Goal: Obtain resource: Download file/media

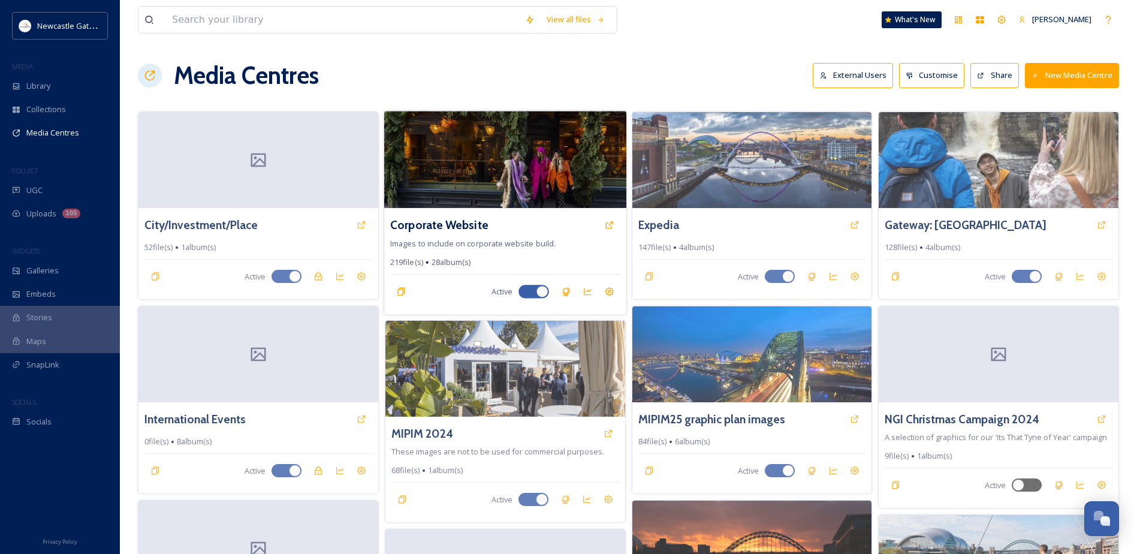
click at [520, 170] on img at bounding box center [505, 159] width 242 height 97
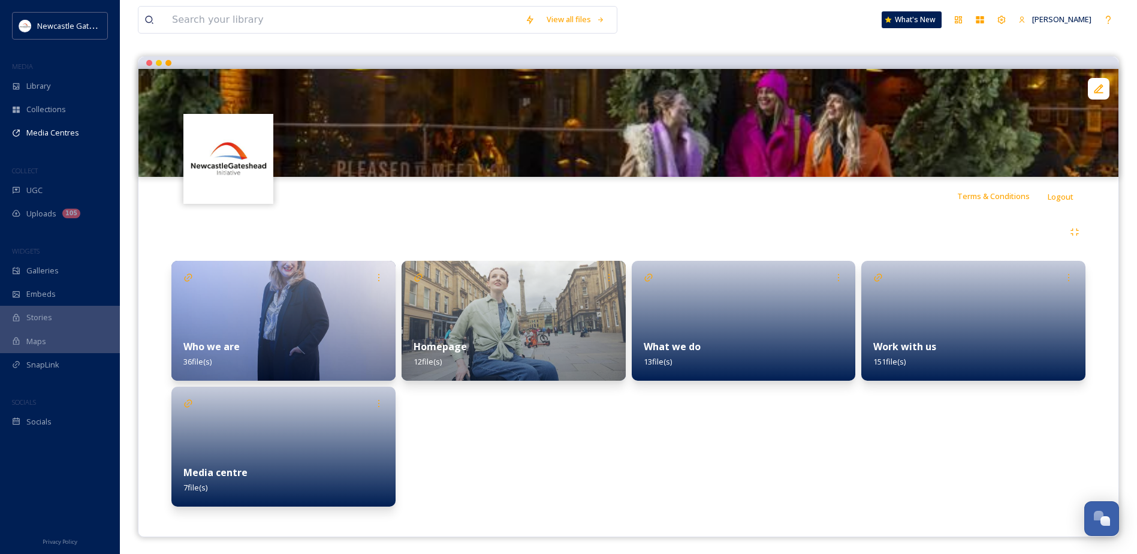
scroll to position [92, 0]
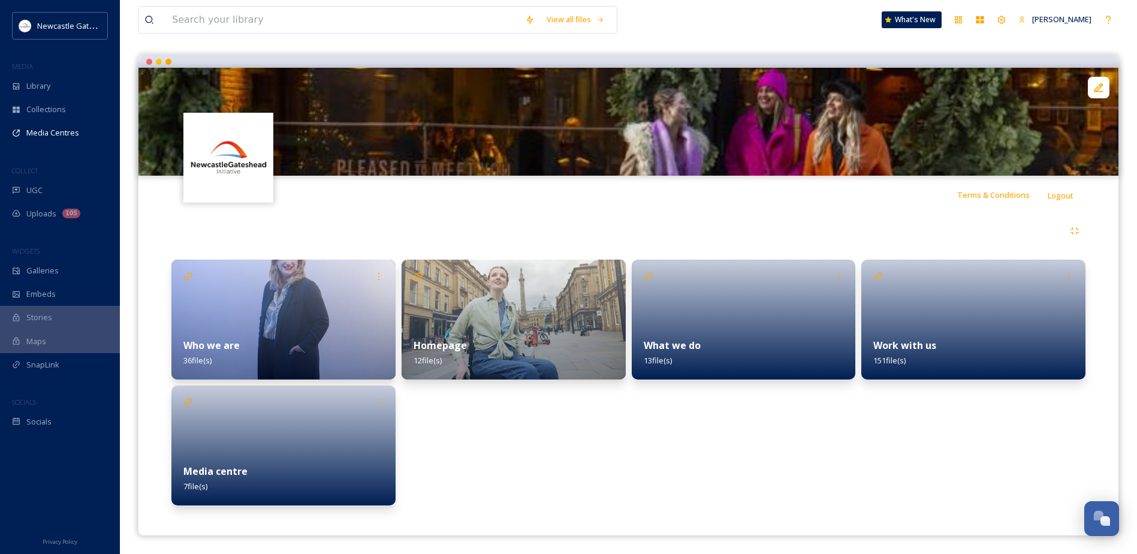
click at [502, 312] on img at bounding box center [514, 320] width 224 height 120
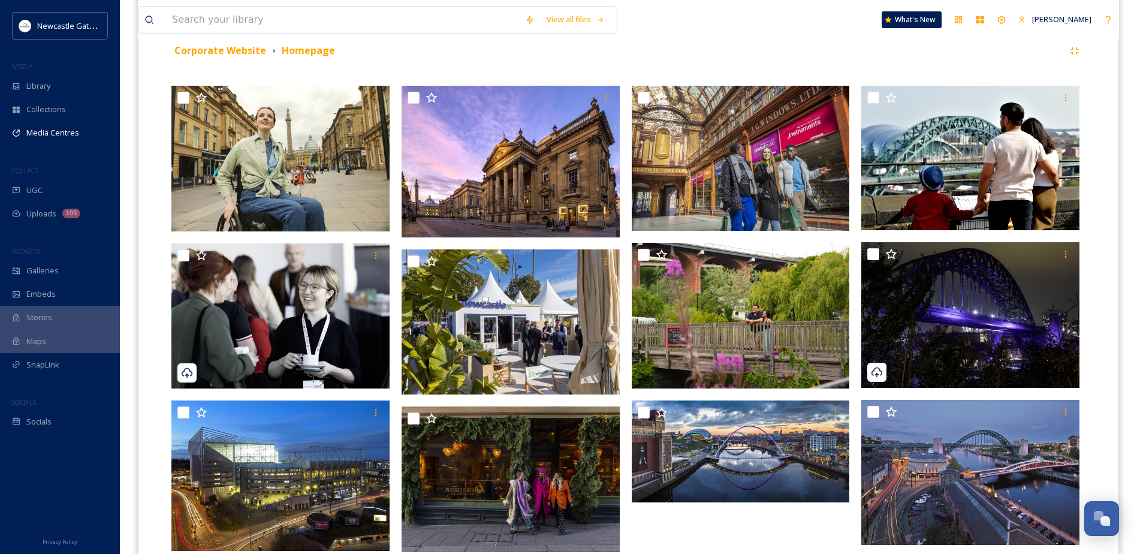
scroll to position [213, 0]
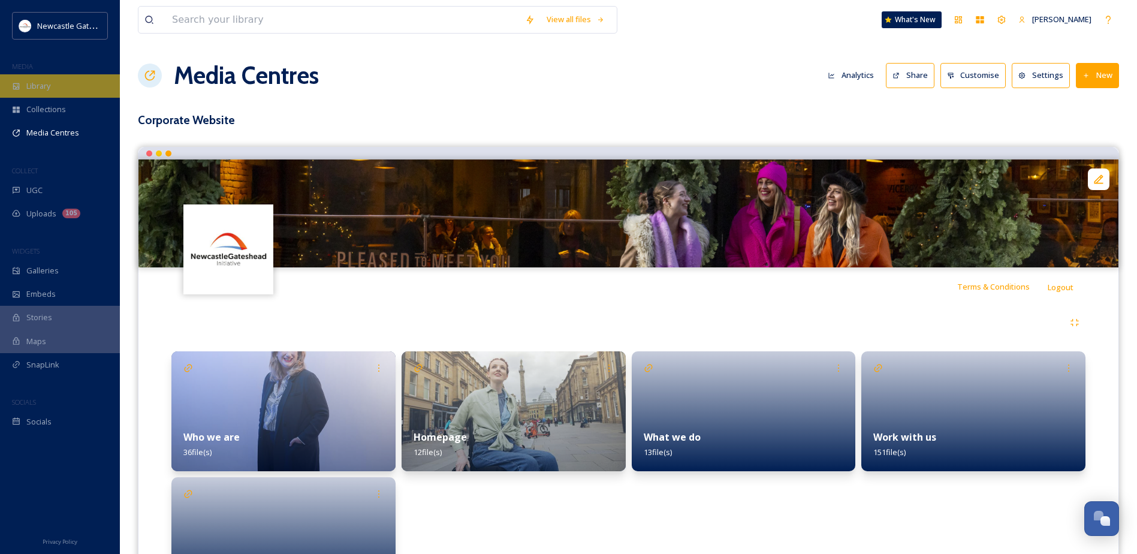
click at [29, 81] on span "Library" at bounding box center [38, 85] width 24 height 11
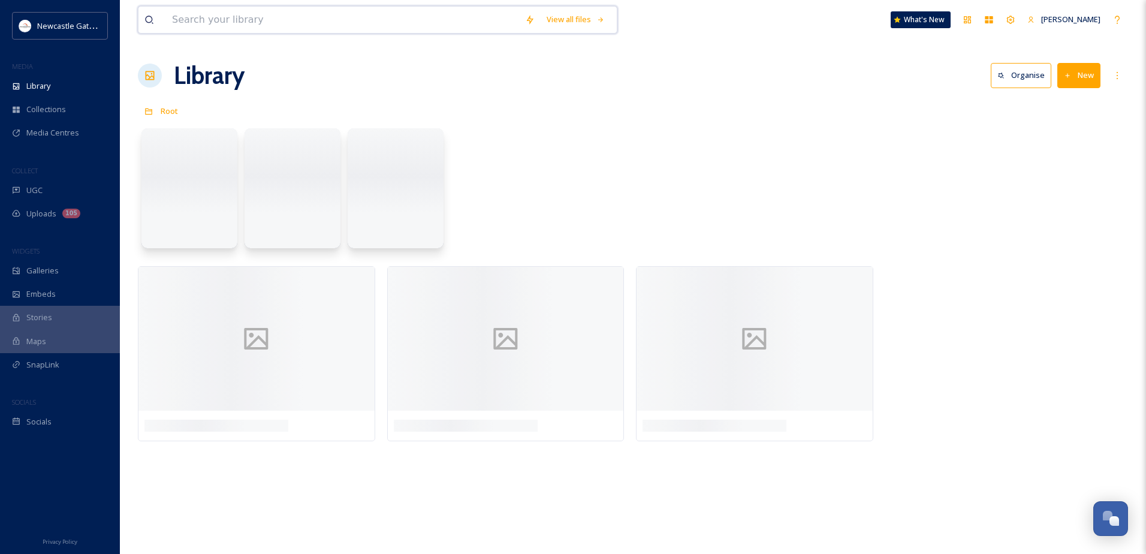
click at [230, 22] on input at bounding box center [342, 20] width 353 height 26
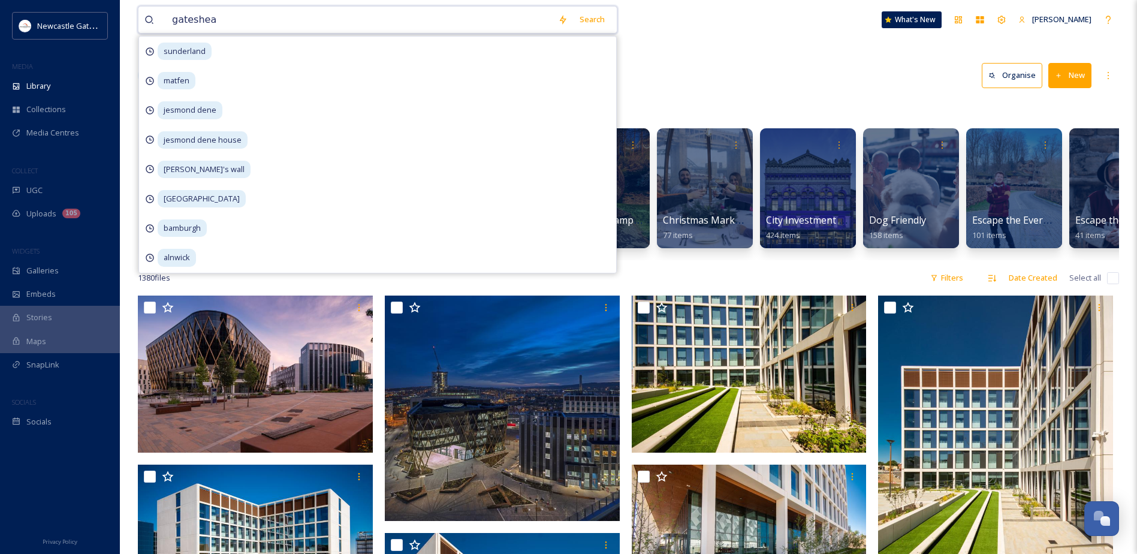
type input "gateshead"
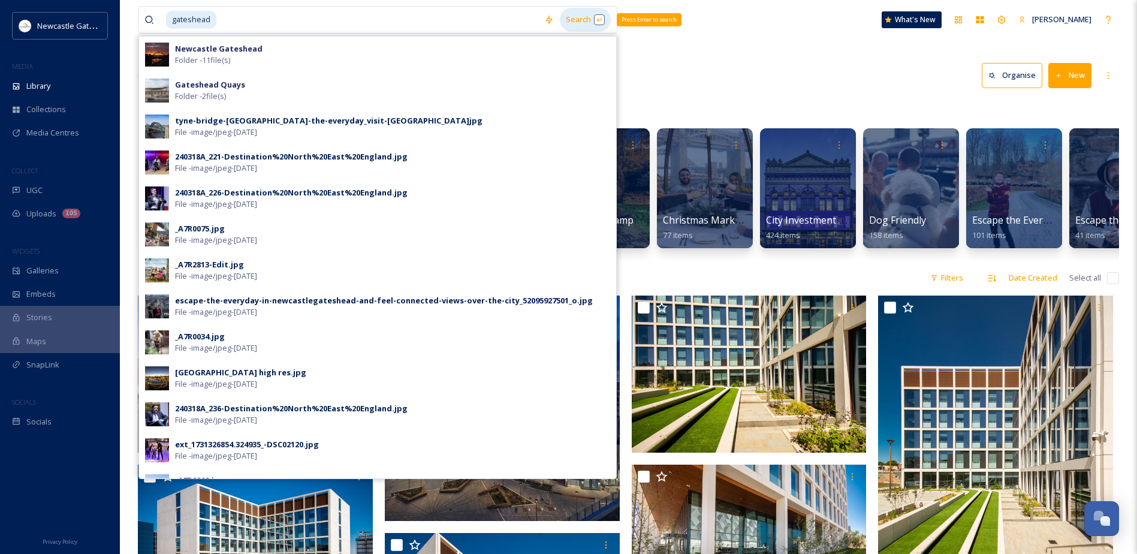
click at [577, 17] on div "Search Press Enter to search" at bounding box center [585, 19] width 51 height 23
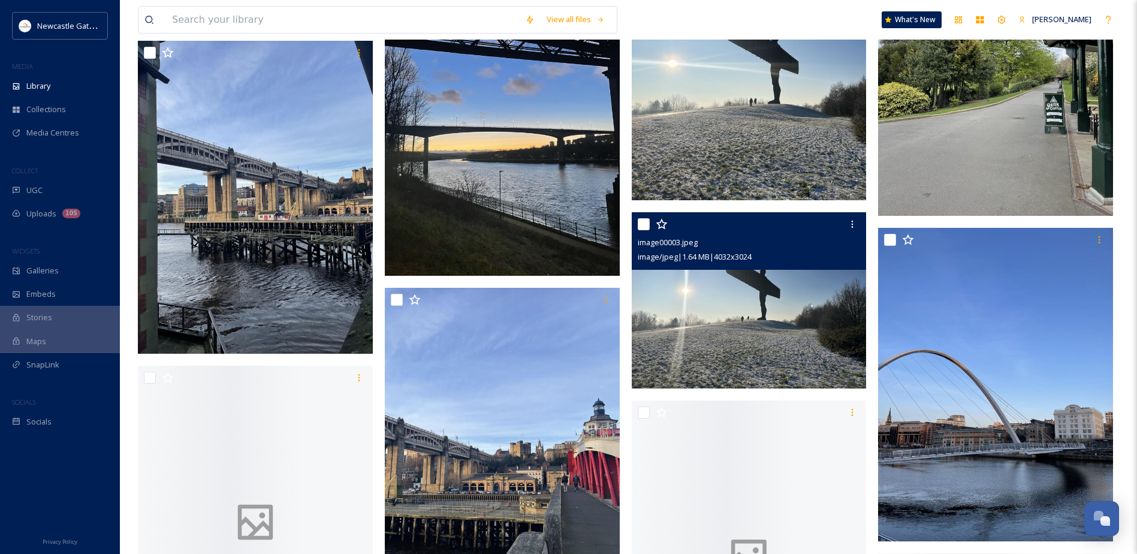
scroll to position [5753, 0]
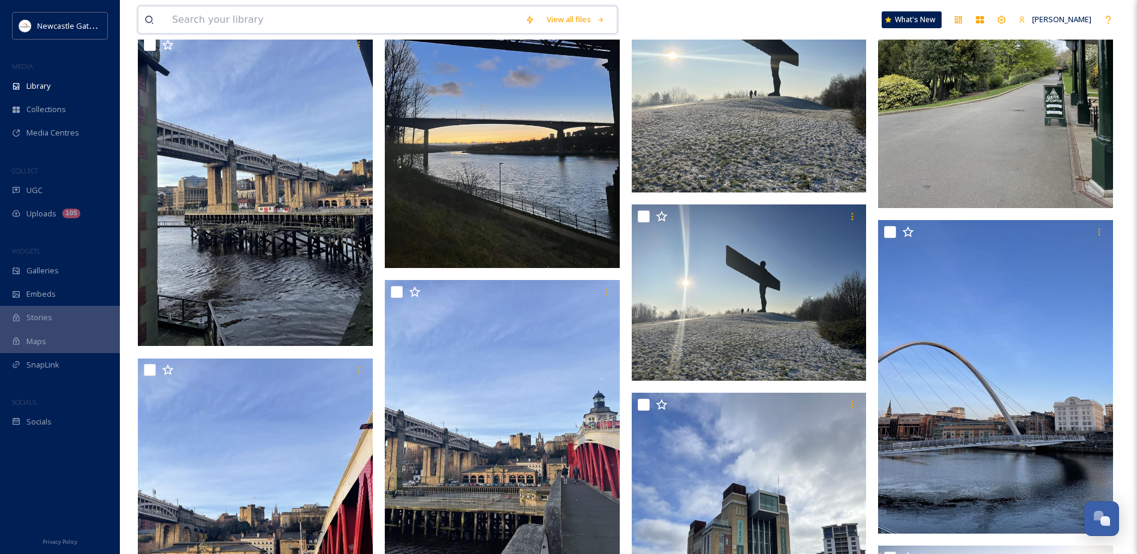
click at [198, 18] on input at bounding box center [342, 20] width 353 height 26
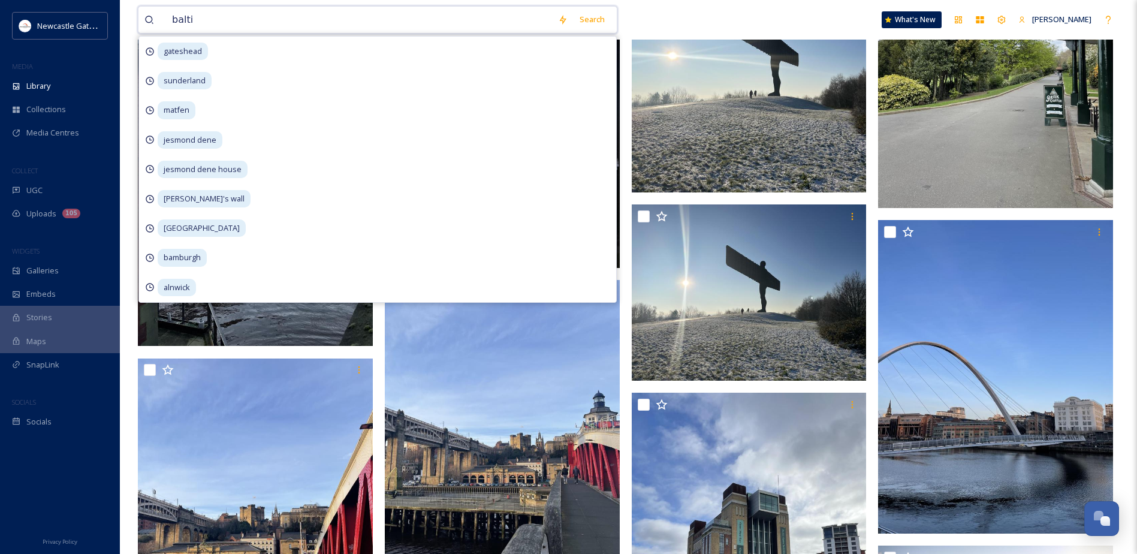
type input "baltic"
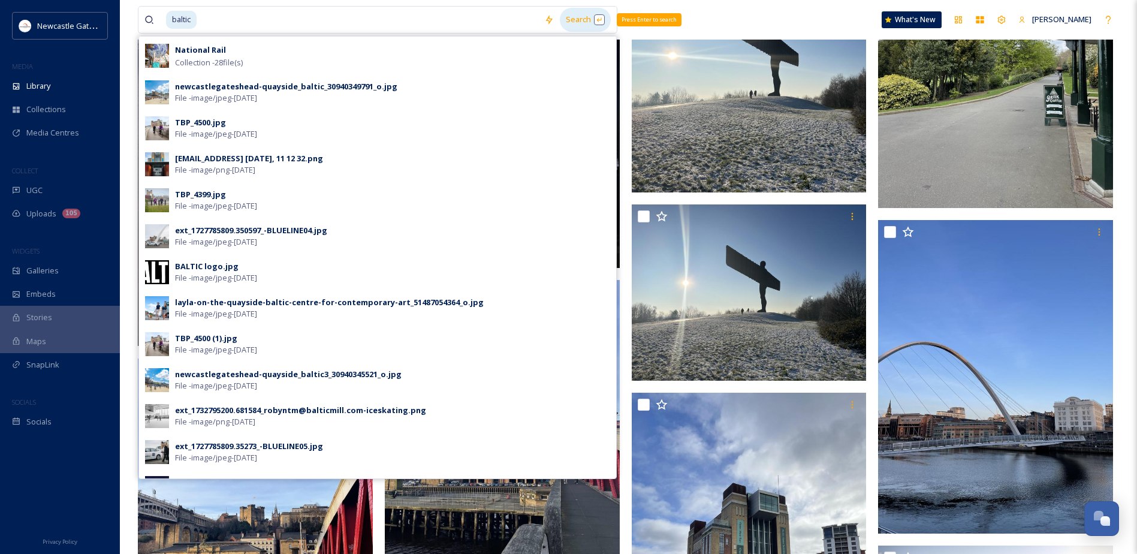
click at [583, 20] on div "Search Press Enter to search" at bounding box center [585, 19] width 51 height 23
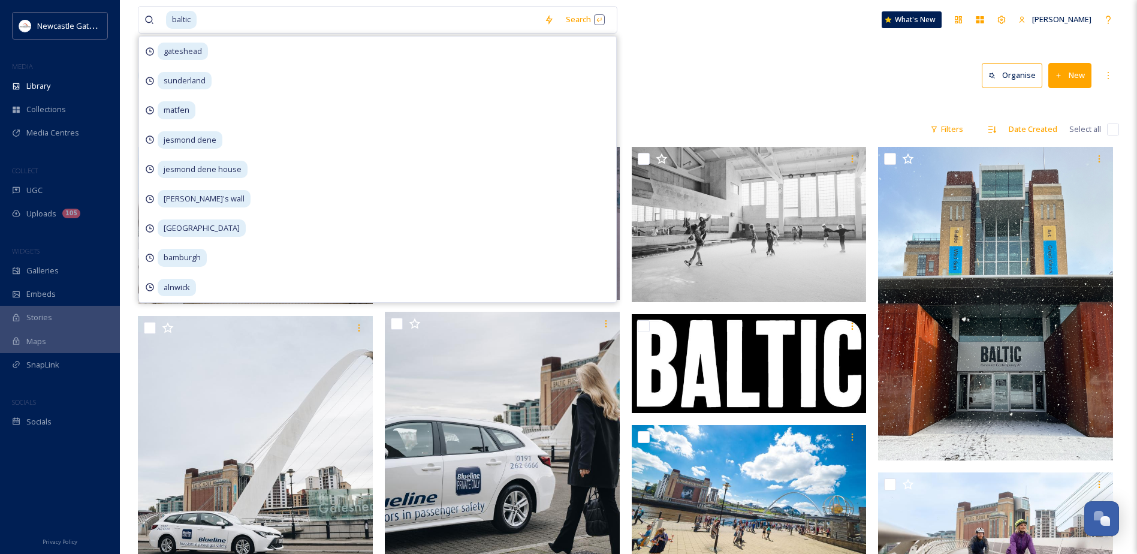
click at [798, 74] on div "Library Search Organise New" at bounding box center [628, 76] width 981 height 36
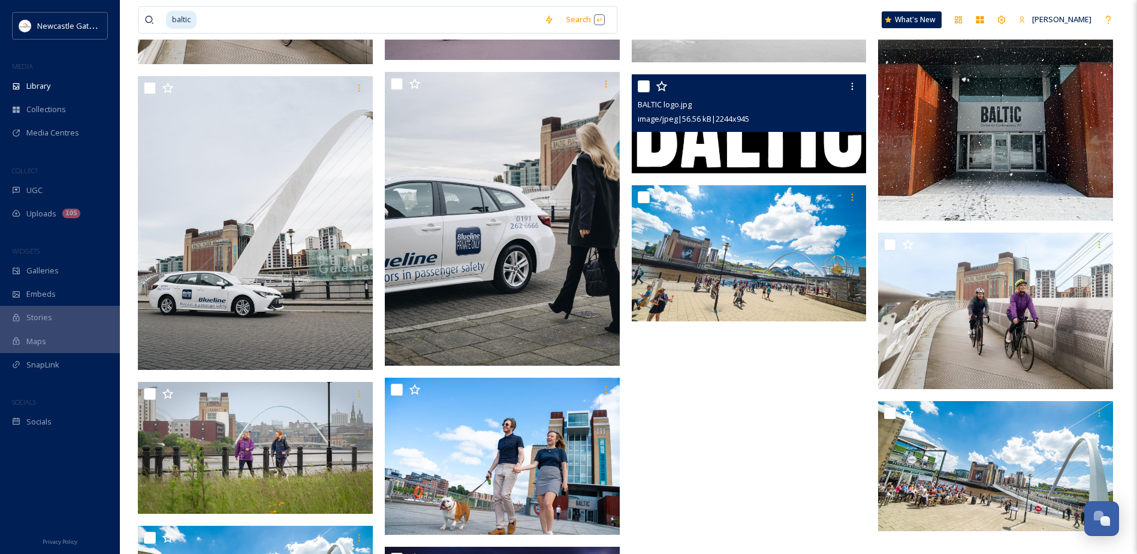
scroll to position [409, 0]
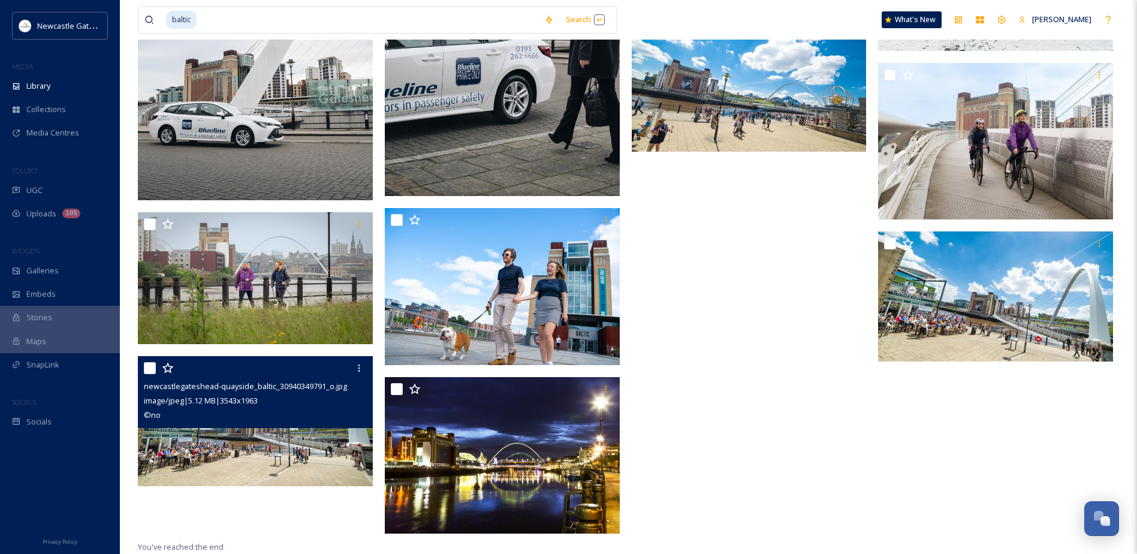
click at [255, 457] on img at bounding box center [255, 421] width 235 height 130
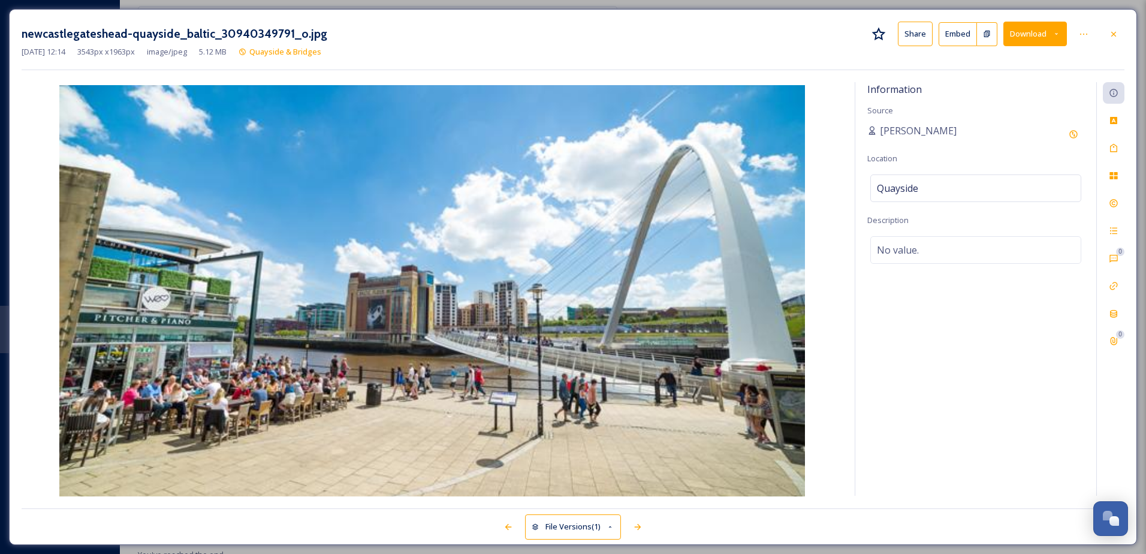
click at [1039, 38] on button "Download" at bounding box center [1035, 34] width 64 height 25
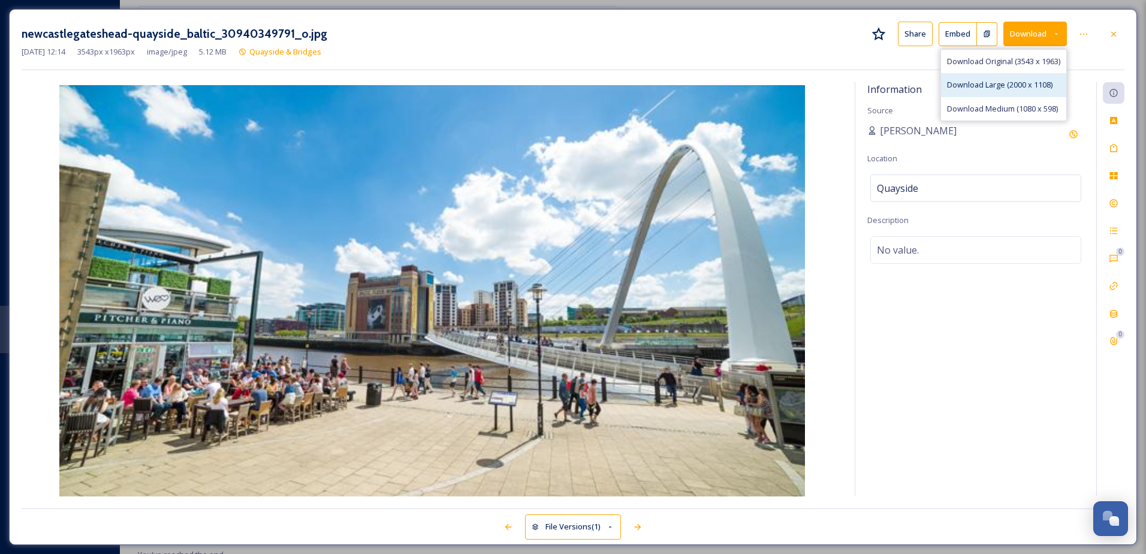
click at [1021, 92] on div "Download Large (2000 x 1108)" at bounding box center [1003, 84] width 125 height 23
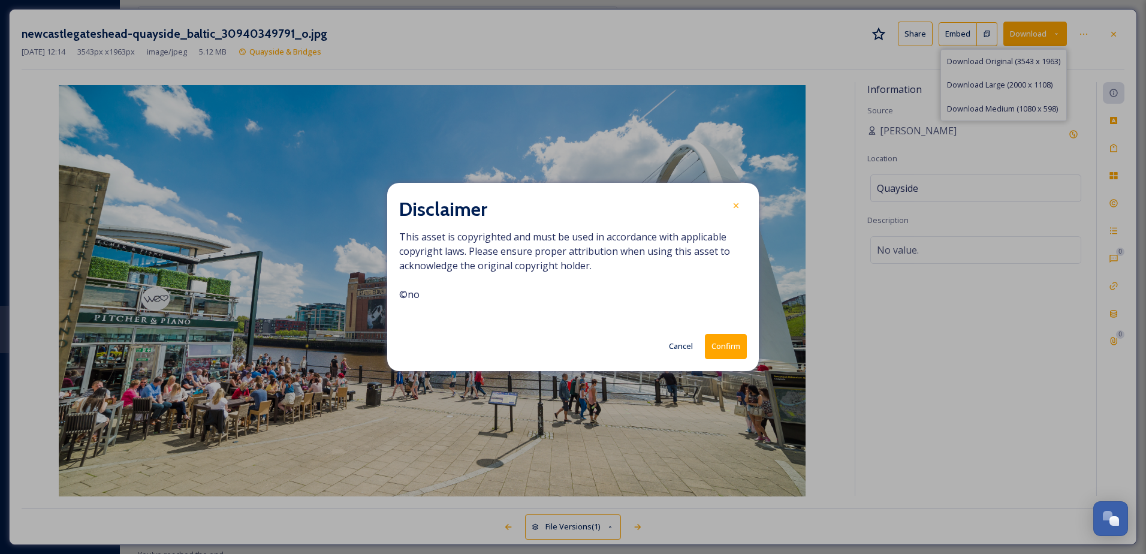
click at [718, 346] on button "Confirm" at bounding box center [726, 346] width 42 height 25
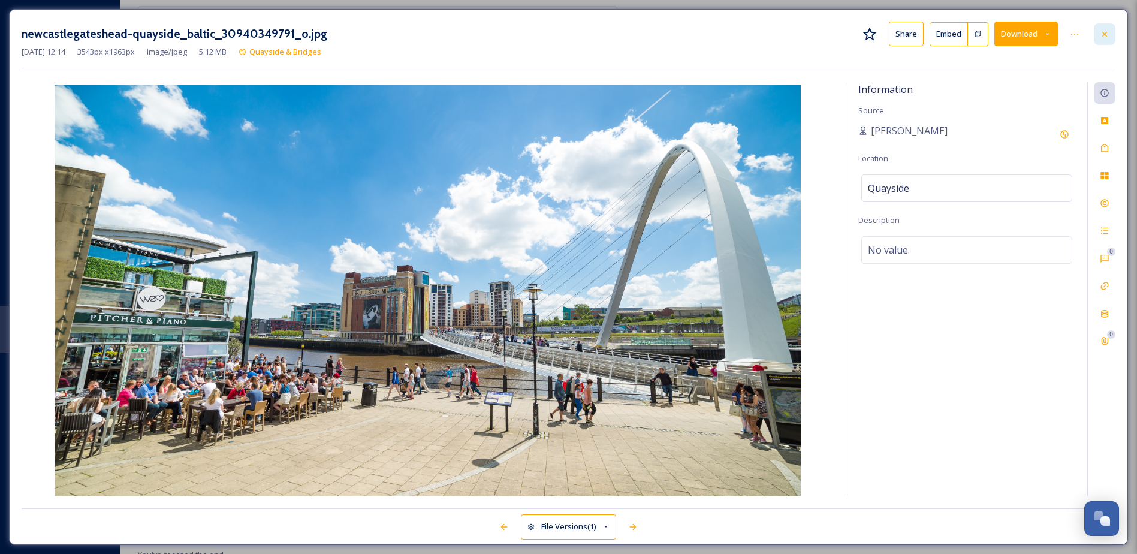
click at [1107, 36] on icon at bounding box center [1104, 33] width 5 height 5
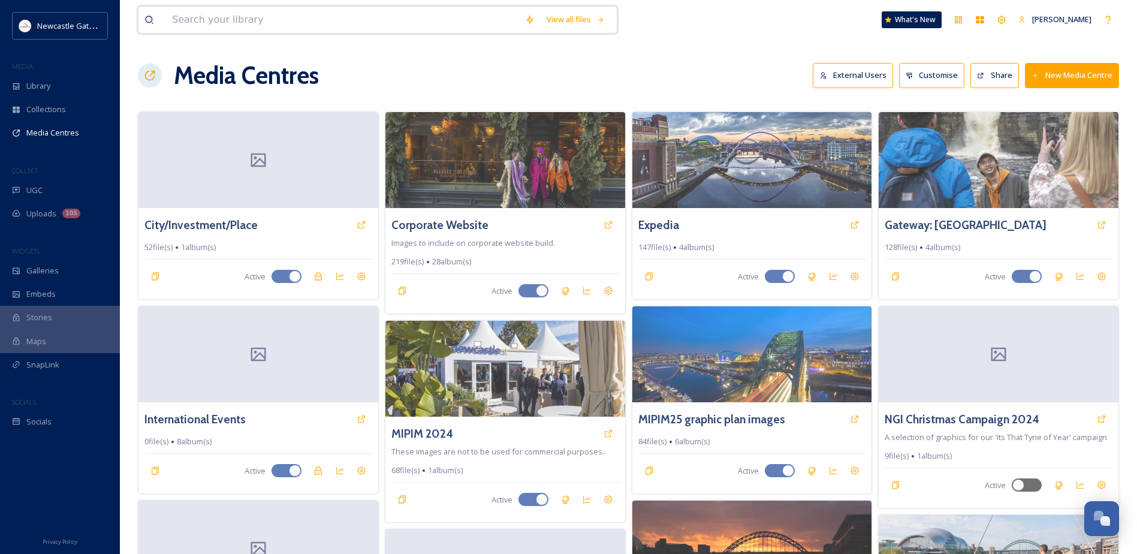
click at [236, 17] on input at bounding box center [342, 20] width 353 height 26
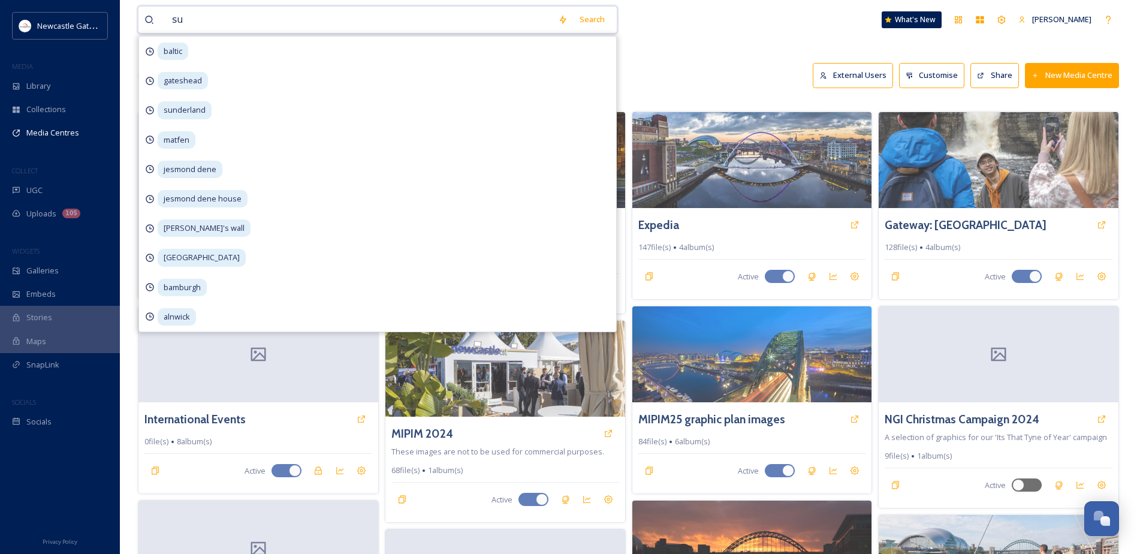
type input "s"
type input "empire"
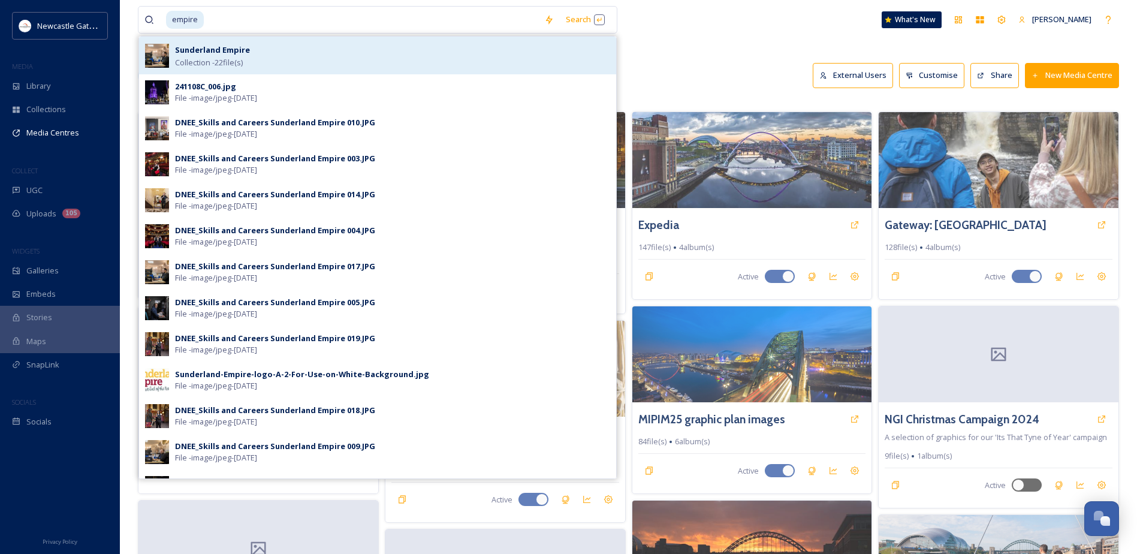
click at [307, 61] on div "Sunderland Empire Collection - 22 file(s)" at bounding box center [392, 56] width 435 height 26
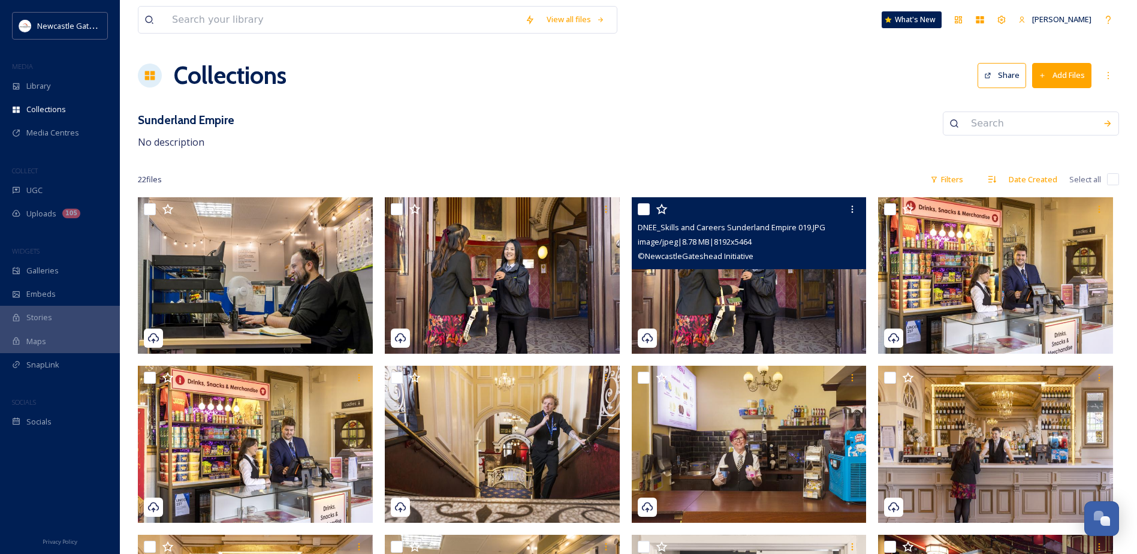
click at [726, 302] on img at bounding box center [749, 275] width 235 height 157
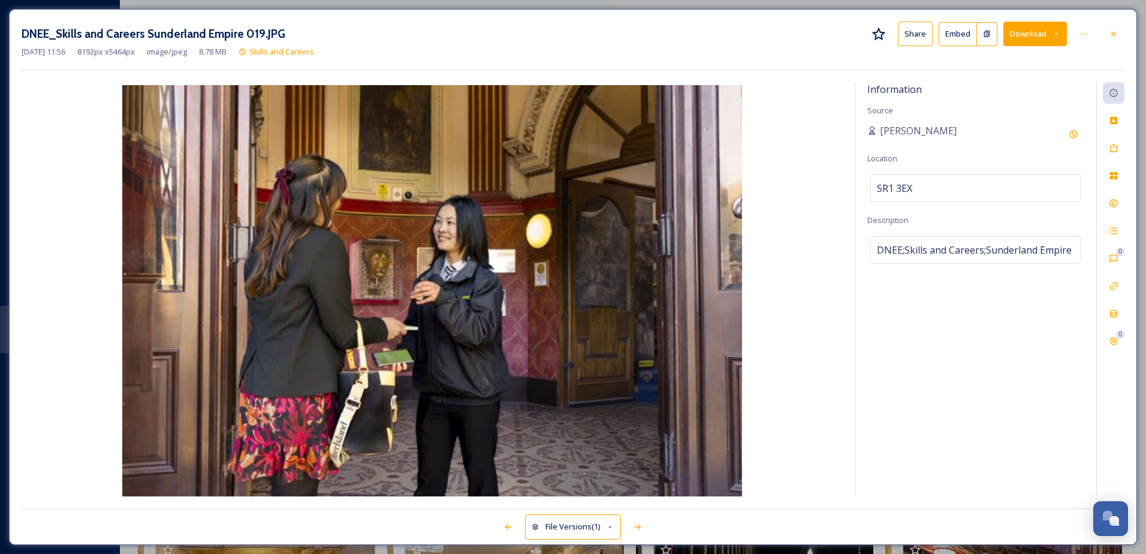
click at [922, 36] on button "Share" at bounding box center [915, 34] width 35 height 25
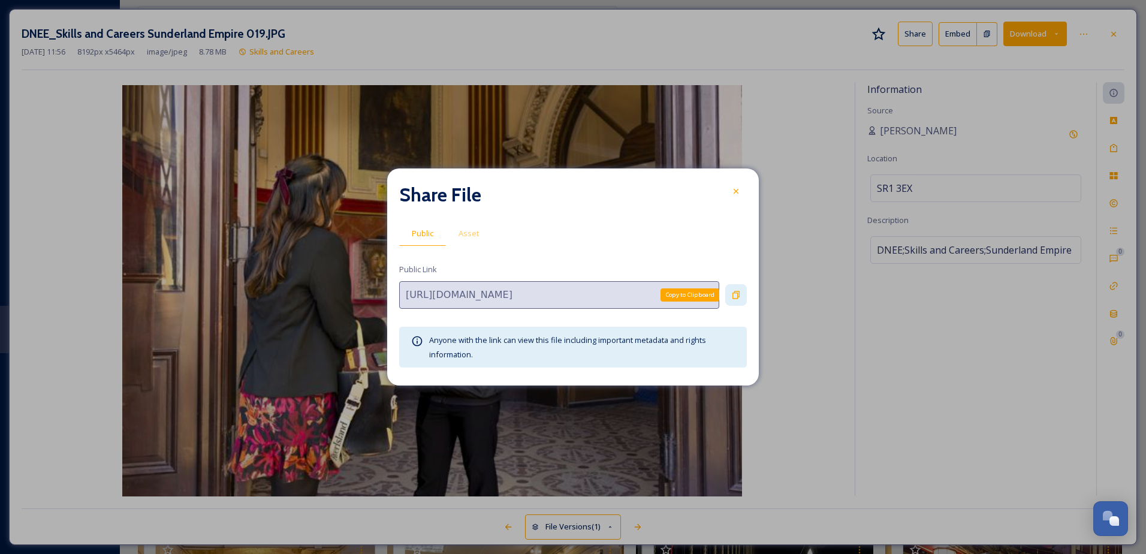
click at [734, 295] on icon at bounding box center [736, 295] width 10 height 10
drag, startPoint x: 739, startPoint y: 191, endPoint x: 903, endPoint y: 137, distance: 172.8
click at [739, 191] on icon at bounding box center [736, 191] width 10 height 10
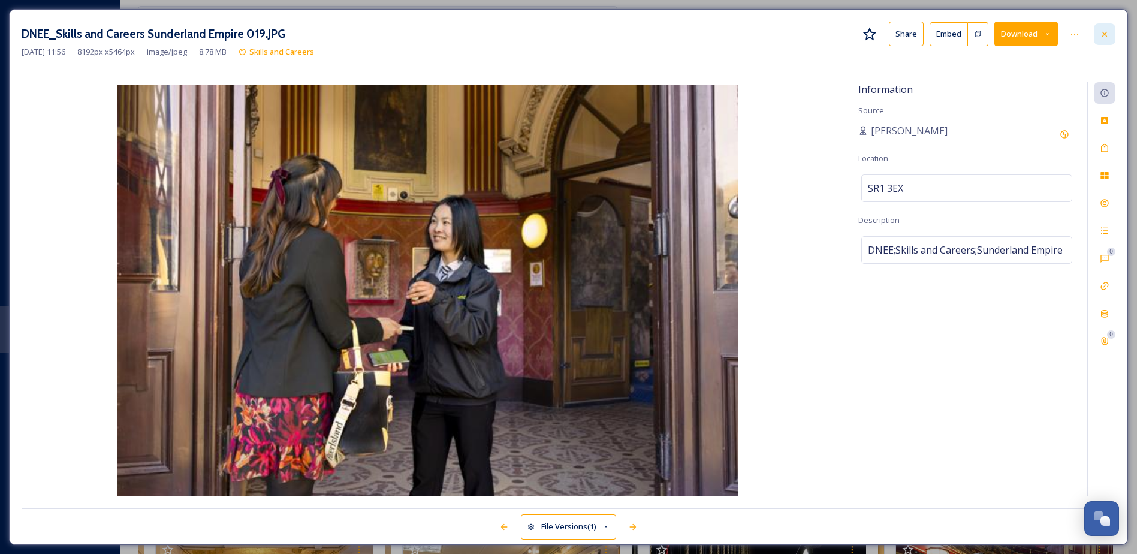
click at [1114, 35] on div at bounding box center [1105, 34] width 22 height 22
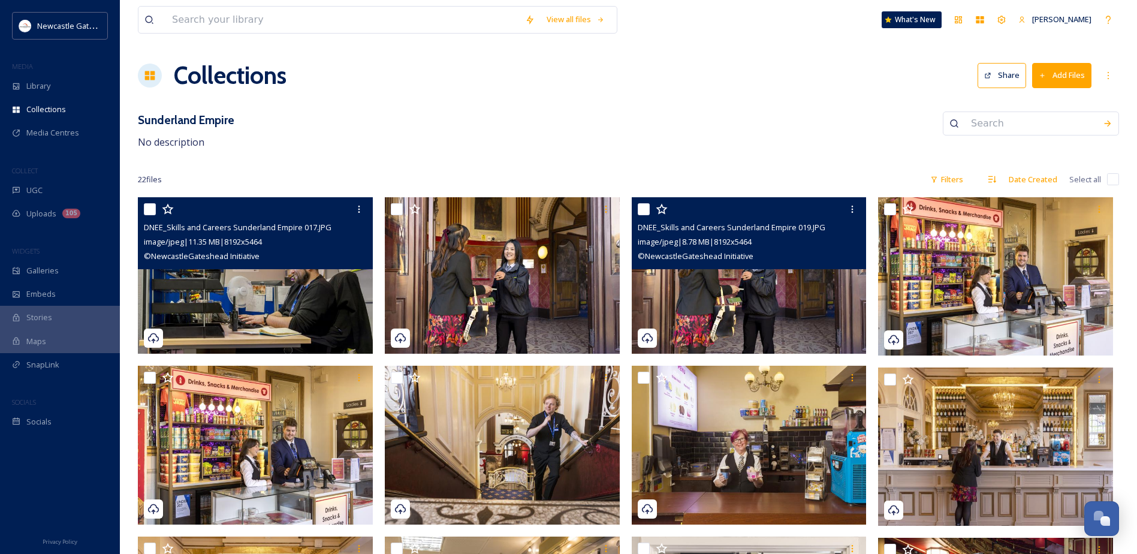
click at [312, 292] on img at bounding box center [255, 275] width 235 height 157
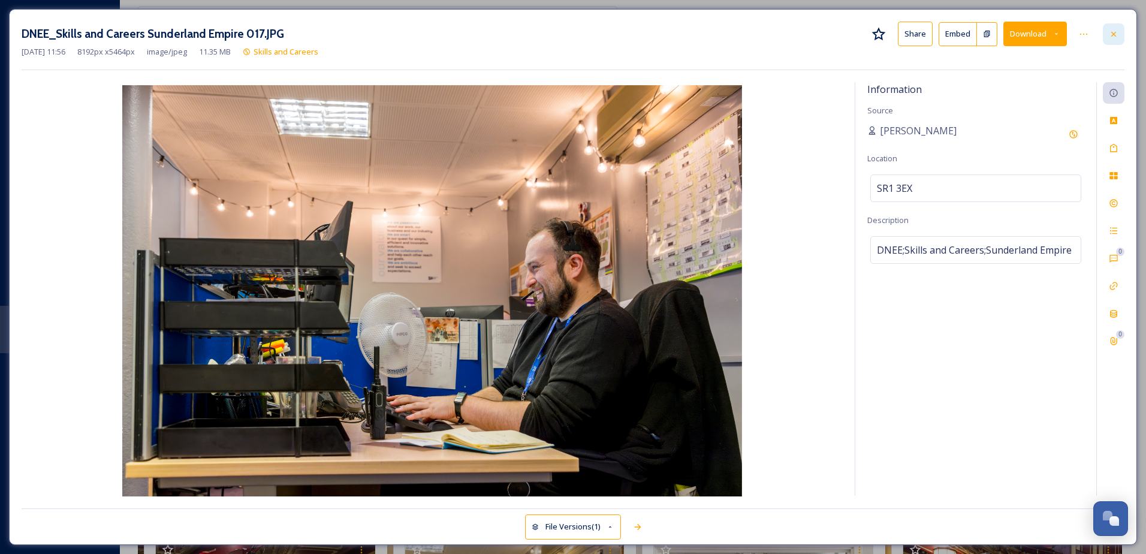
click at [1117, 32] on icon at bounding box center [1114, 34] width 10 height 10
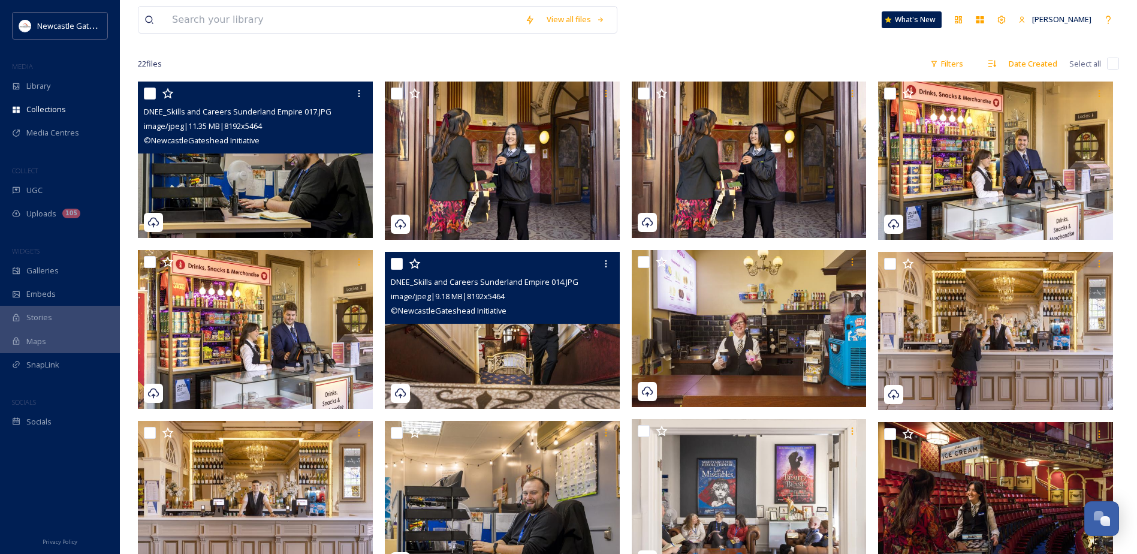
scroll to position [86, 0]
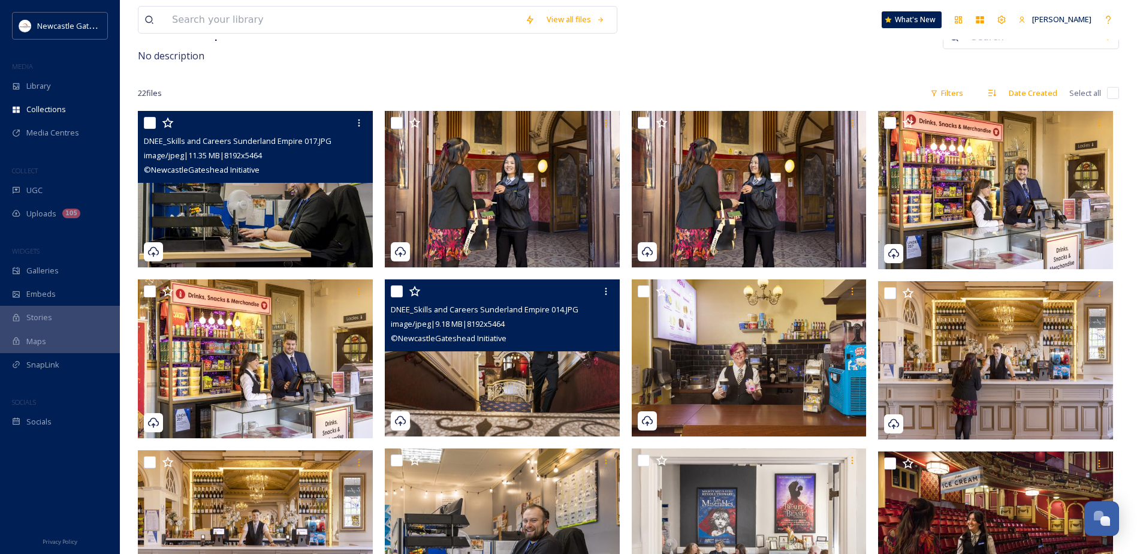
click at [566, 375] on img at bounding box center [502, 357] width 235 height 157
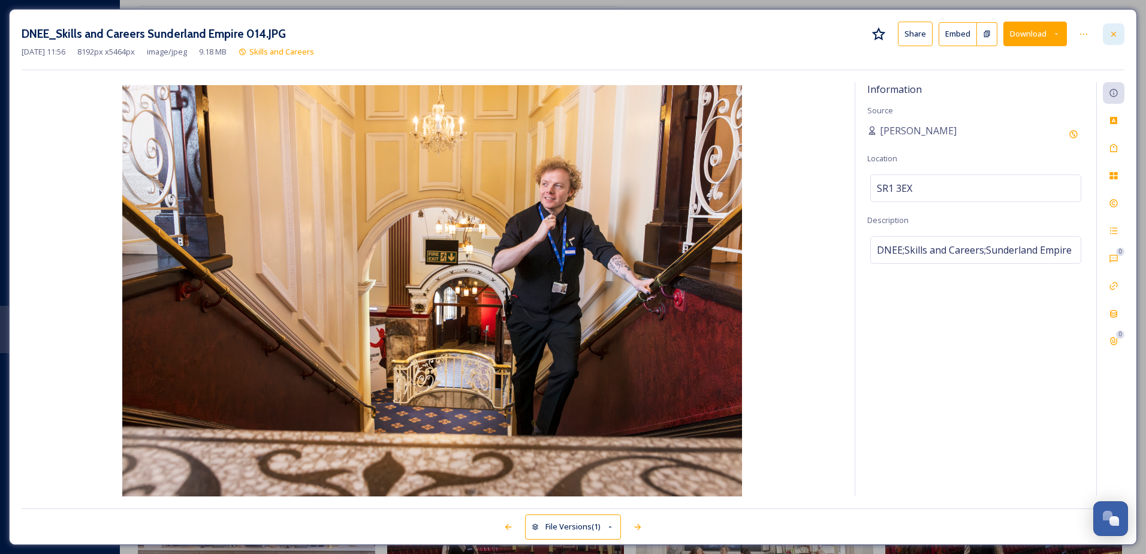
click at [1118, 34] on icon at bounding box center [1114, 34] width 10 height 10
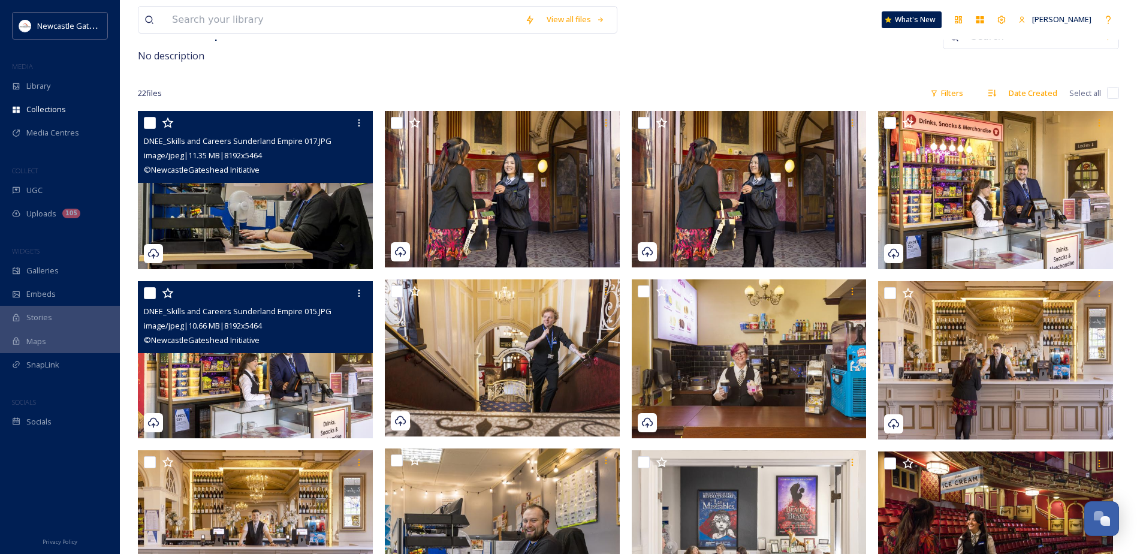
click at [301, 376] on img at bounding box center [255, 359] width 235 height 157
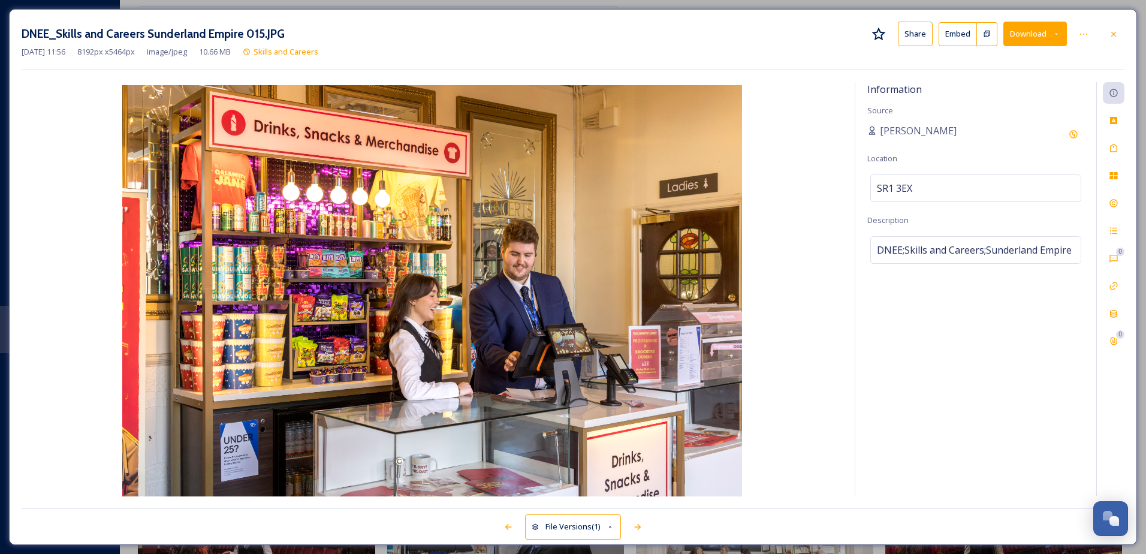
click at [915, 39] on button "Share" at bounding box center [915, 34] width 35 height 25
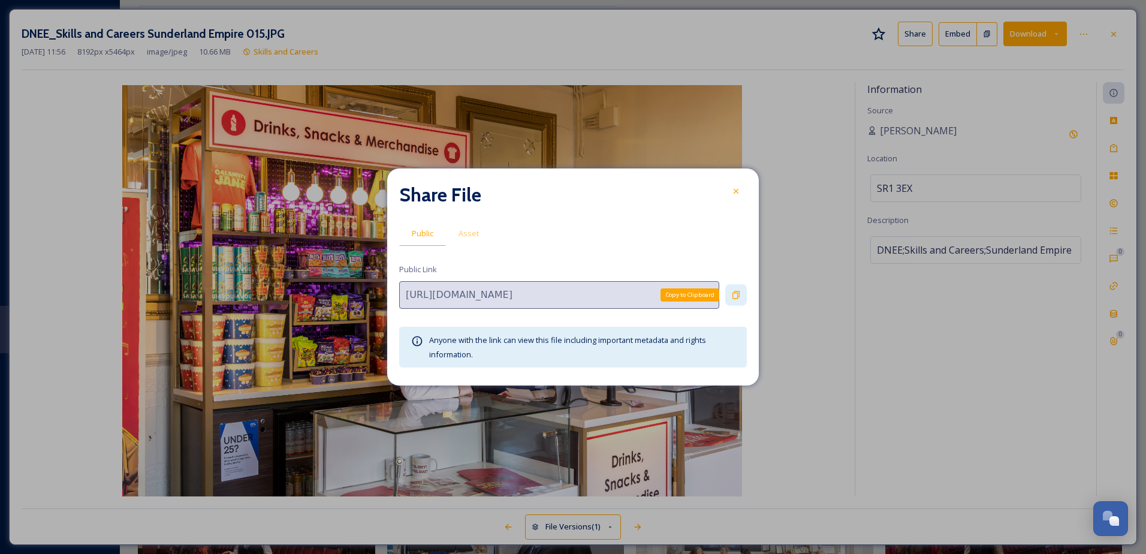
click at [731, 294] on div "Copy to Clipboard" at bounding box center [736, 295] width 22 height 22
click at [740, 189] on icon at bounding box center [736, 191] width 10 height 10
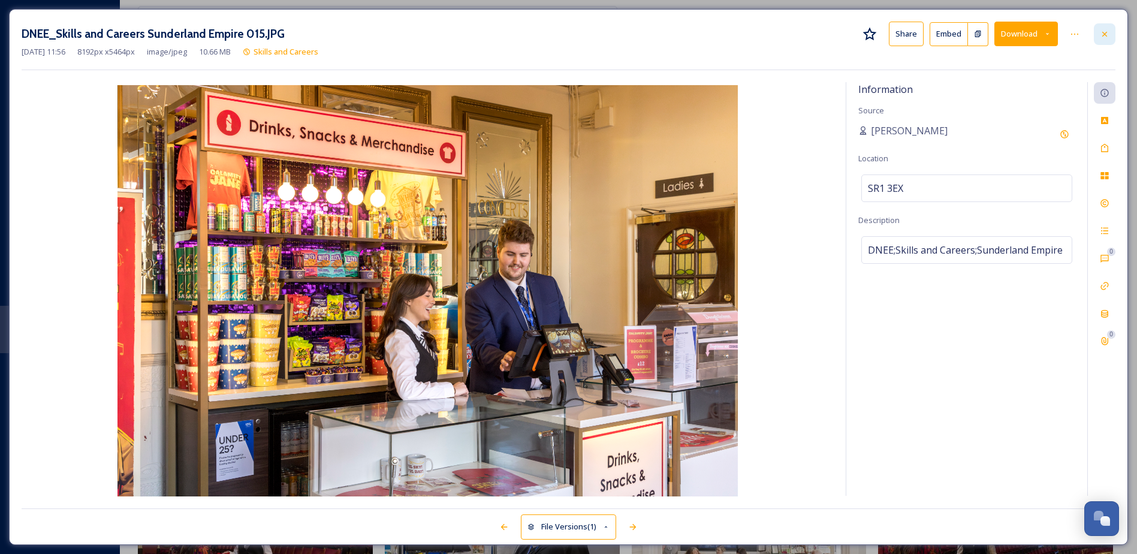
click at [1108, 31] on icon at bounding box center [1105, 34] width 10 height 10
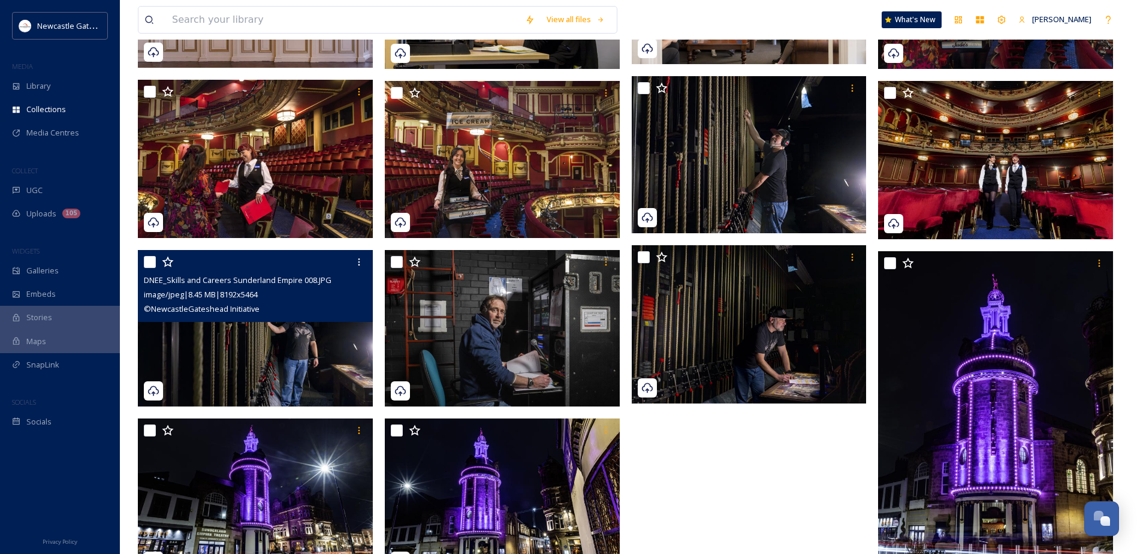
scroll to position [686, 0]
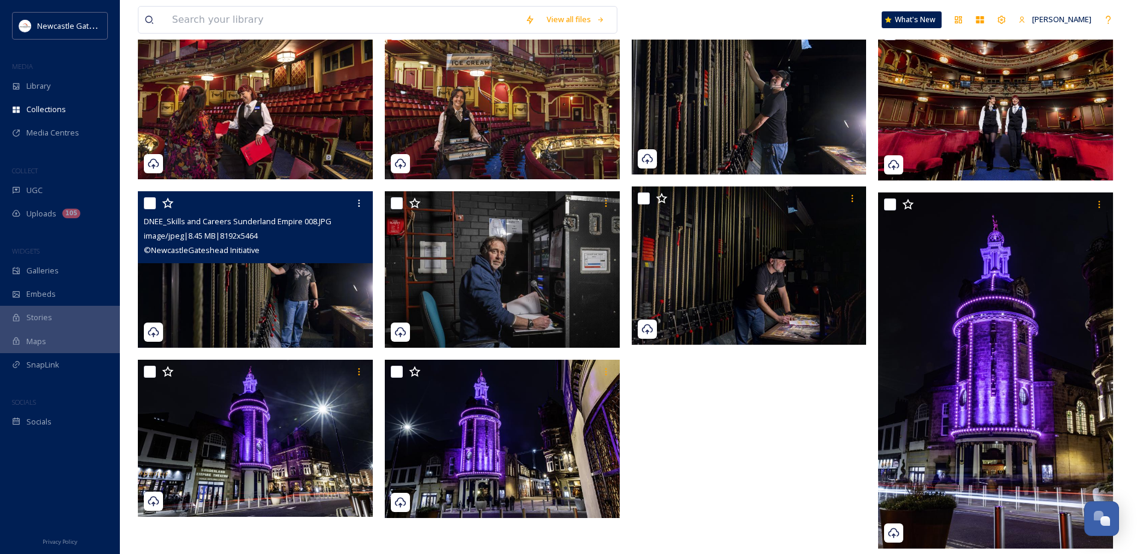
click at [284, 307] on img at bounding box center [255, 269] width 235 height 157
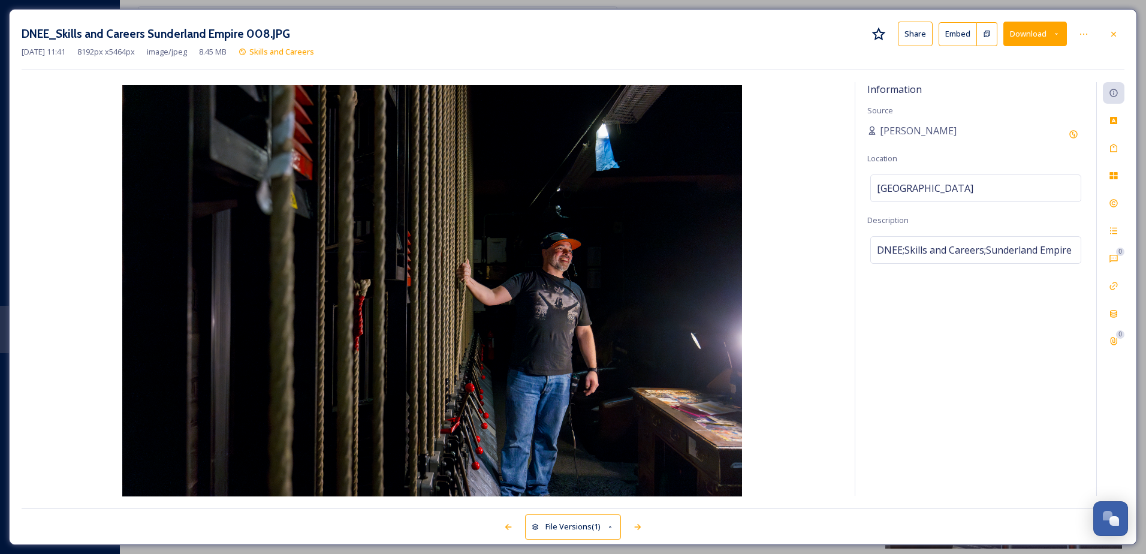
click at [916, 34] on button "Share" at bounding box center [915, 34] width 35 height 25
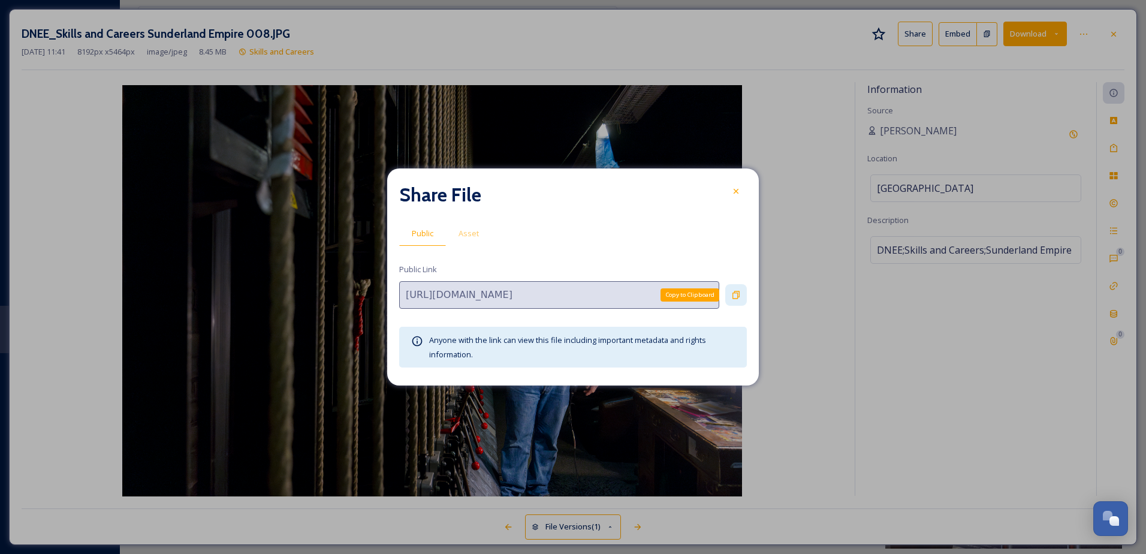
click at [731, 290] on div "Copy to Clipboard" at bounding box center [736, 295] width 22 height 22
click at [740, 189] on icon at bounding box center [736, 191] width 10 height 10
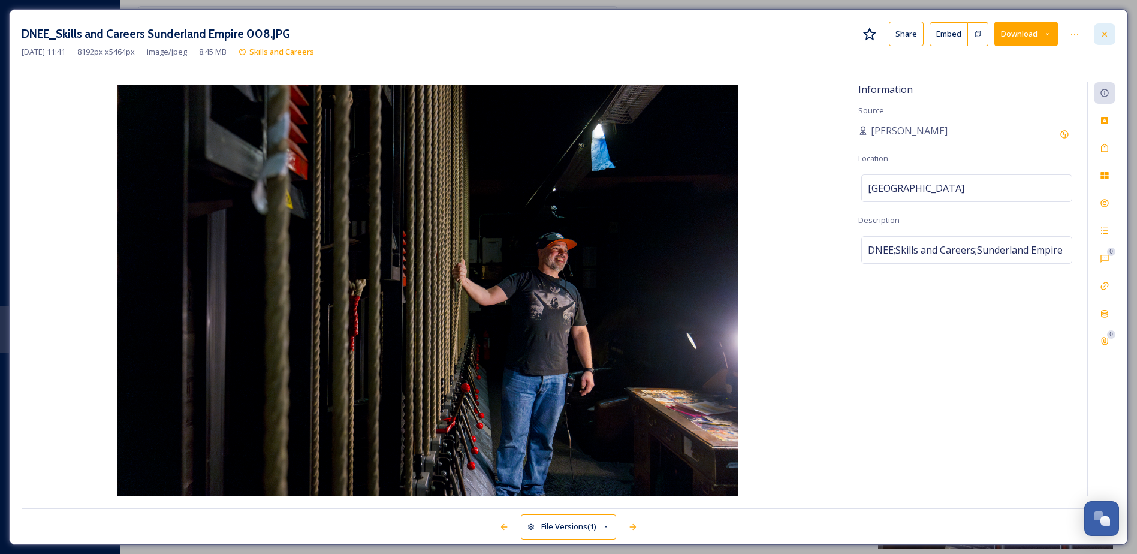
click at [1110, 32] on div at bounding box center [1105, 34] width 22 height 22
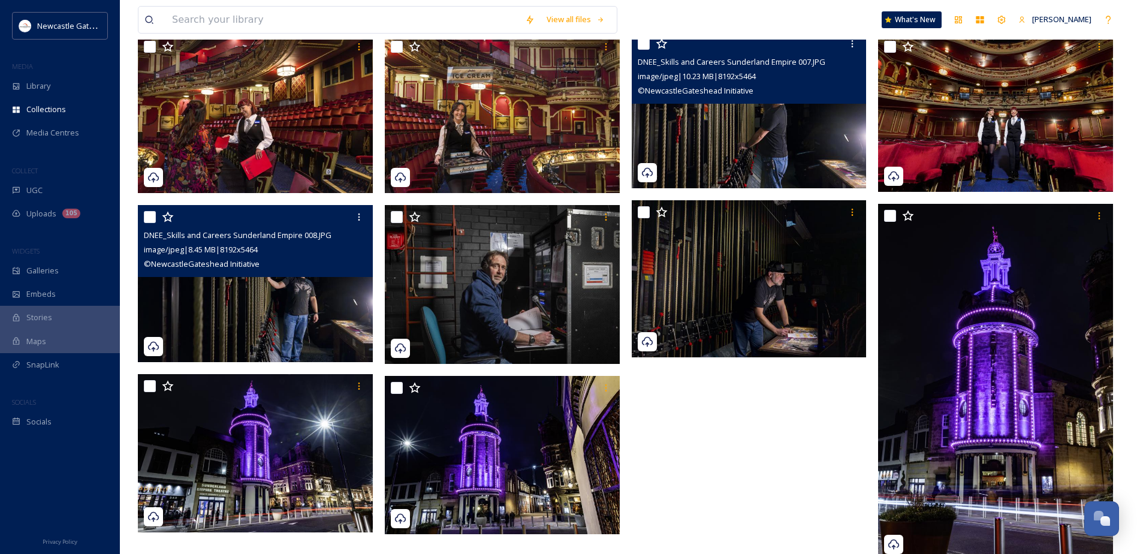
scroll to position [684, 0]
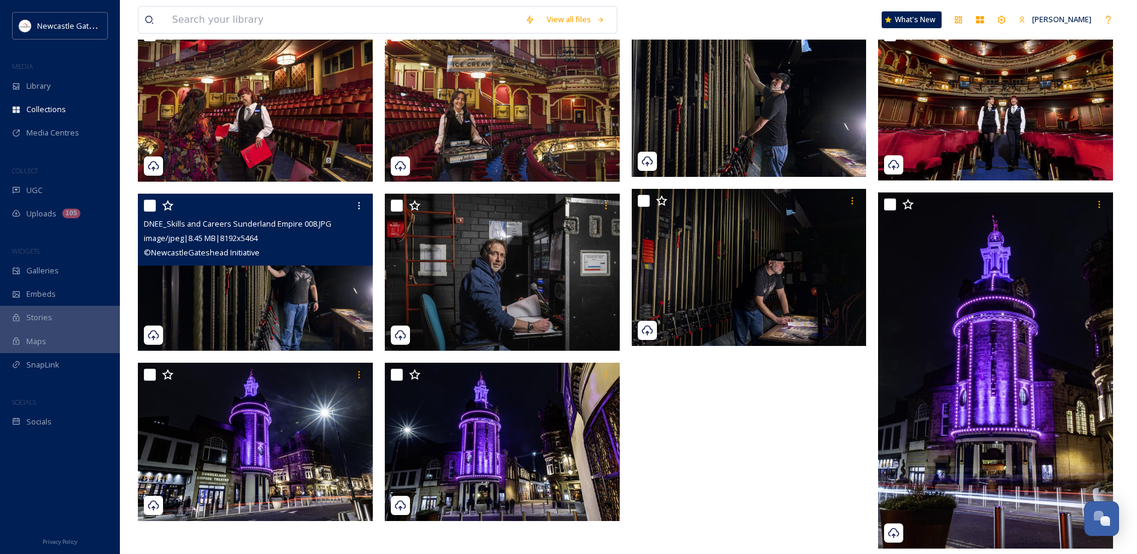
click at [308, 298] on img at bounding box center [255, 272] width 235 height 157
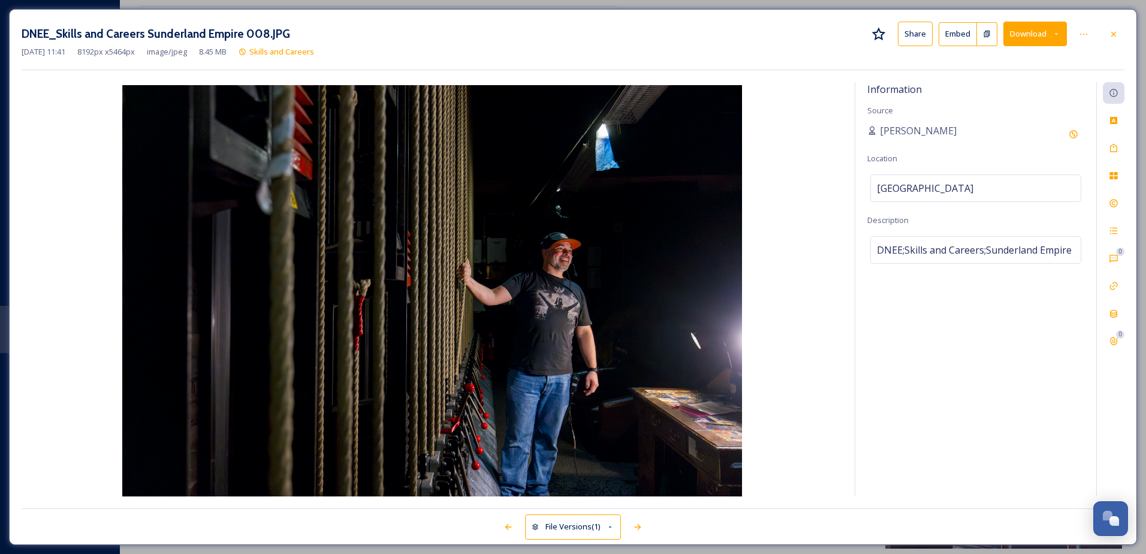
click at [913, 31] on button "Share" at bounding box center [915, 34] width 35 height 25
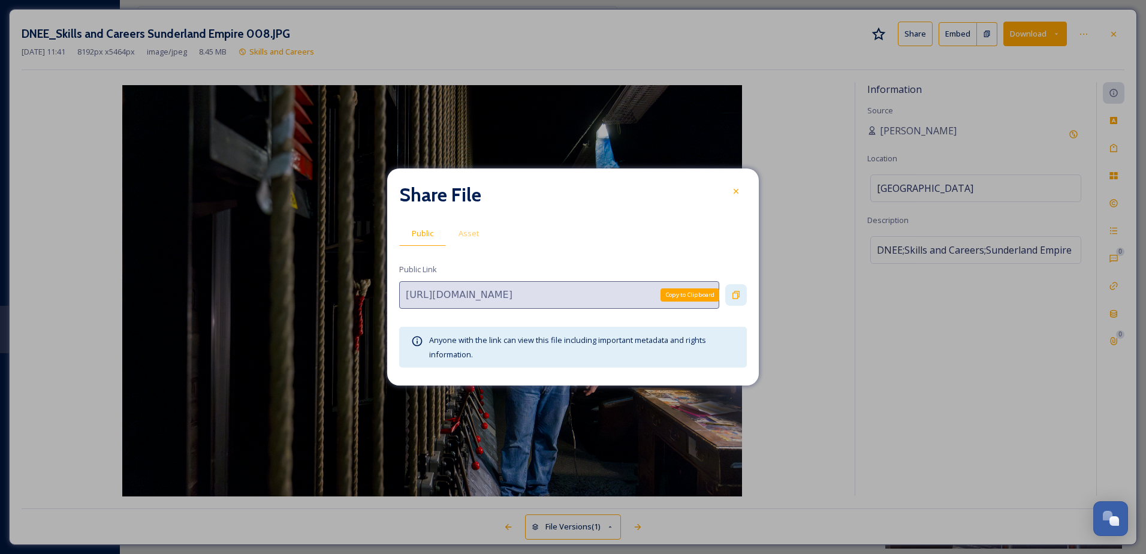
click at [738, 294] on icon at bounding box center [735, 295] width 7 height 8
click at [735, 182] on div at bounding box center [736, 191] width 22 height 22
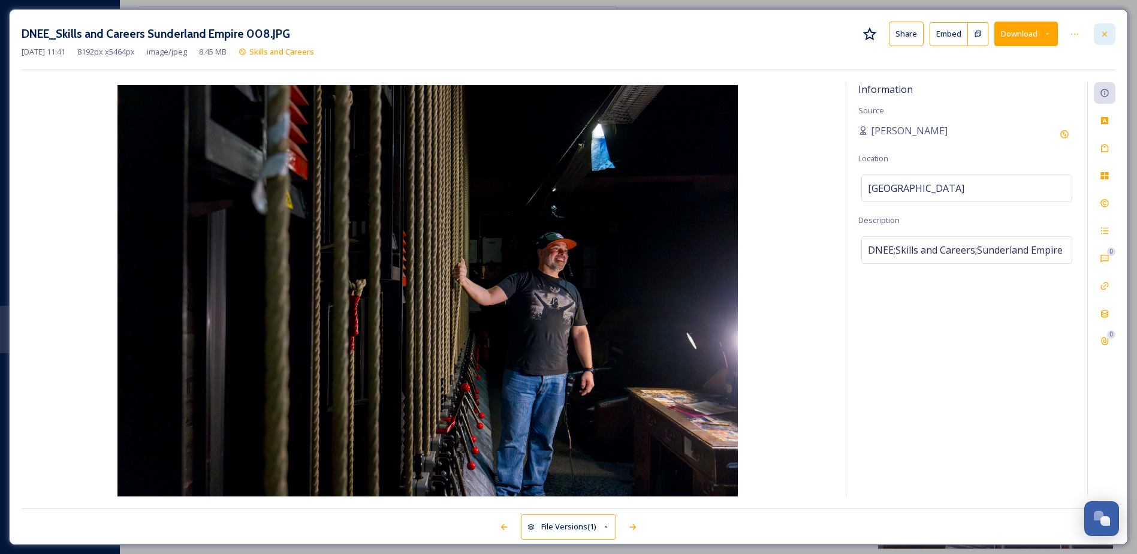
click at [1103, 30] on icon at bounding box center [1105, 34] width 10 height 10
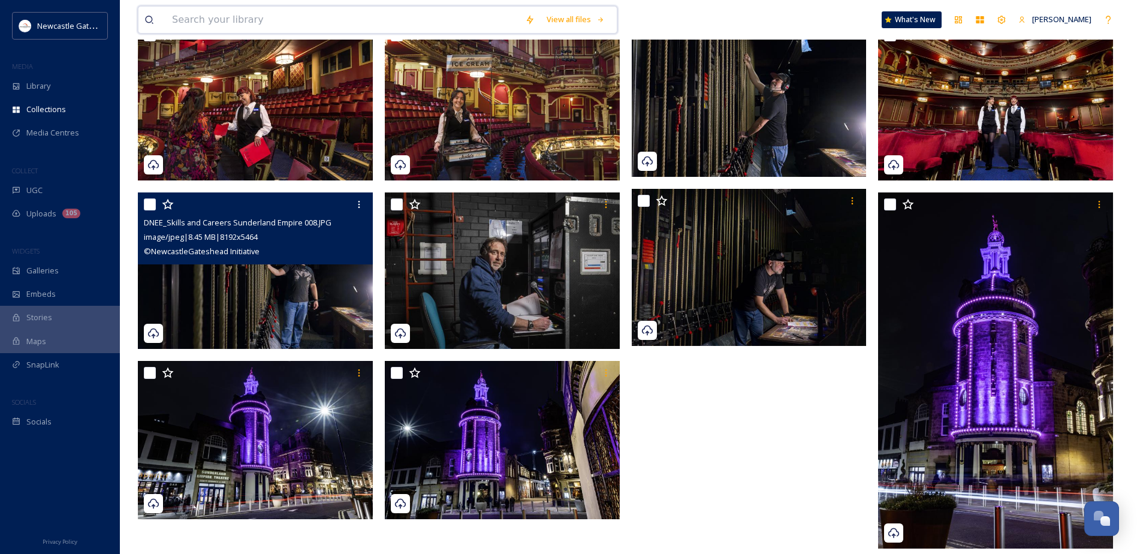
click at [265, 19] on input at bounding box center [342, 20] width 353 height 26
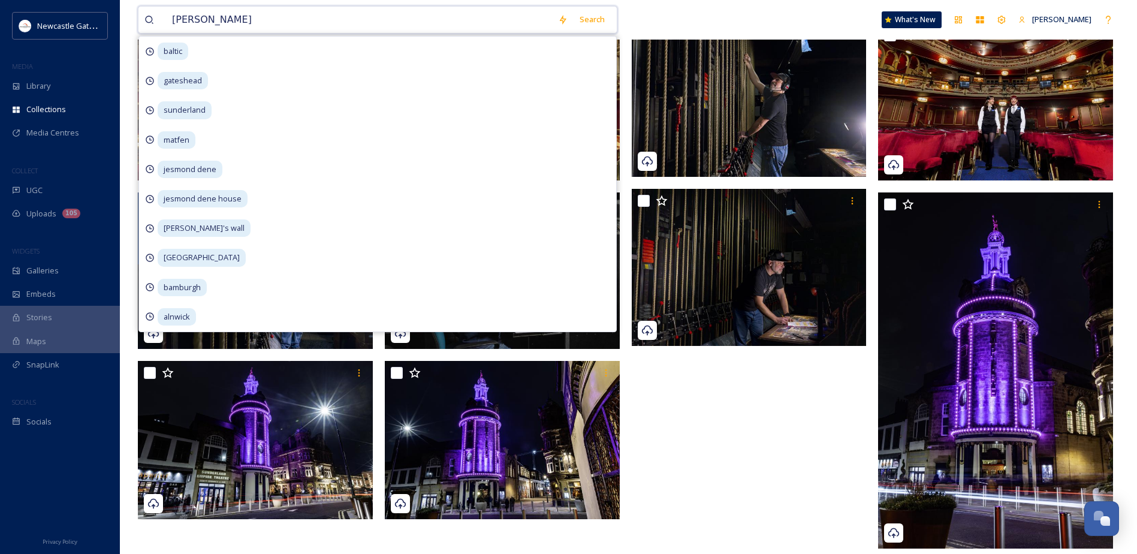
type input "beamish"
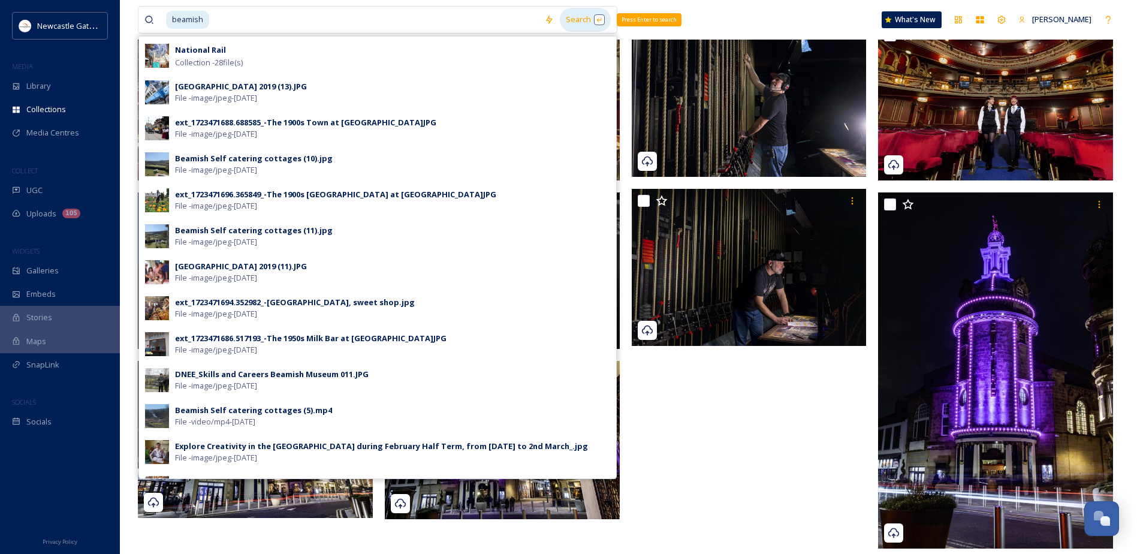
click at [572, 18] on div "Search Press Enter to search" at bounding box center [585, 19] width 51 height 23
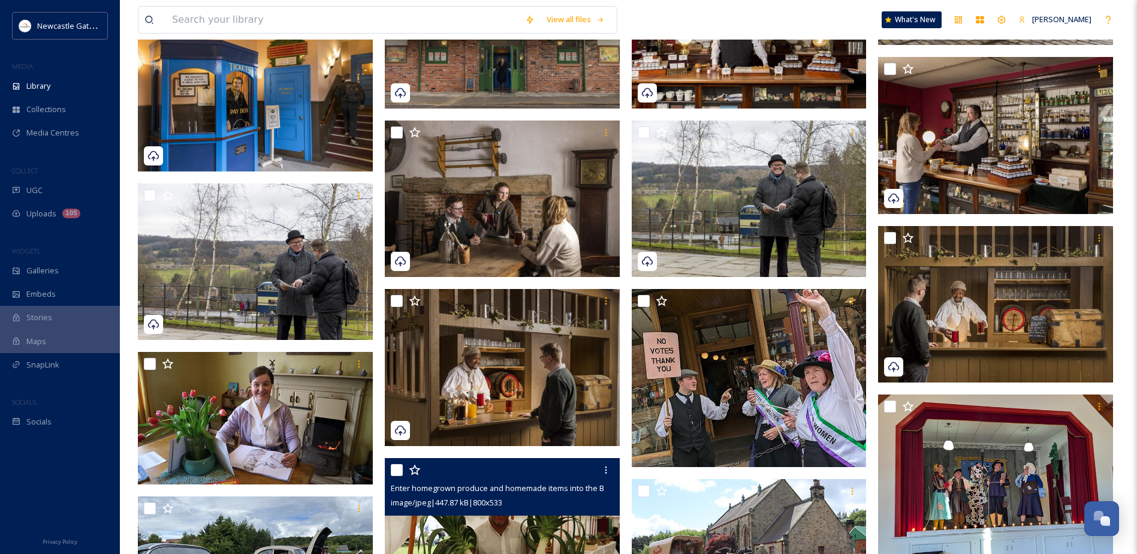
scroll to position [2573, 0]
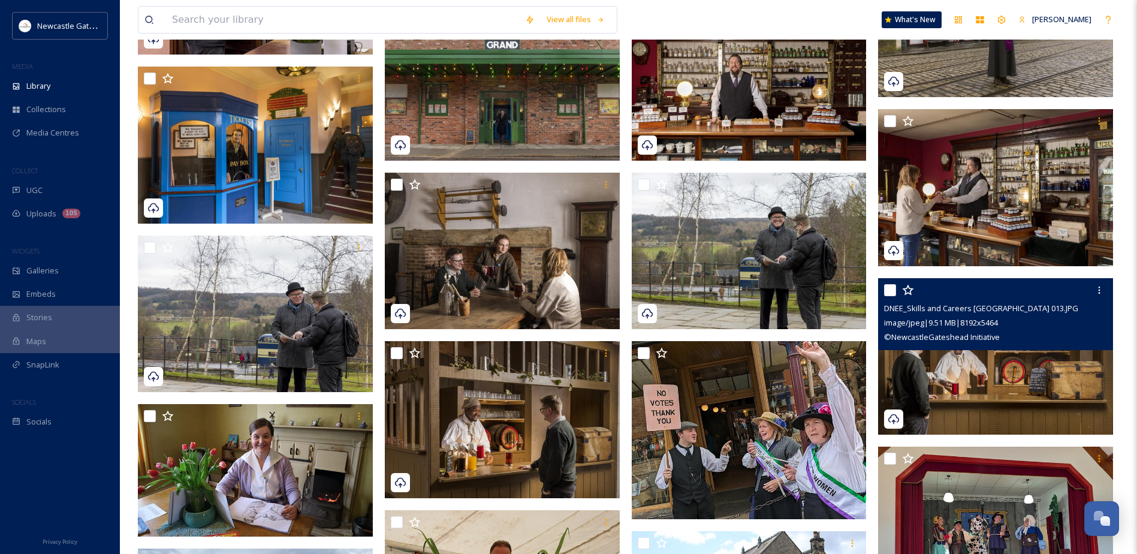
click at [987, 381] on img at bounding box center [995, 356] width 235 height 157
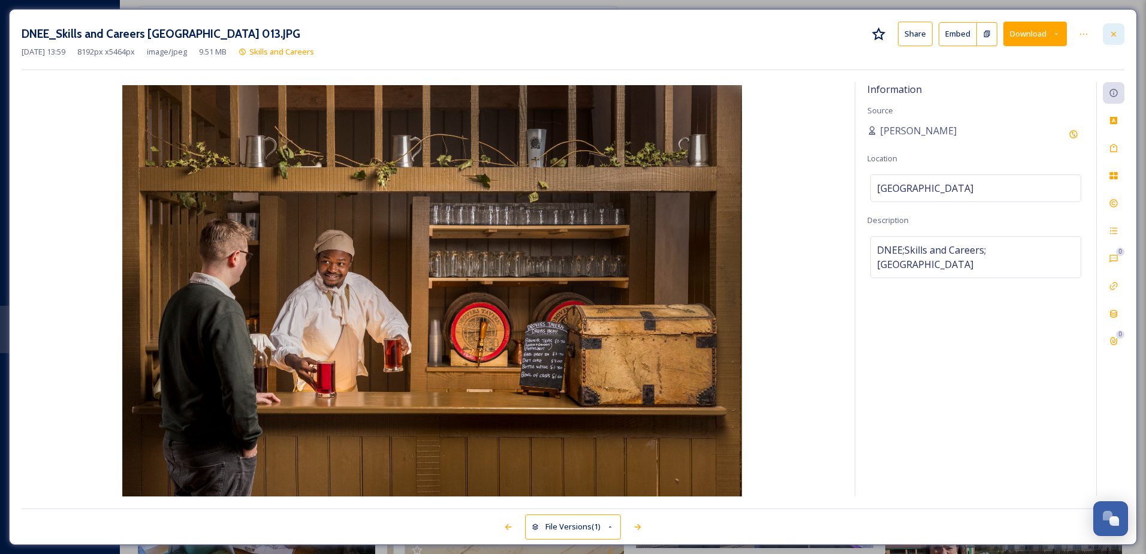
click at [1117, 33] on icon at bounding box center [1114, 34] width 10 height 10
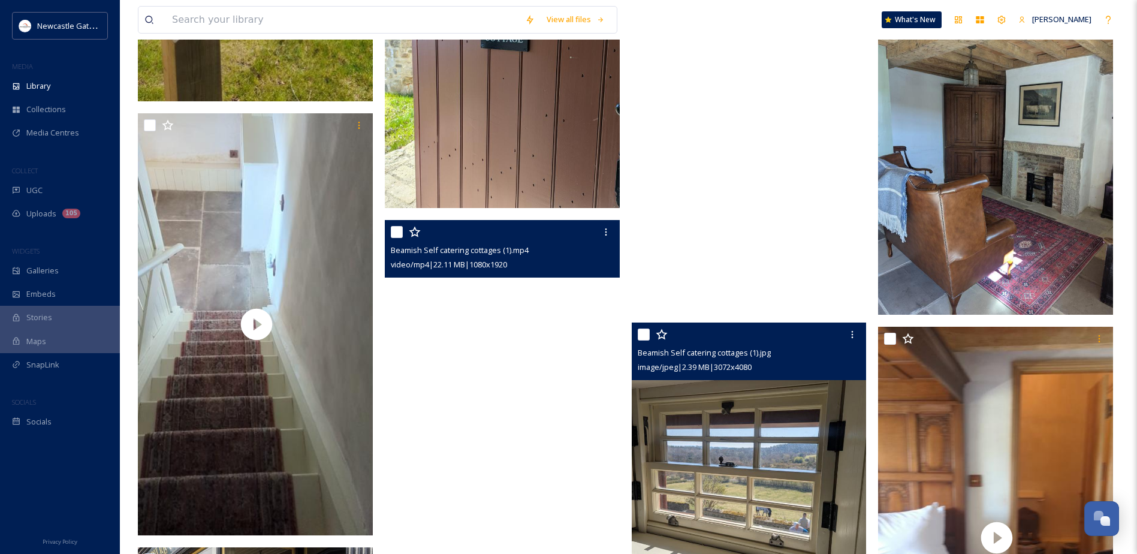
scroll to position [1674, 0]
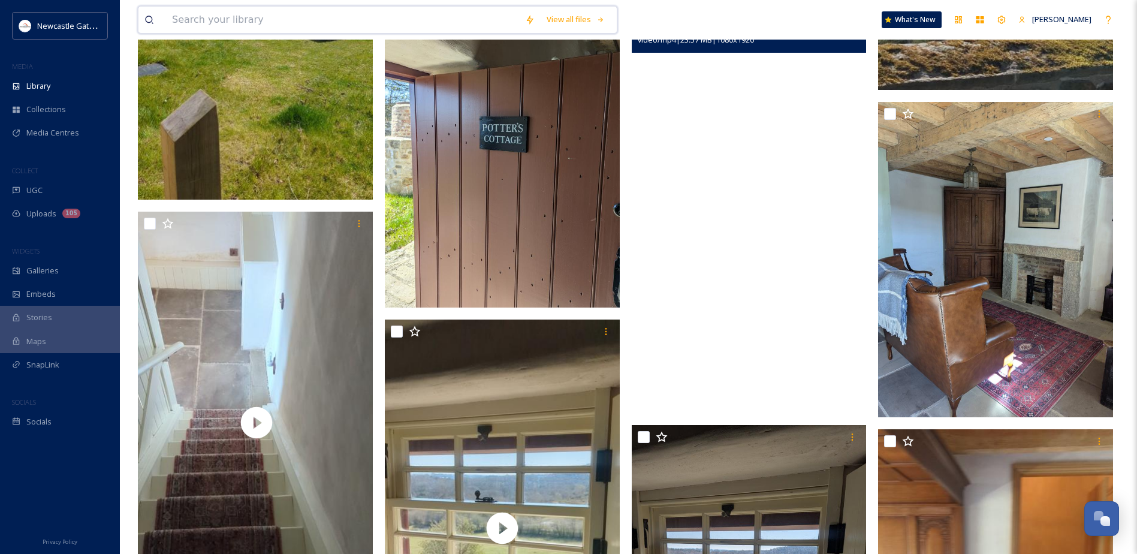
click at [260, 19] on input at bounding box center [342, 20] width 353 height 26
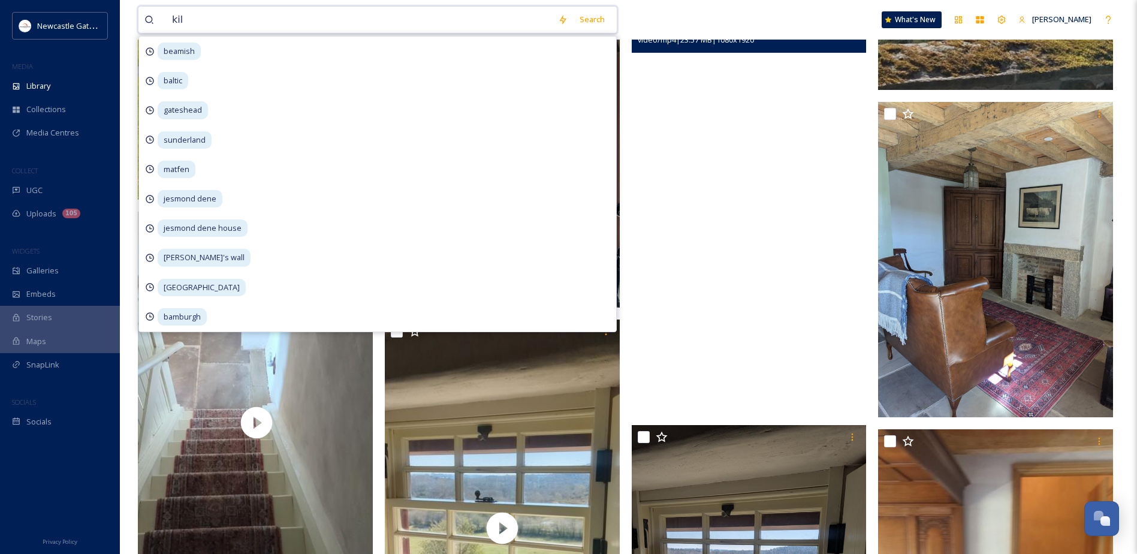
type input "kiln"
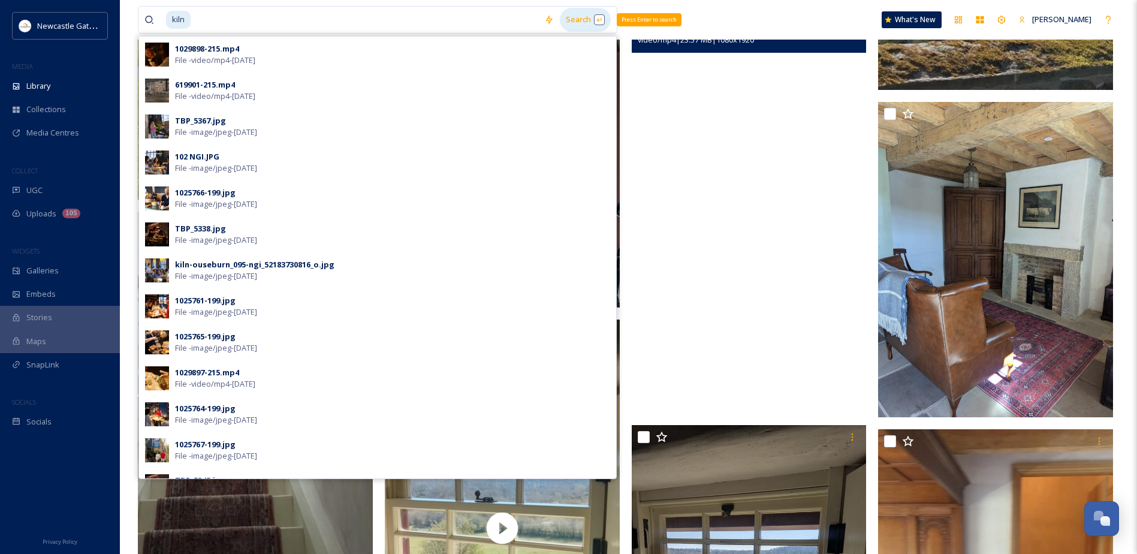
click at [576, 13] on div "Search Press Enter to search" at bounding box center [585, 19] width 51 height 23
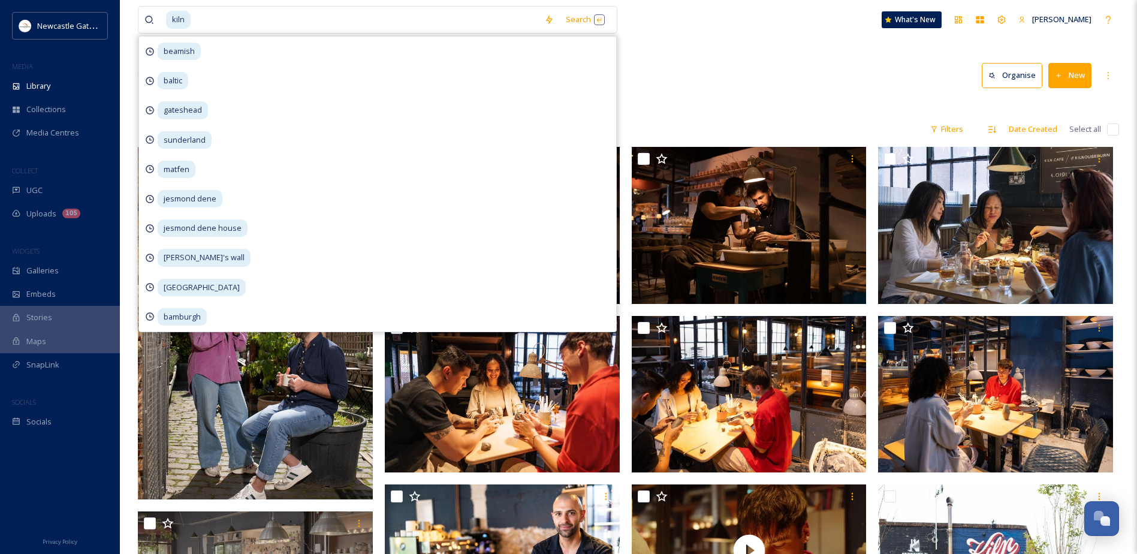
click at [749, 93] on div "Library Search Organise New" at bounding box center [628, 76] width 981 height 36
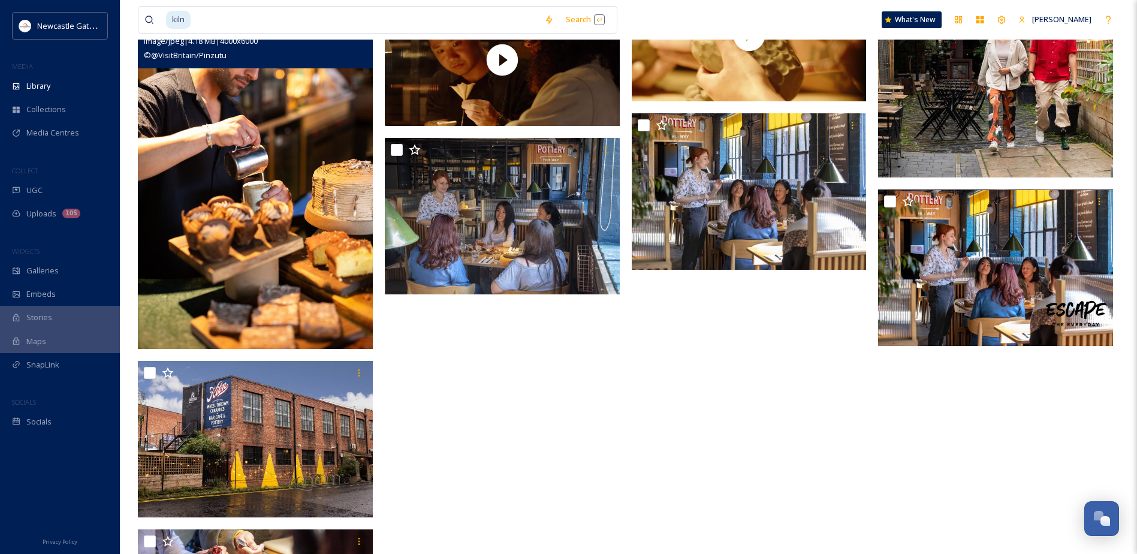
click at [294, 235] on img at bounding box center [255, 172] width 235 height 352
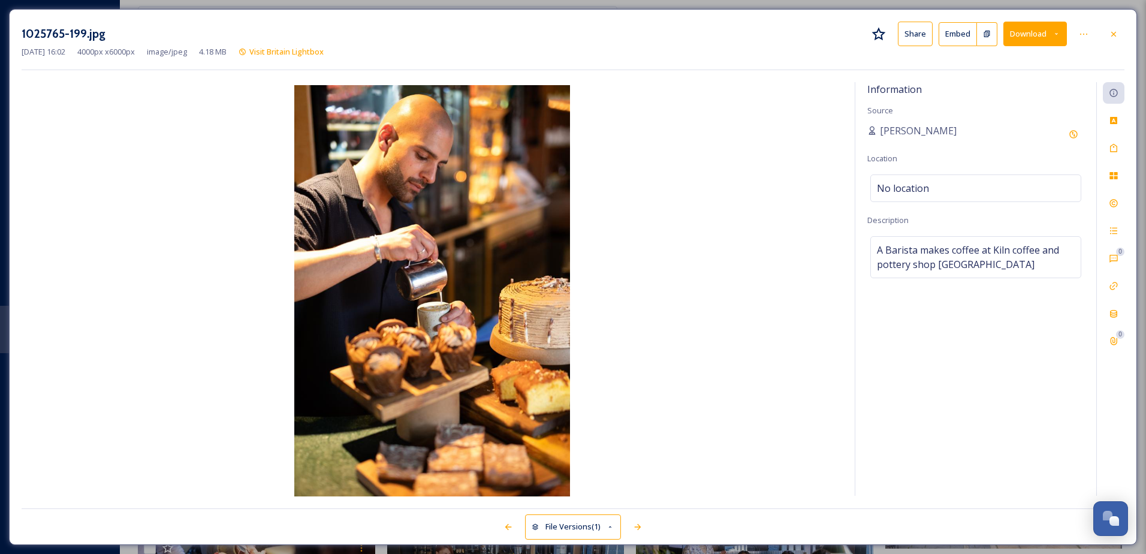
scroll to position [300, 0]
click at [1116, 35] on icon at bounding box center [1114, 34] width 10 height 10
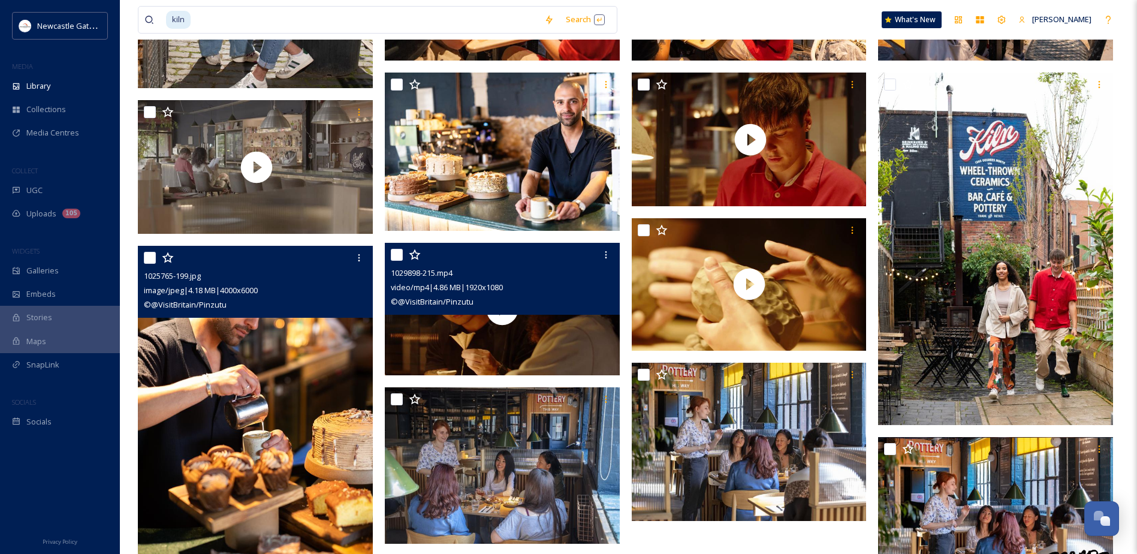
scroll to position [304, 0]
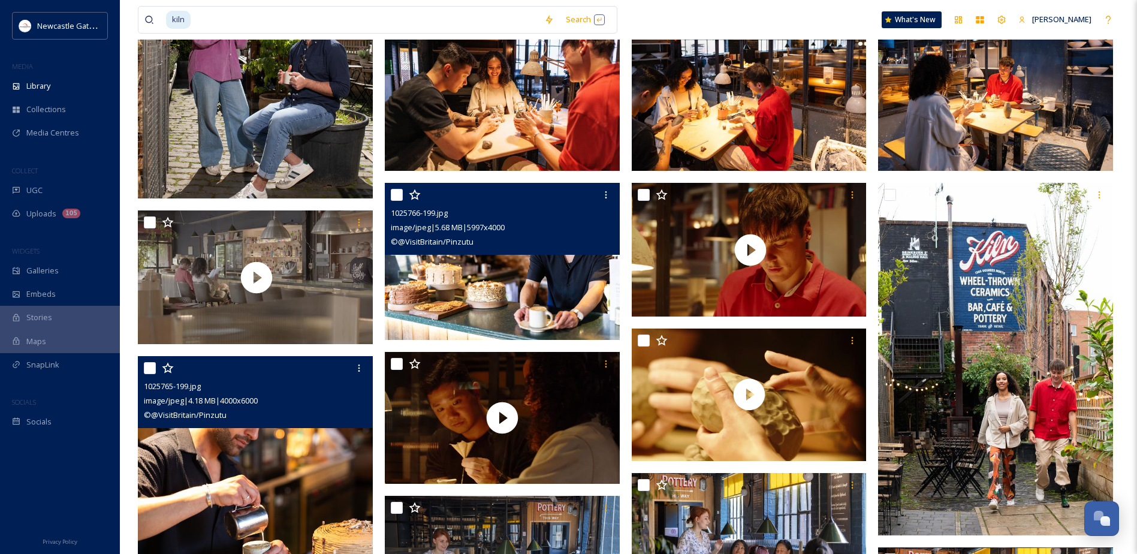
click at [535, 285] on img at bounding box center [502, 261] width 235 height 157
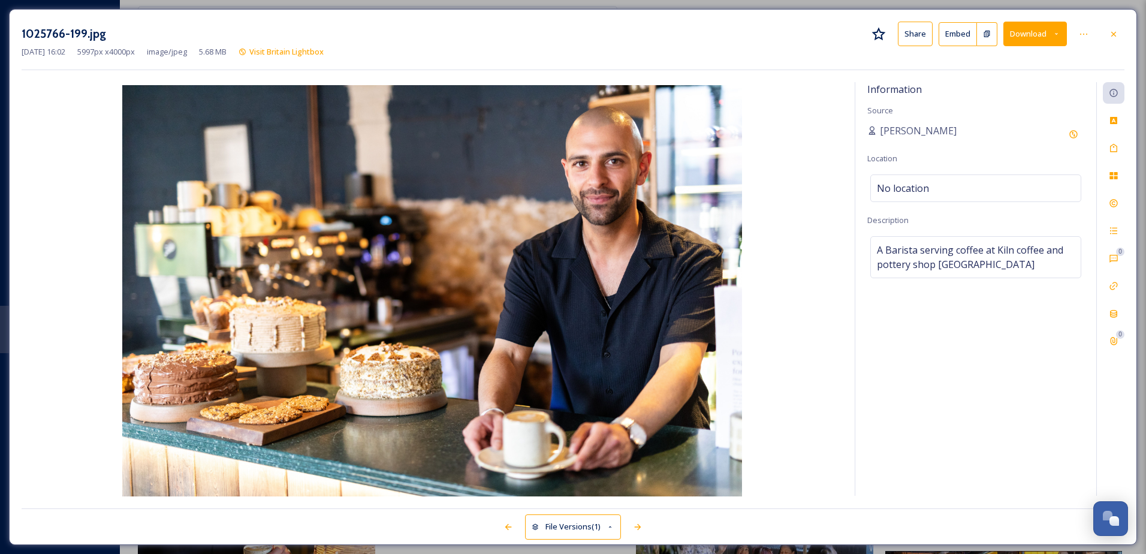
click at [921, 32] on button "Share" at bounding box center [915, 34] width 35 height 25
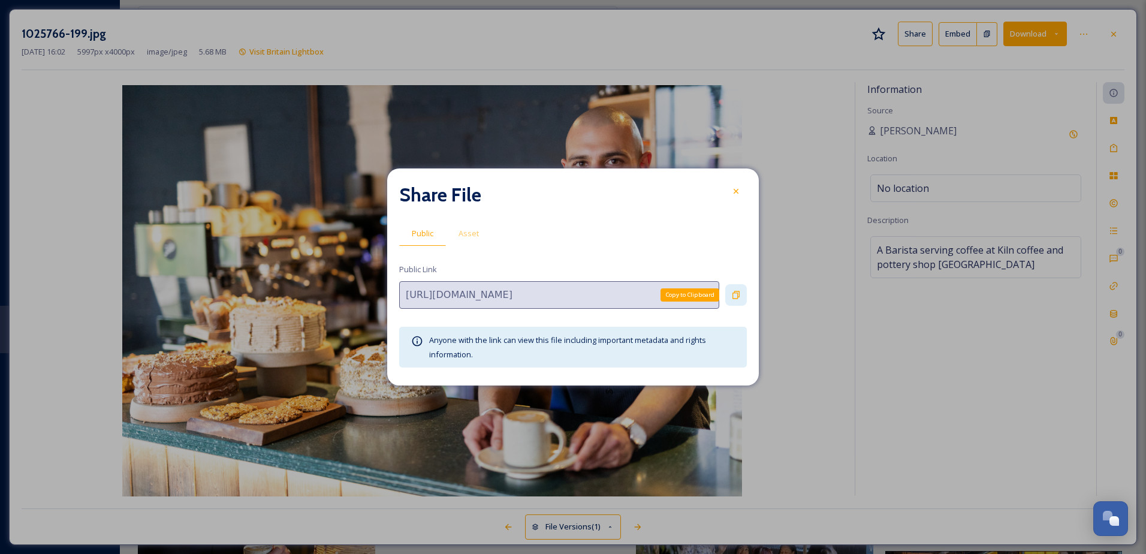
click at [736, 294] on icon at bounding box center [736, 295] width 10 height 10
click at [737, 189] on icon at bounding box center [736, 191] width 10 height 10
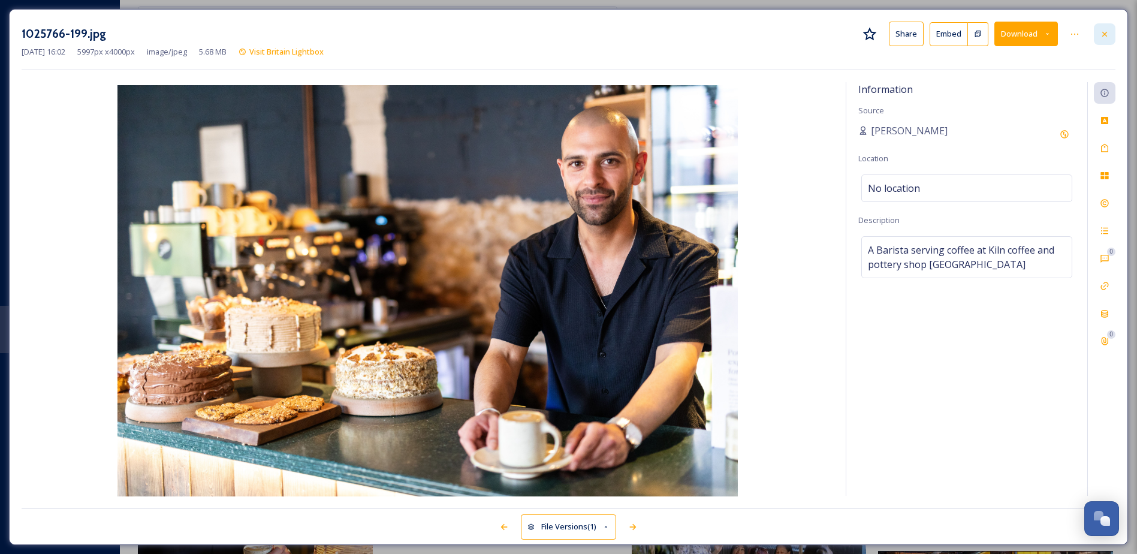
click at [1102, 35] on icon at bounding box center [1105, 34] width 10 height 10
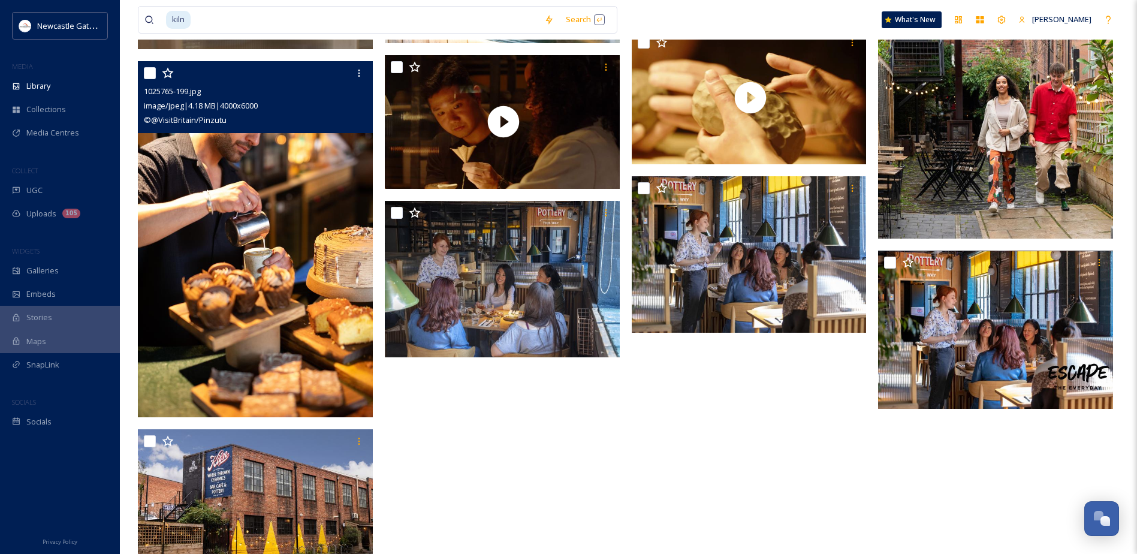
scroll to position [584, 0]
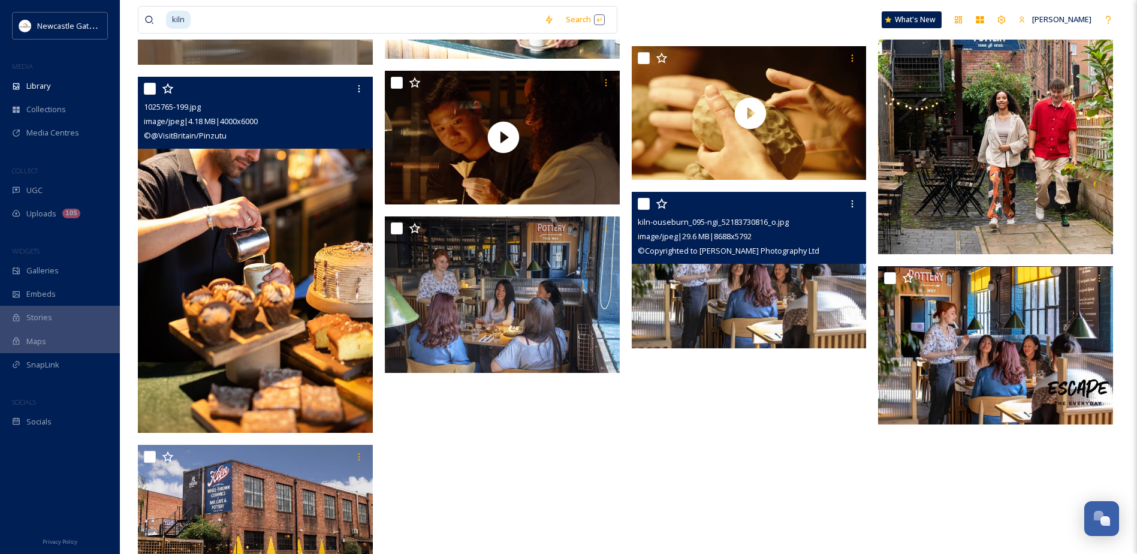
click at [729, 306] on img at bounding box center [749, 270] width 235 height 157
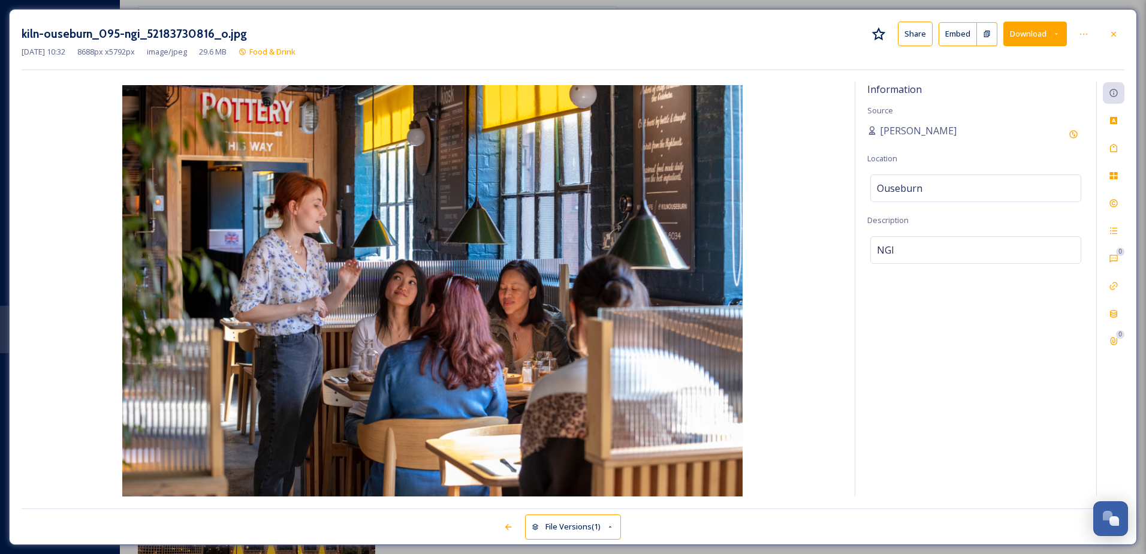
click at [927, 35] on button "Share" at bounding box center [915, 34] width 35 height 25
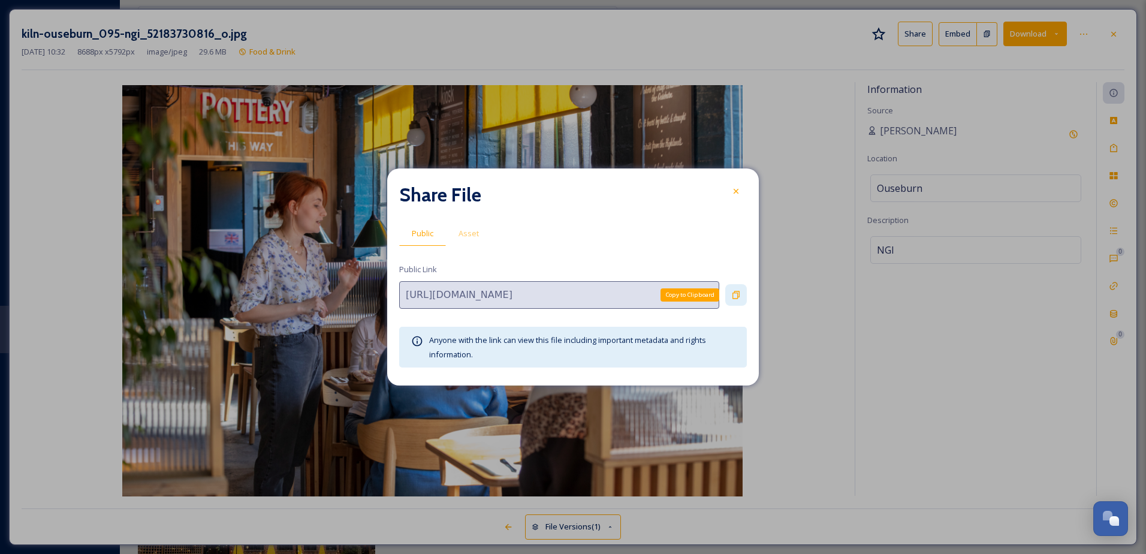
click at [731, 292] on div "Copy to Clipboard" at bounding box center [736, 295] width 22 height 22
click at [730, 192] on div at bounding box center [736, 191] width 22 height 22
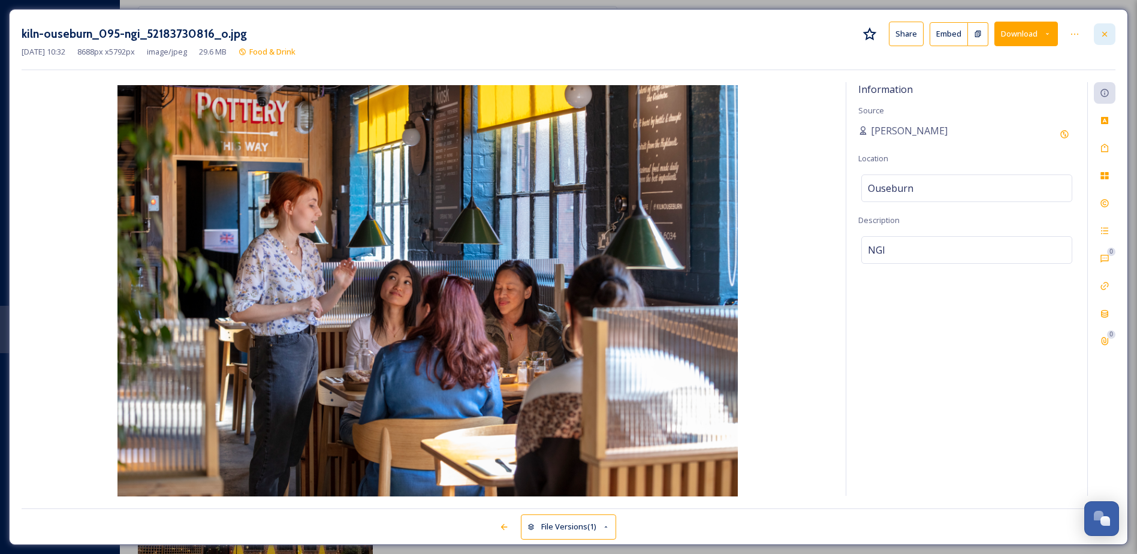
click at [1103, 38] on icon at bounding box center [1105, 34] width 10 height 10
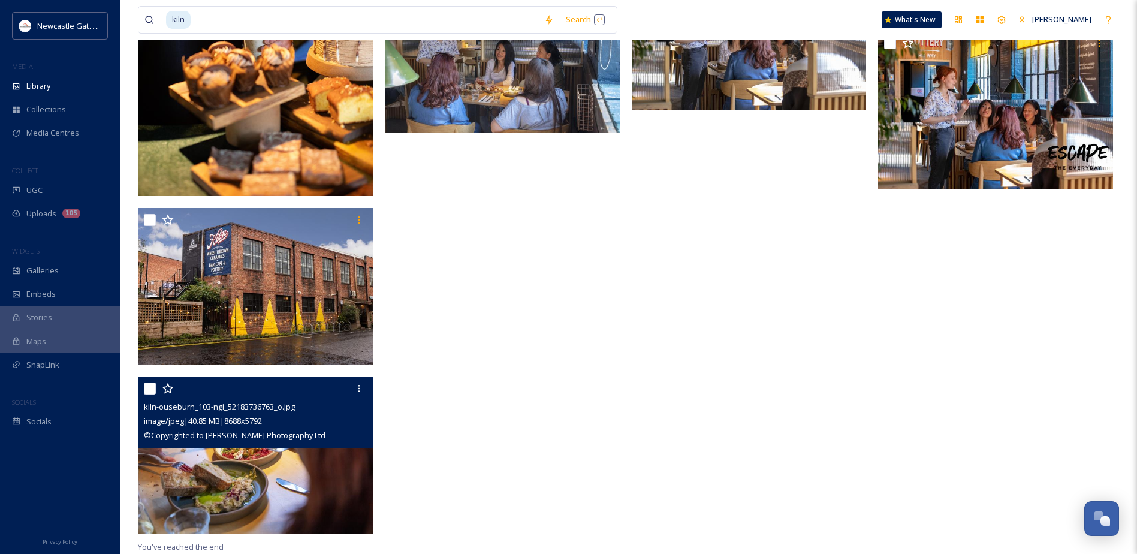
click at [284, 476] on img at bounding box center [255, 454] width 235 height 157
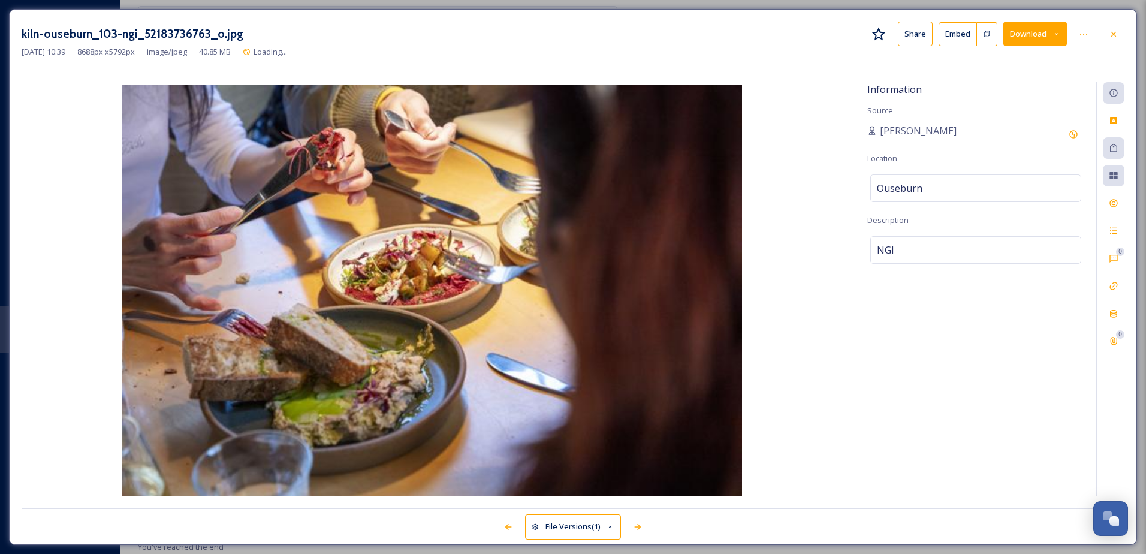
scroll to position [653, 0]
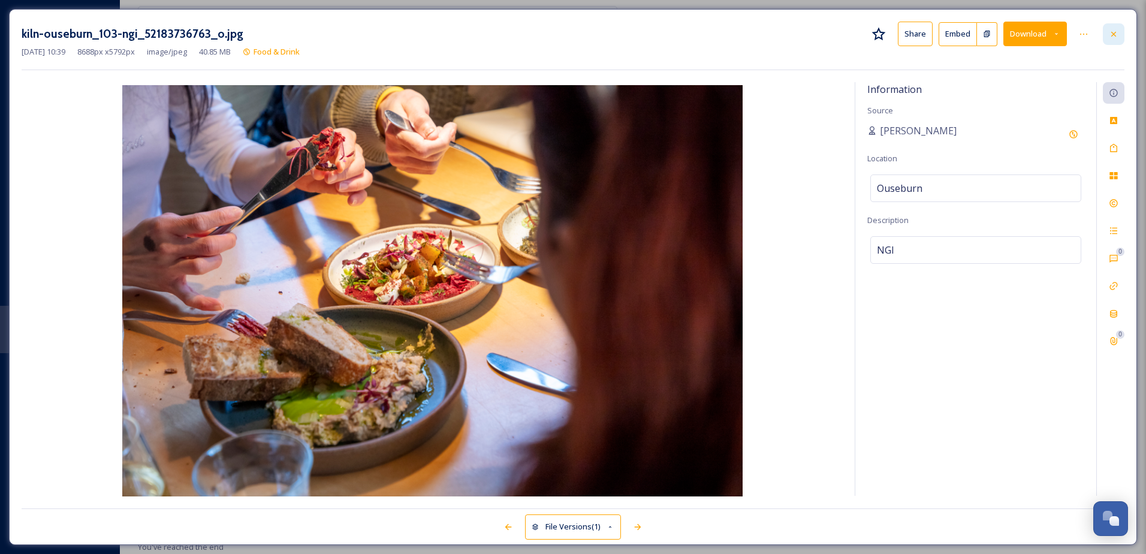
click at [1114, 32] on icon at bounding box center [1114, 34] width 10 height 10
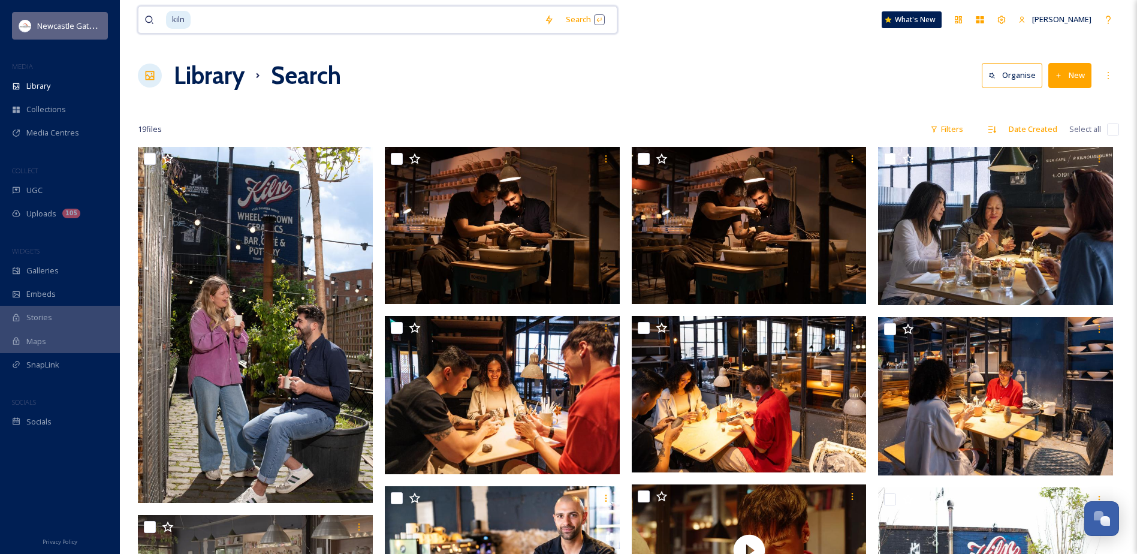
drag, startPoint x: 204, startPoint y: 19, endPoint x: 88, endPoint y: 8, distance: 116.8
type input "k"
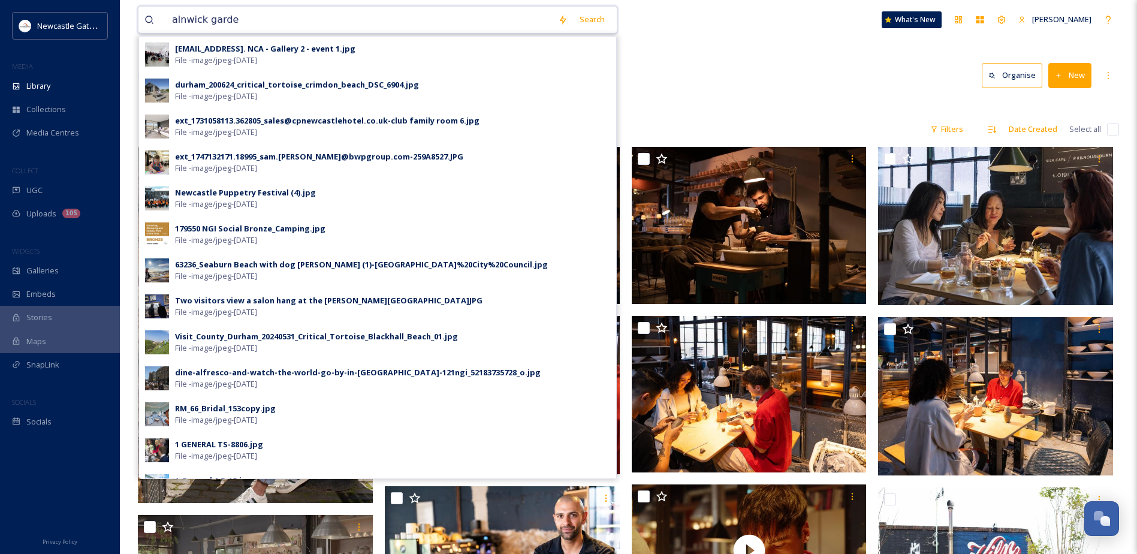
type input "alnwick garden"
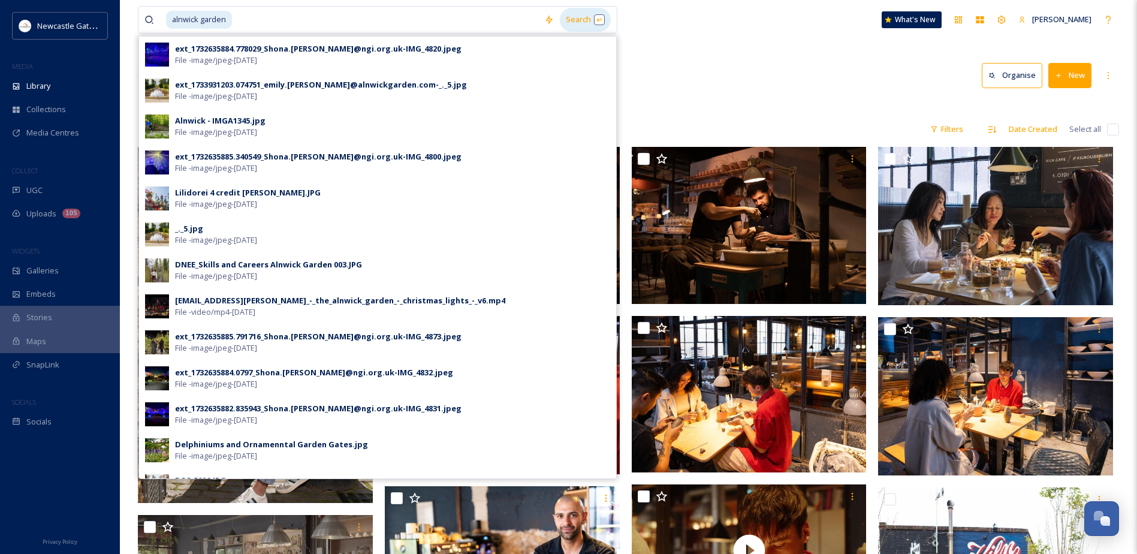
click at [577, 22] on div "Search" at bounding box center [585, 19] width 51 height 23
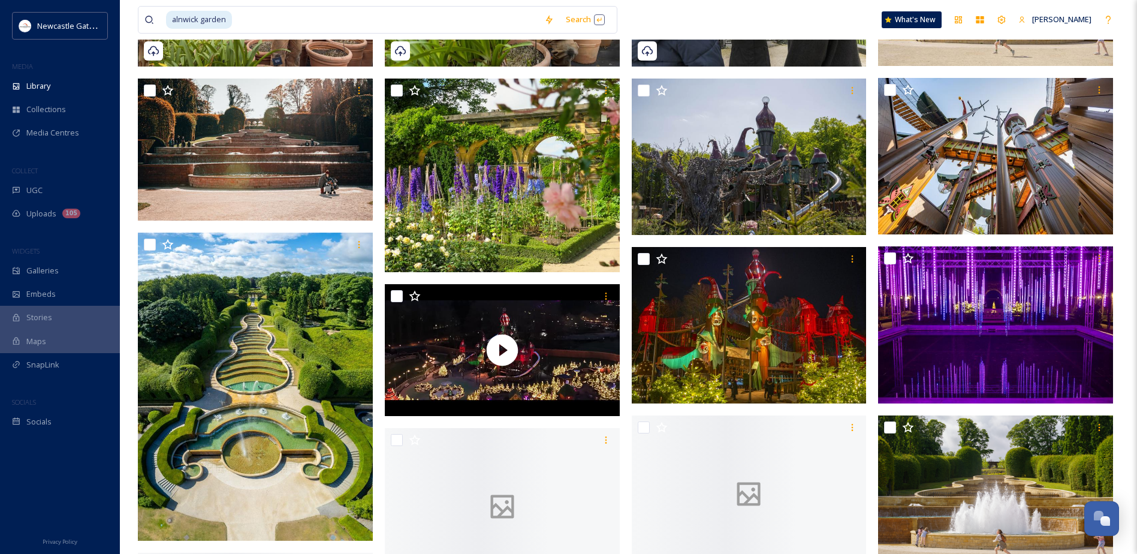
scroll to position [599, 0]
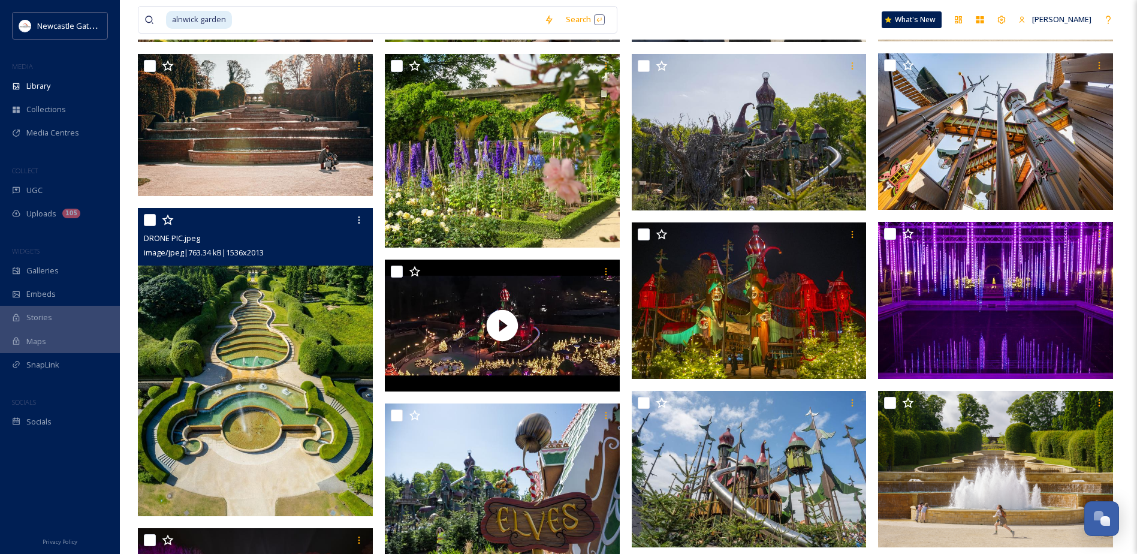
click at [273, 396] on img at bounding box center [255, 362] width 235 height 308
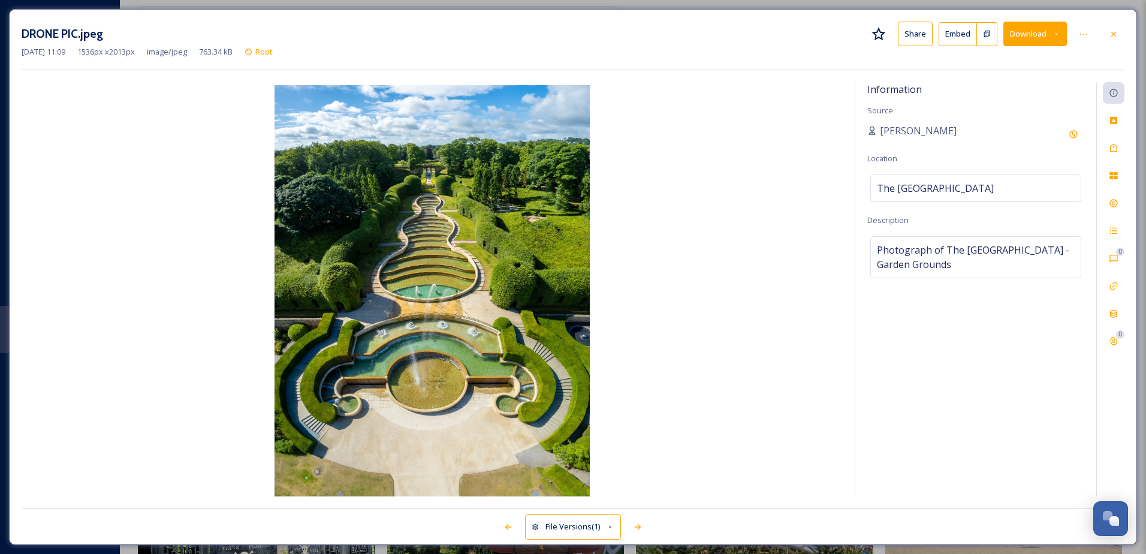
click at [916, 34] on button "Share" at bounding box center [915, 34] width 35 height 25
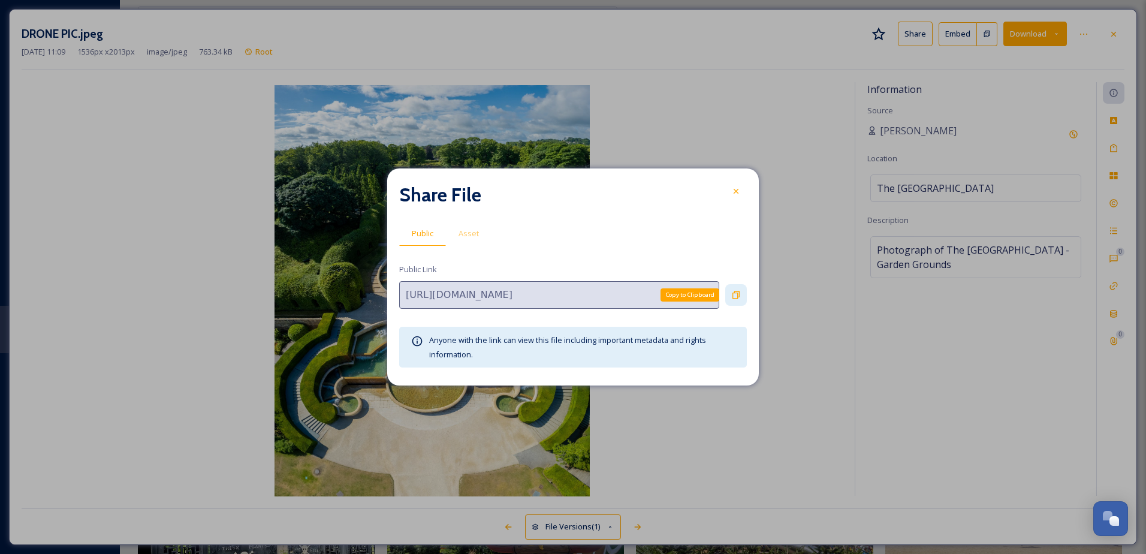
click at [732, 294] on icon at bounding box center [736, 295] width 10 height 10
drag, startPoint x: 736, startPoint y: 191, endPoint x: 846, endPoint y: 159, distance: 114.2
click at [736, 191] on icon at bounding box center [736, 191] width 5 height 5
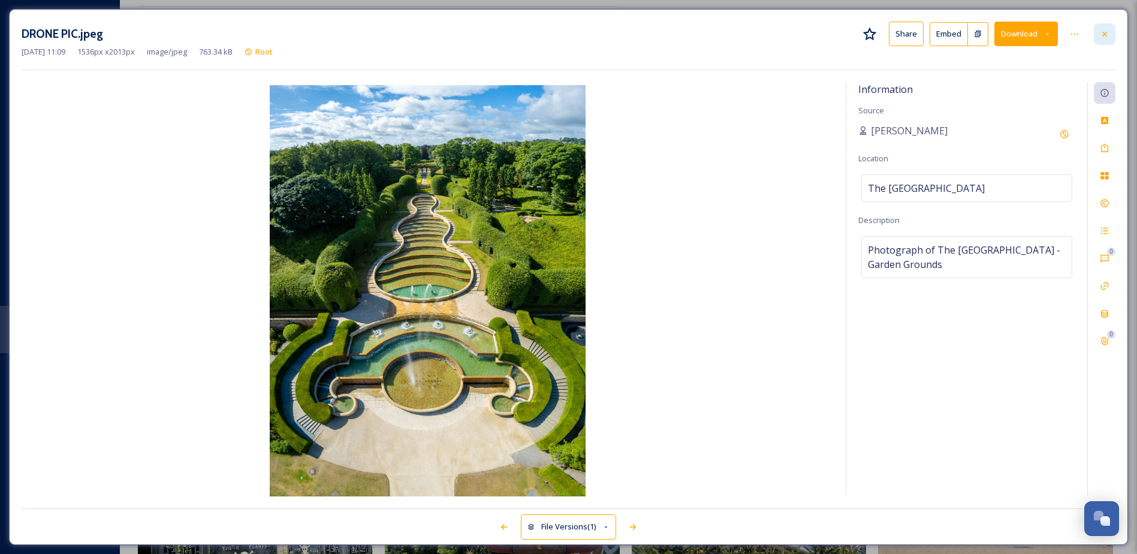
click at [1105, 35] on icon at bounding box center [1104, 33] width 5 height 5
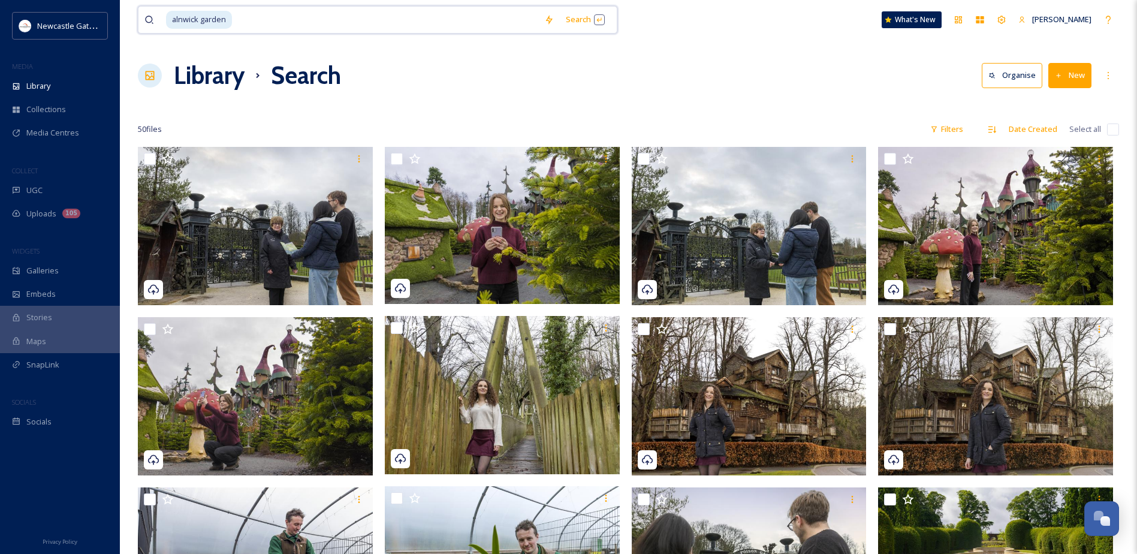
click at [257, 20] on input at bounding box center [385, 20] width 305 height 26
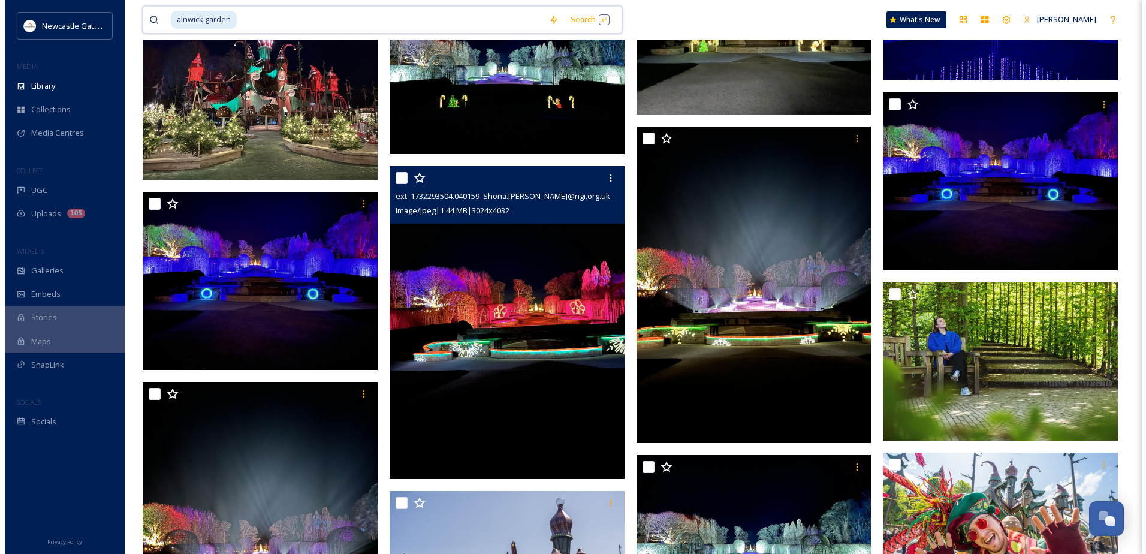
scroll to position [2217, 0]
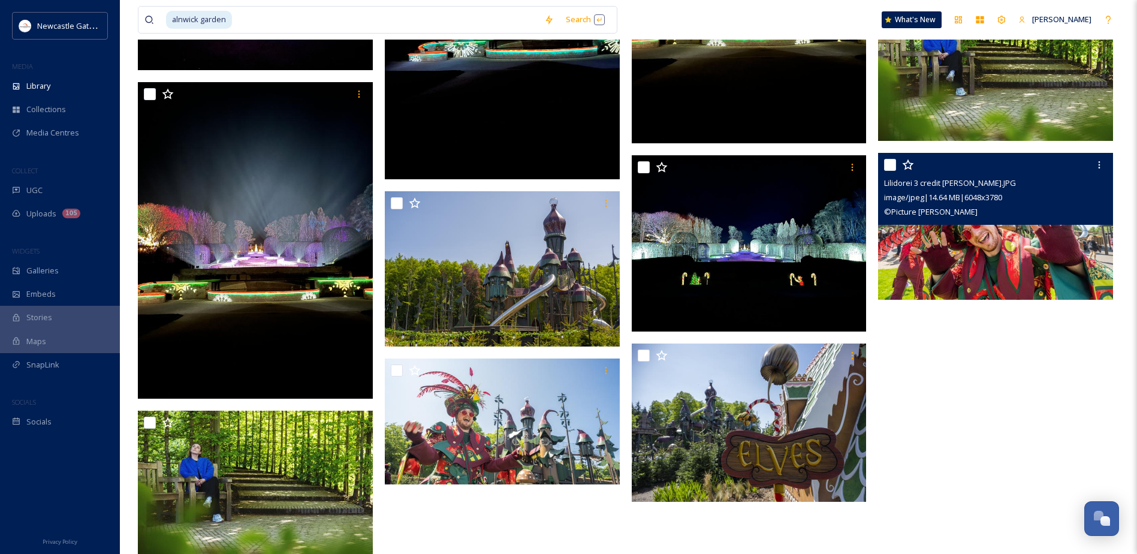
click at [991, 260] on img at bounding box center [995, 226] width 235 height 147
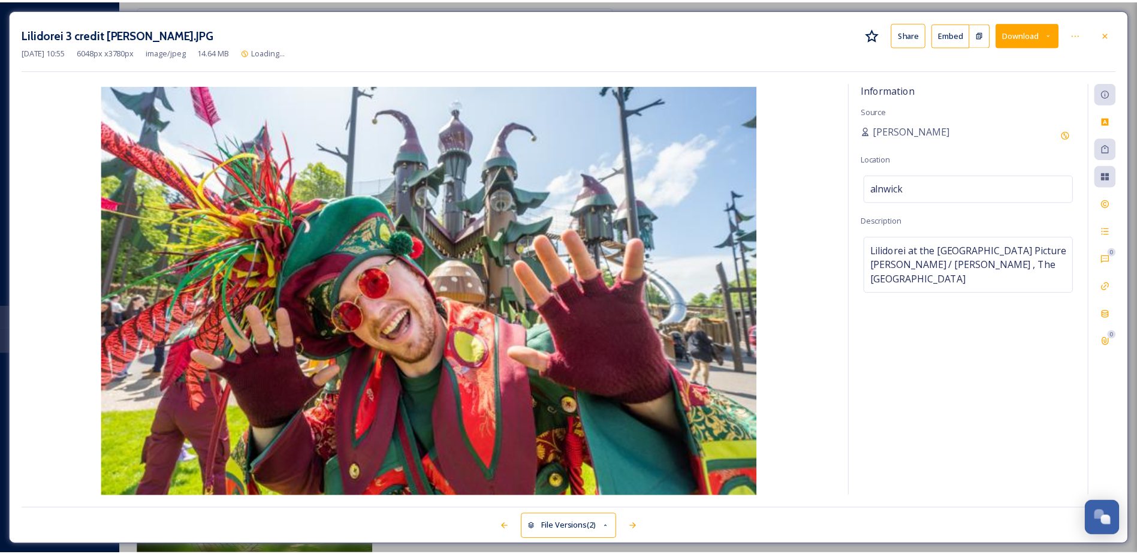
scroll to position [2228, 0]
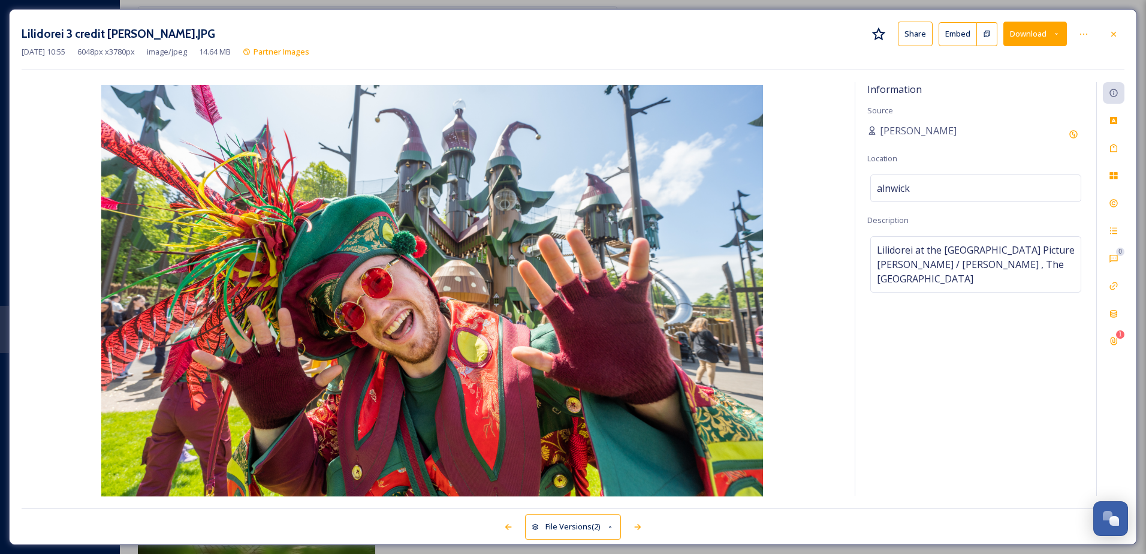
click at [1112, 34] on icon at bounding box center [1114, 34] width 10 height 10
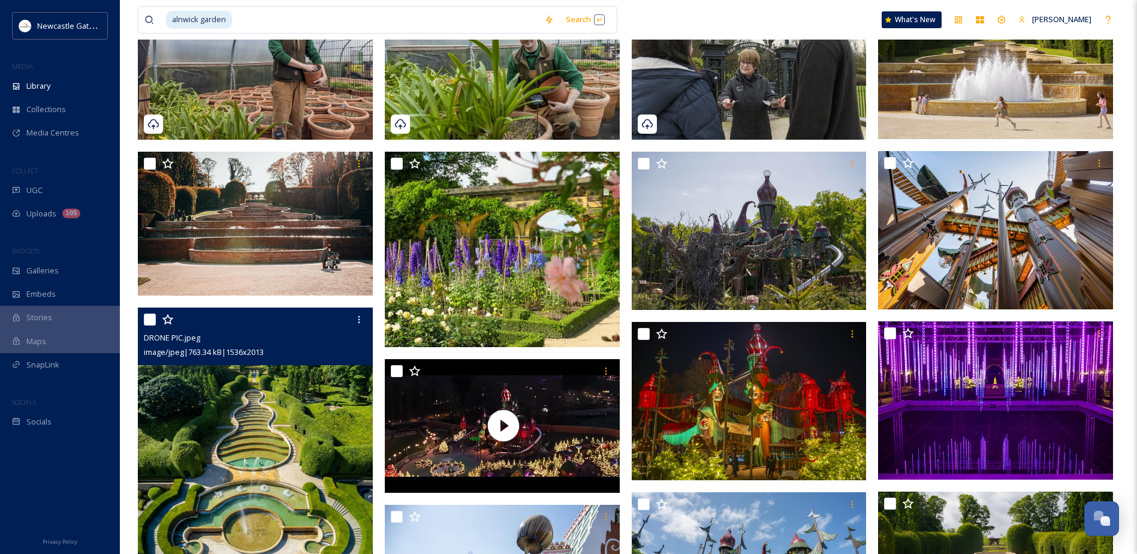
scroll to position [217, 0]
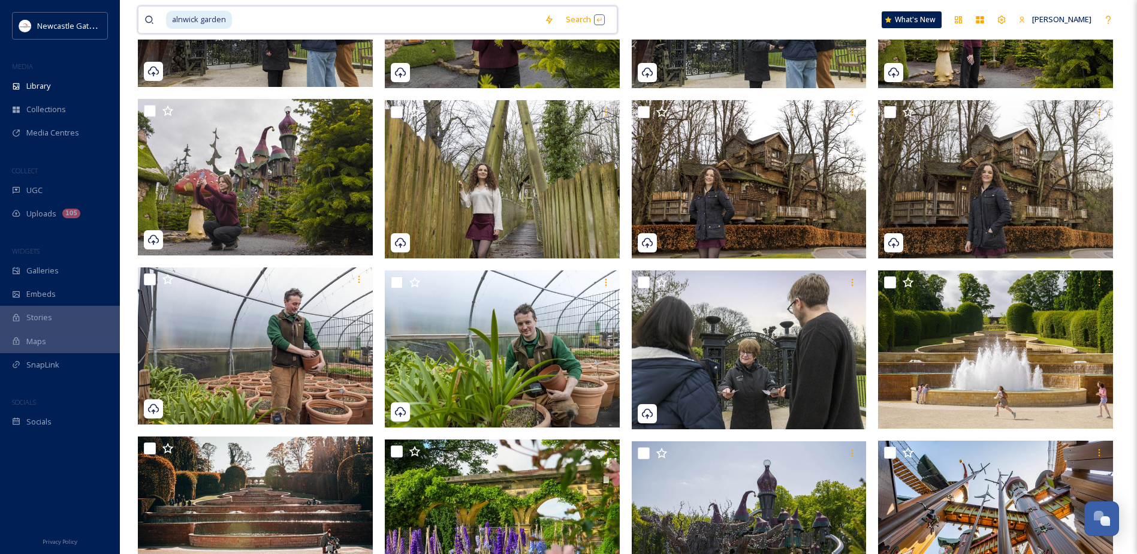
click at [263, 19] on input at bounding box center [385, 20] width 305 height 26
drag, startPoint x: 345, startPoint y: 14, endPoint x: 307, endPoint y: 14, distance: 37.8
click at [307, 14] on input at bounding box center [385, 20] width 305 height 26
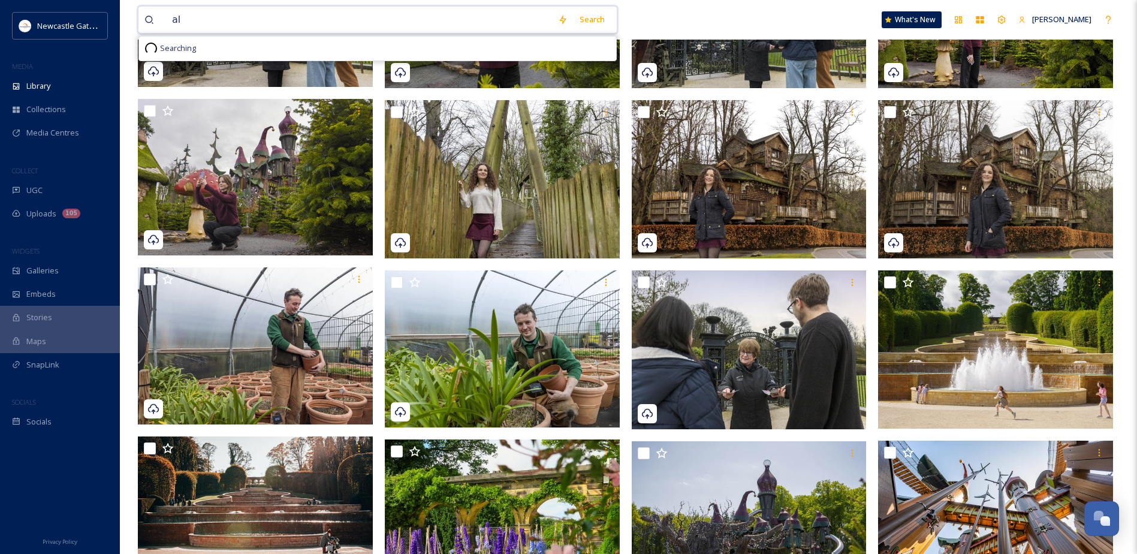
type input "a"
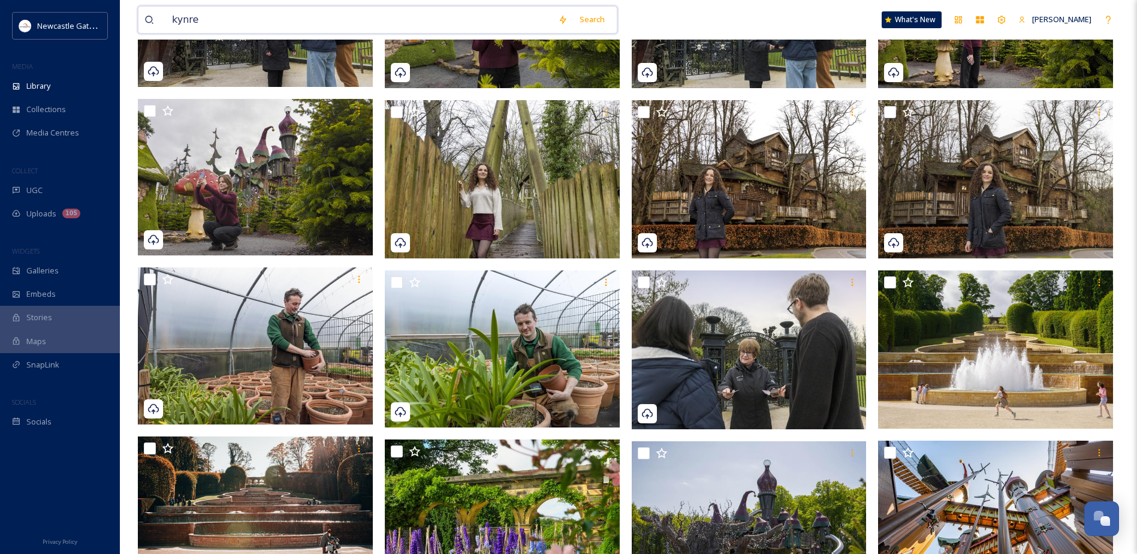
type input "kynren"
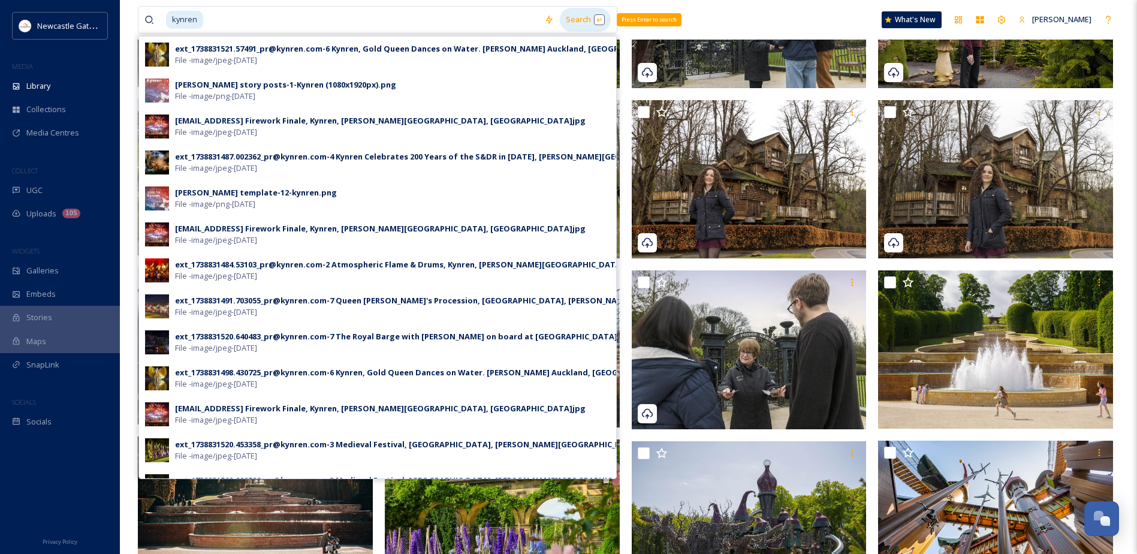
click at [571, 22] on div "Search Press Enter to search" at bounding box center [585, 19] width 51 height 23
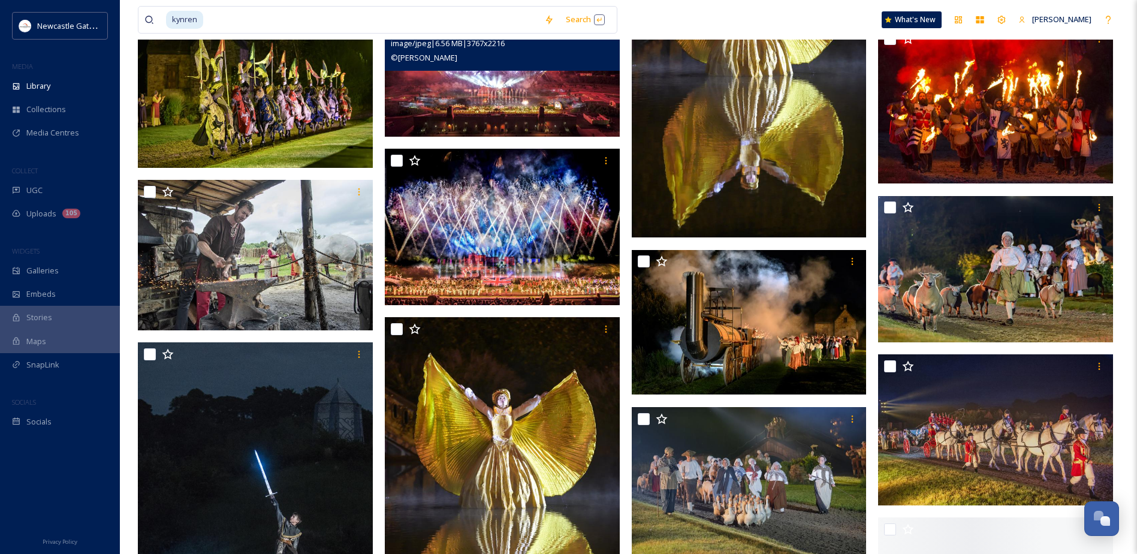
scroll to position [420, 0]
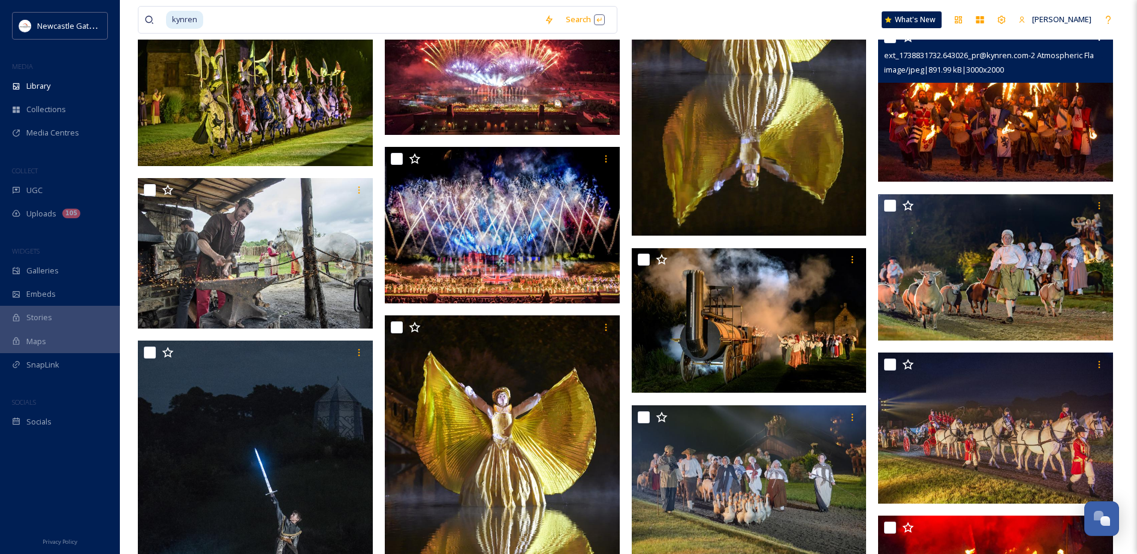
click at [957, 119] on img at bounding box center [995, 103] width 235 height 157
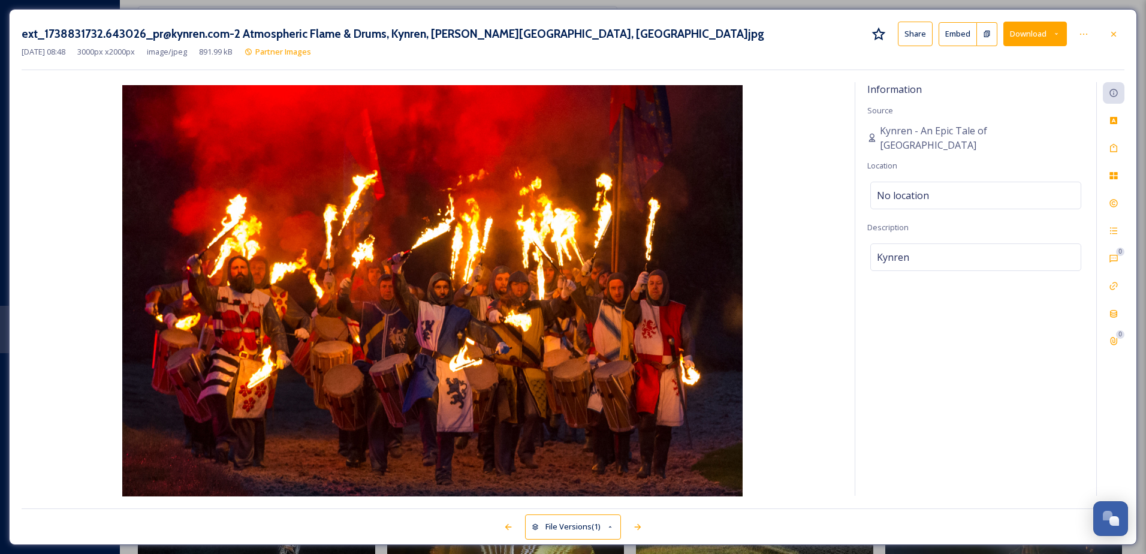
click at [916, 33] on button "Share" at bounding box center [915, 34] width 35 height 25
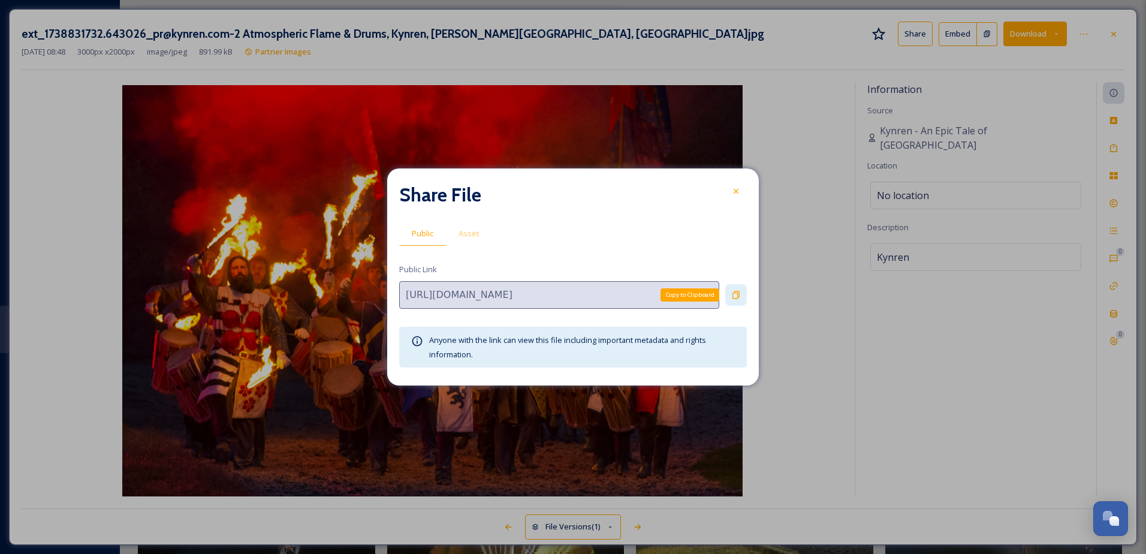
click at [730, 295] on div "Copy to Clipboard" at bounding box center [736, 295] width 22 height 22
click at [736, 191] on icon at bounding box center [736, 191] width 5 height 5
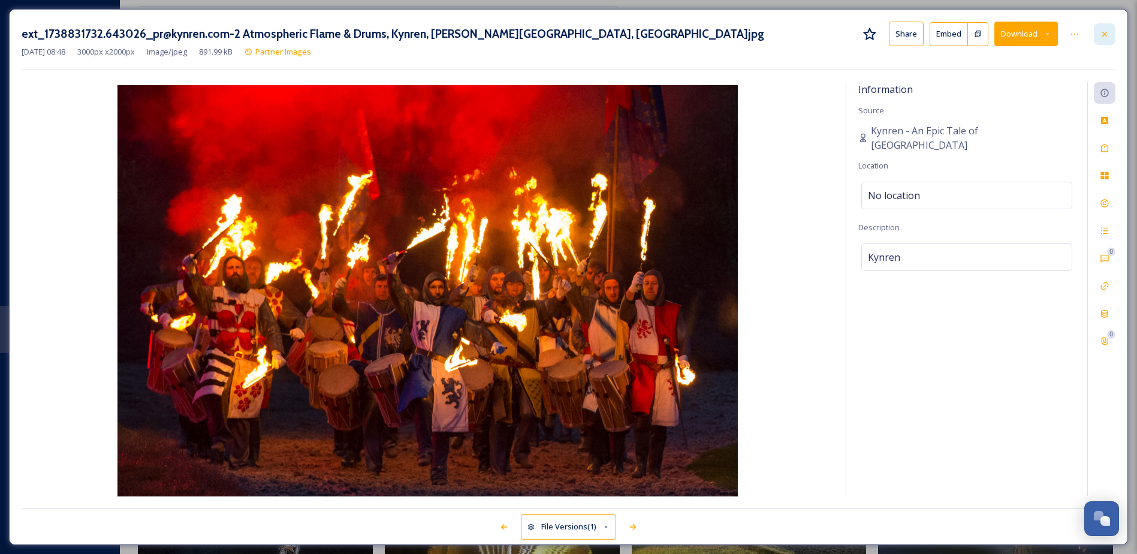
click at [1114, 35] on div at bounding box center [1105, 34] width 22 height 22
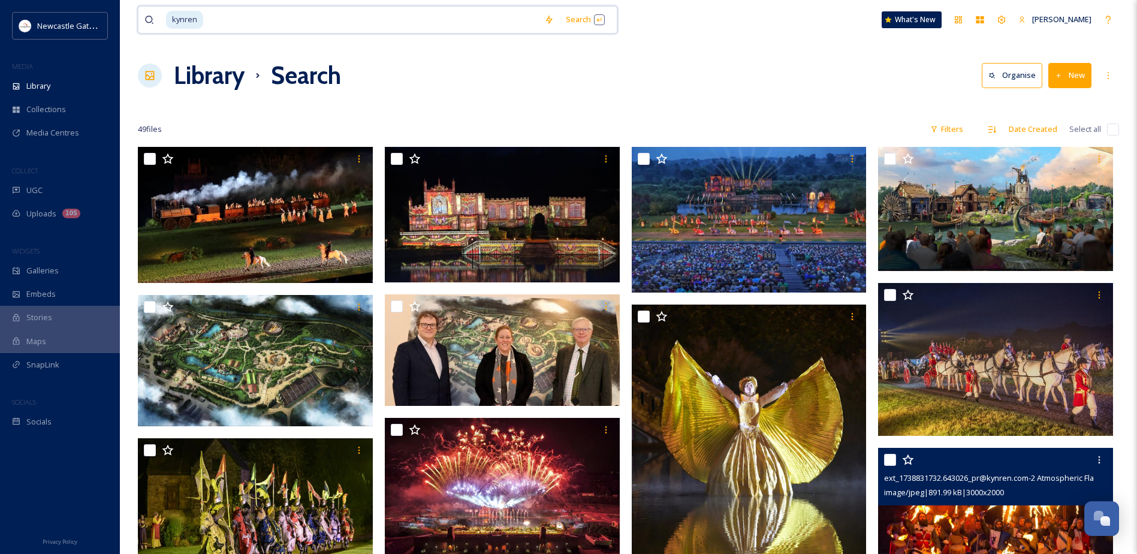
click at [221, 19] on input at bounding box center [371, 20] width 334 height 26
type input "k"
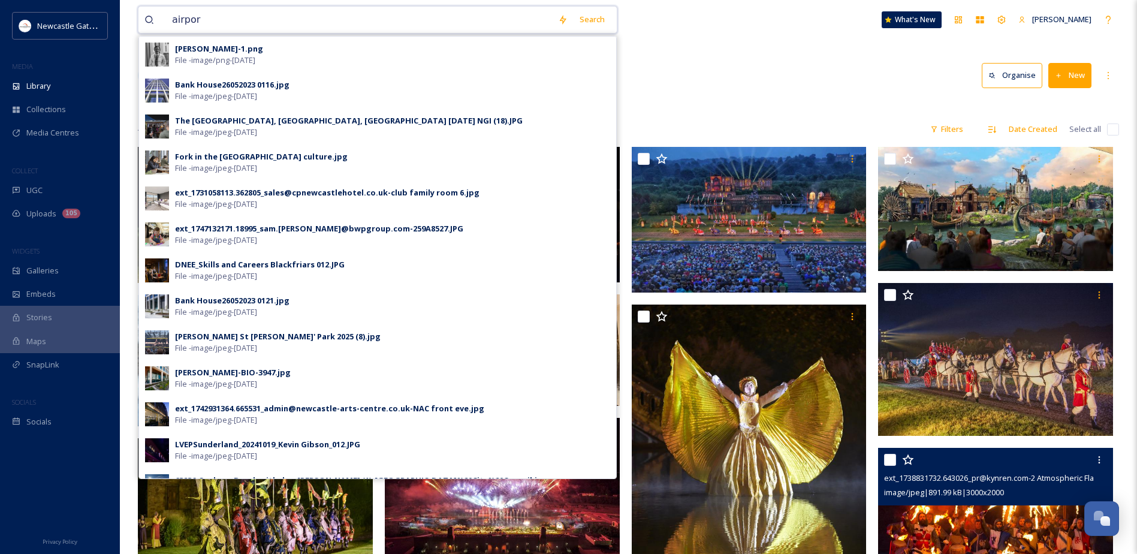
type input "airport"
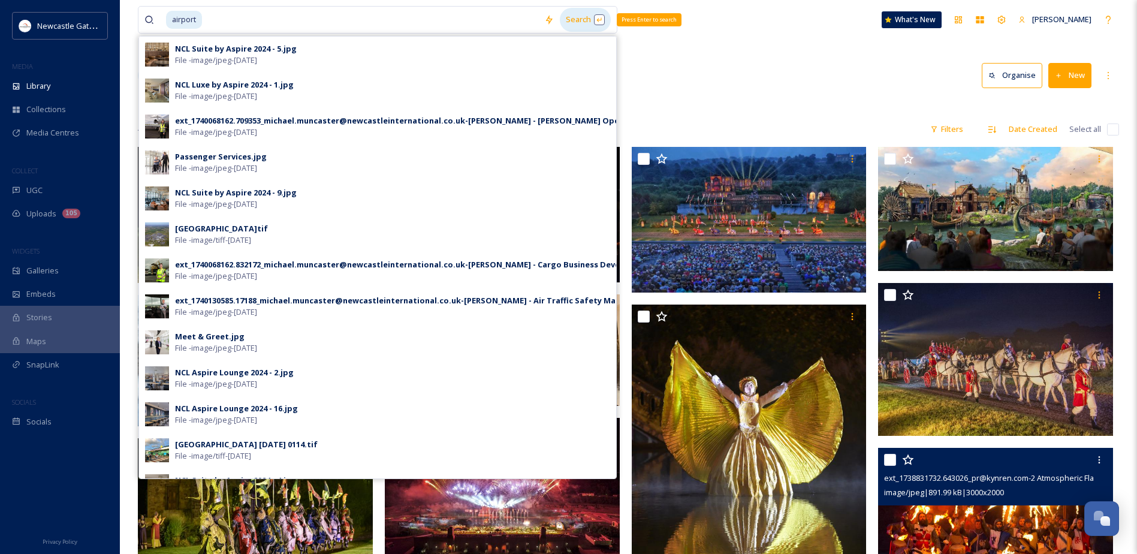
click at [586, 17] on div "Search Press Enter to search" at bounding box center [585, 19] width 51 height 23
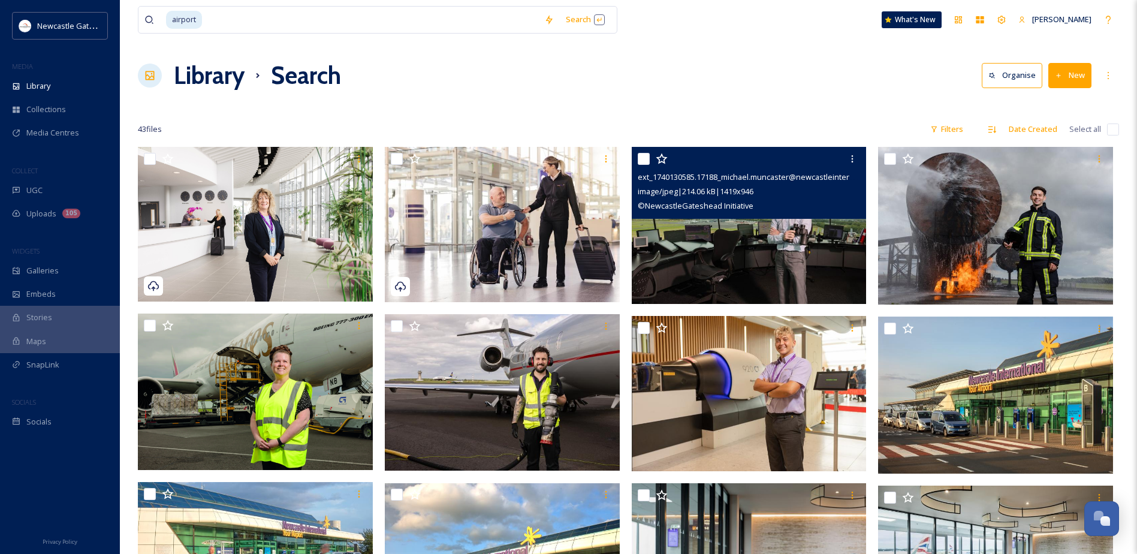
click at [751, 252] on img at bounding box center [749, 225] width 235 height 157
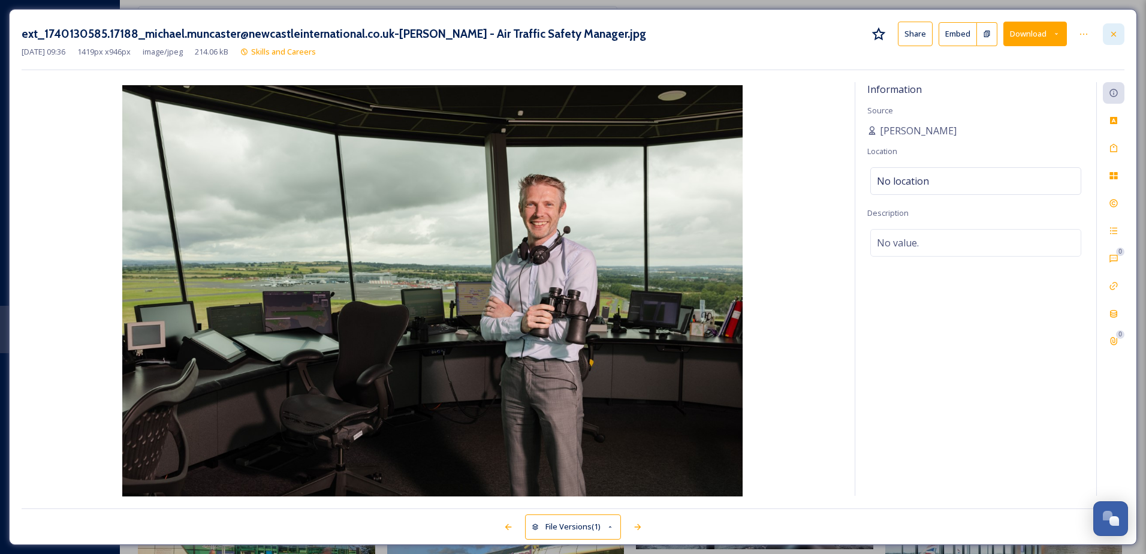
click at [1108, 35] on div at bounding box center [1114, 34] width 22 height 22
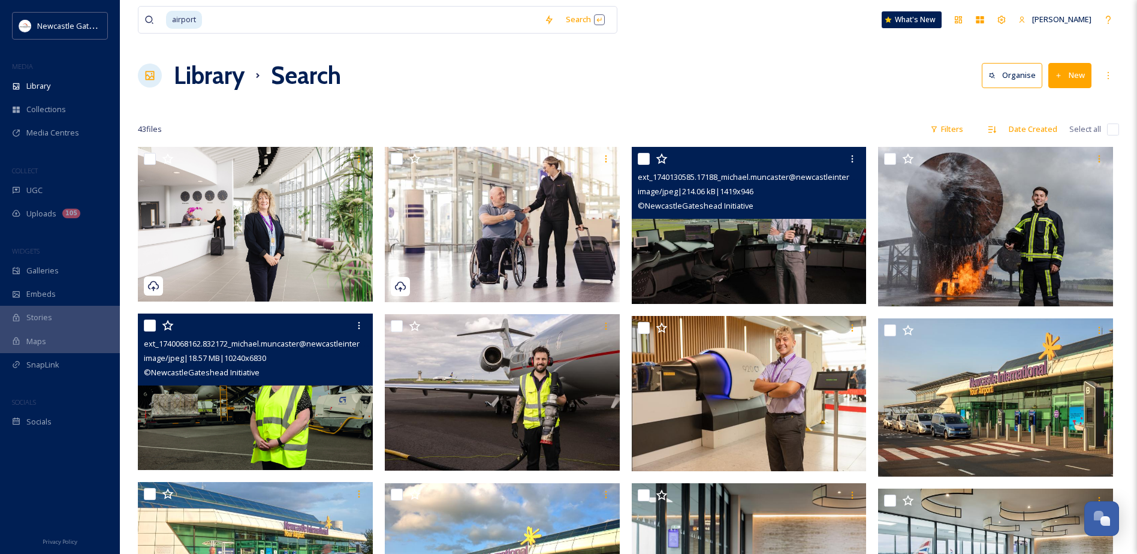
click at [307, 418] on img at bounding box center [255, 391] width 235 height 157
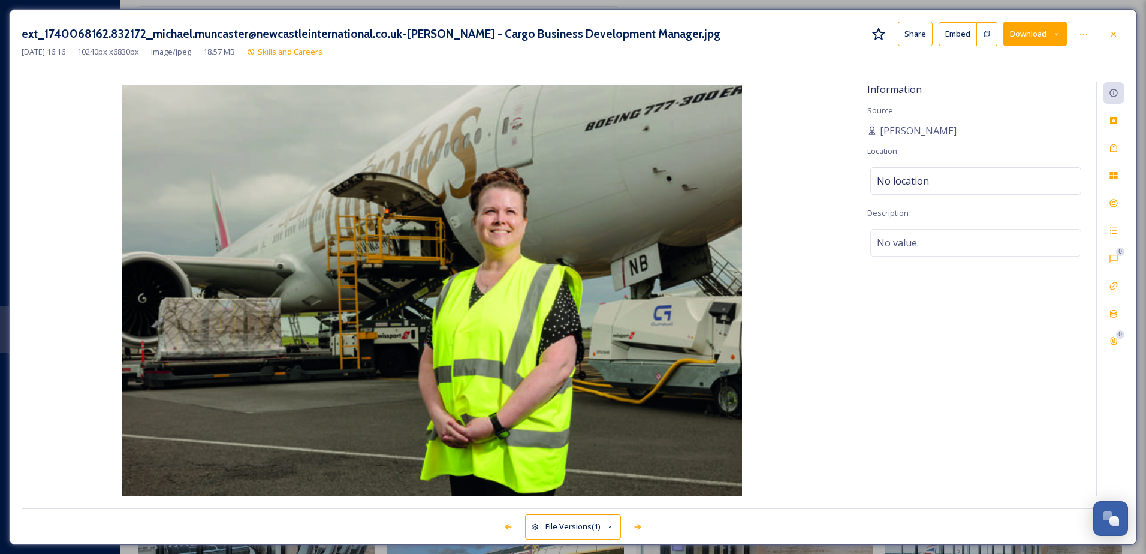
click at [919, 34] on button "Share" at bounding box center [915, 34] width 35 height 25
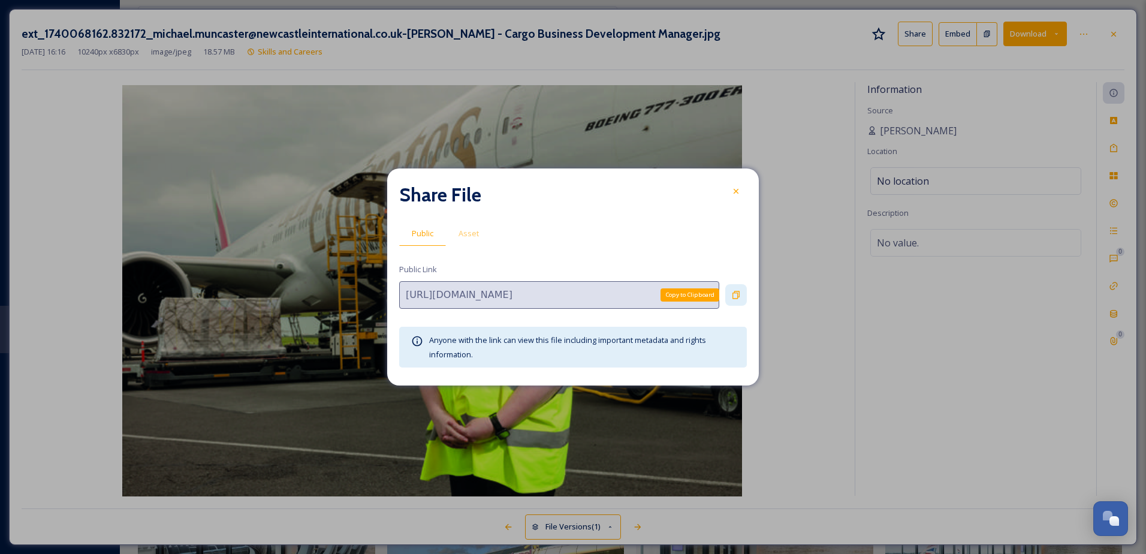
click at [735, 295] on icon at bounding box center [736, 295] width 10 height 10
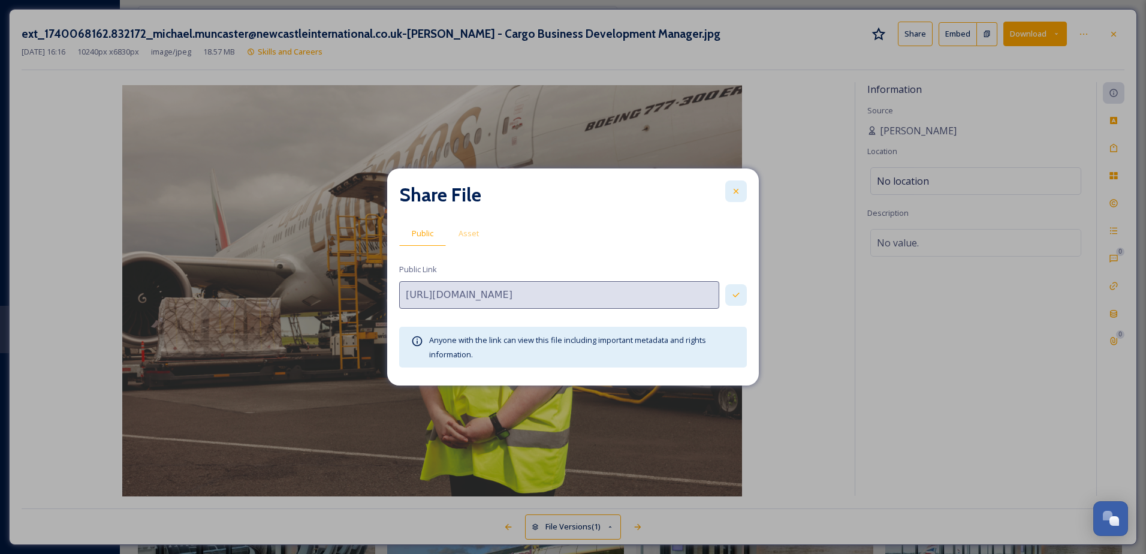
click at [740, 195] on icon at bounding box center [736, 191] width 10 height 10
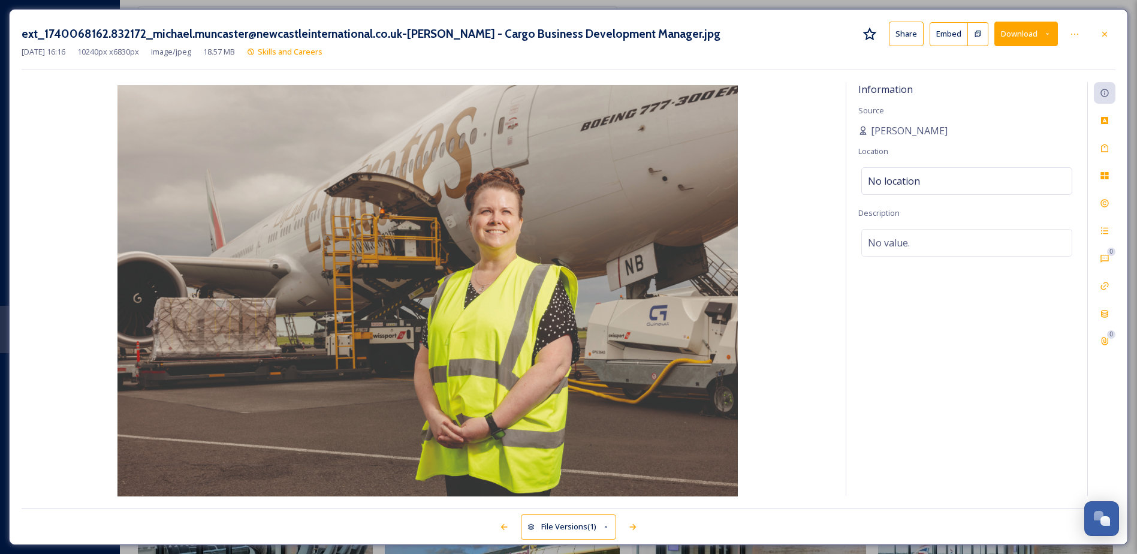
click at [1120, 35] on div "ext_1740068162.832172_michael.muncaster@newcastleinternational.co.uk-Aileen Wal…" at bounding box center [568, 277] width 1119 height 536
click at [1105, 33] on icon at bounding box center [1104, 33] width 5 height 5
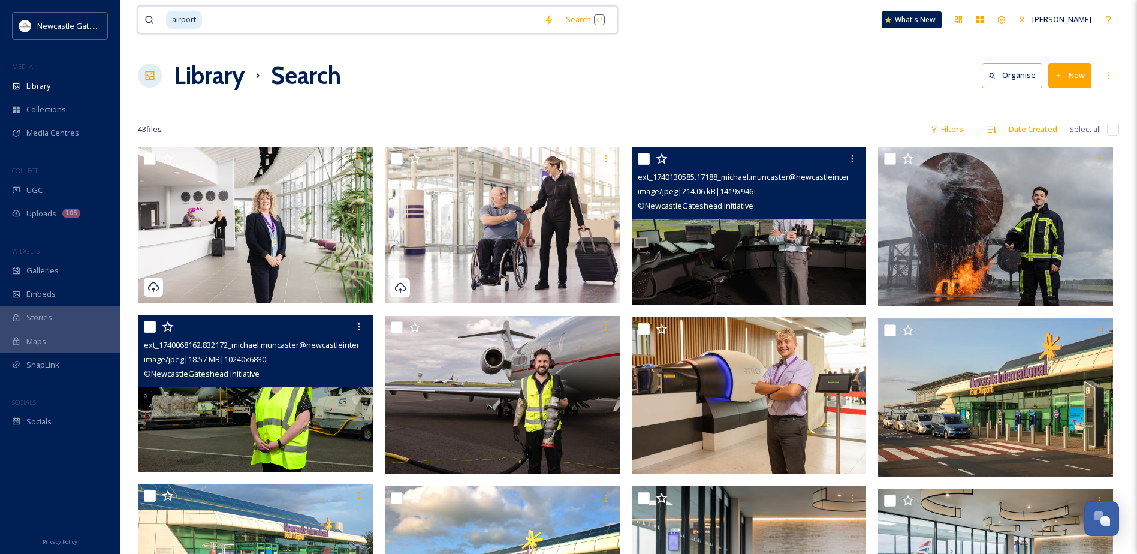
click at [288, 22] on input at bounding box center [370, 20] width 335 height 26
drag, startPoint x: 271, startPoint y: 18, endPoint x: 82, endPoint y: 10, distance: 189.0
type input "a"
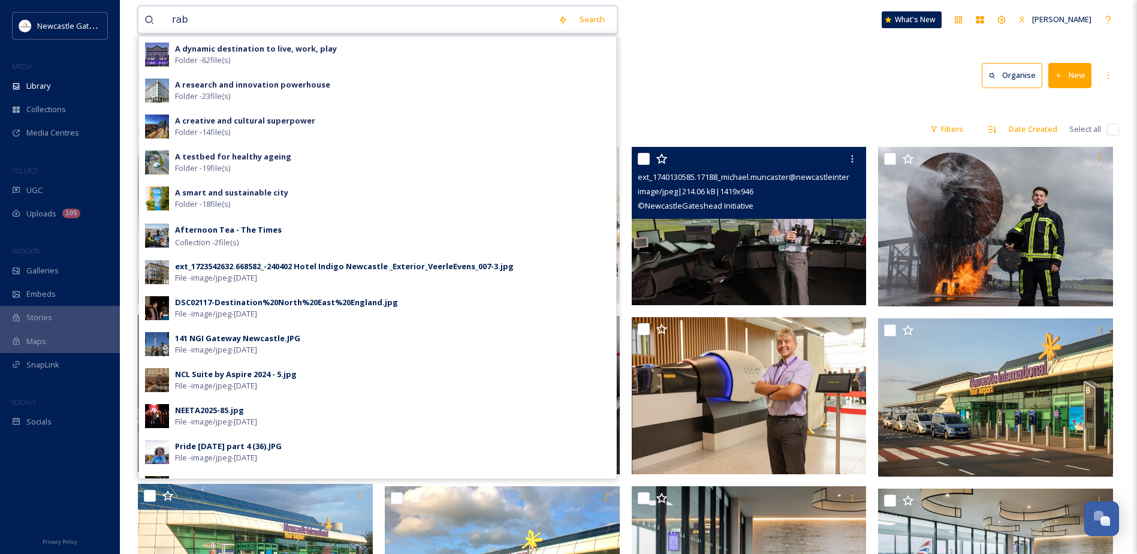
type input "raby"
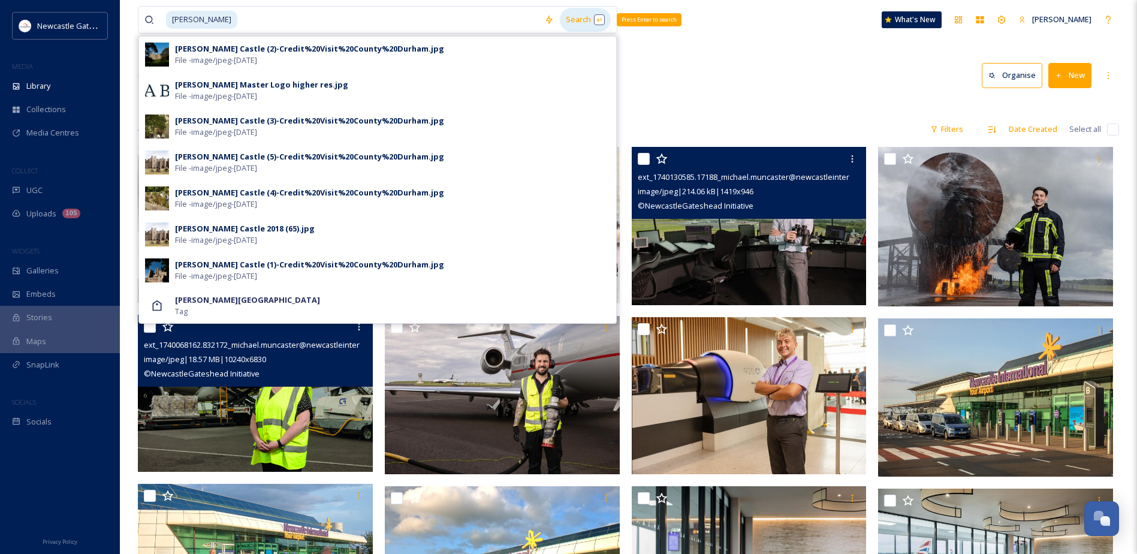
click at [578, 18] on div "Search Press Enter to search" at bounding box center [585, 19] width 51 height 23
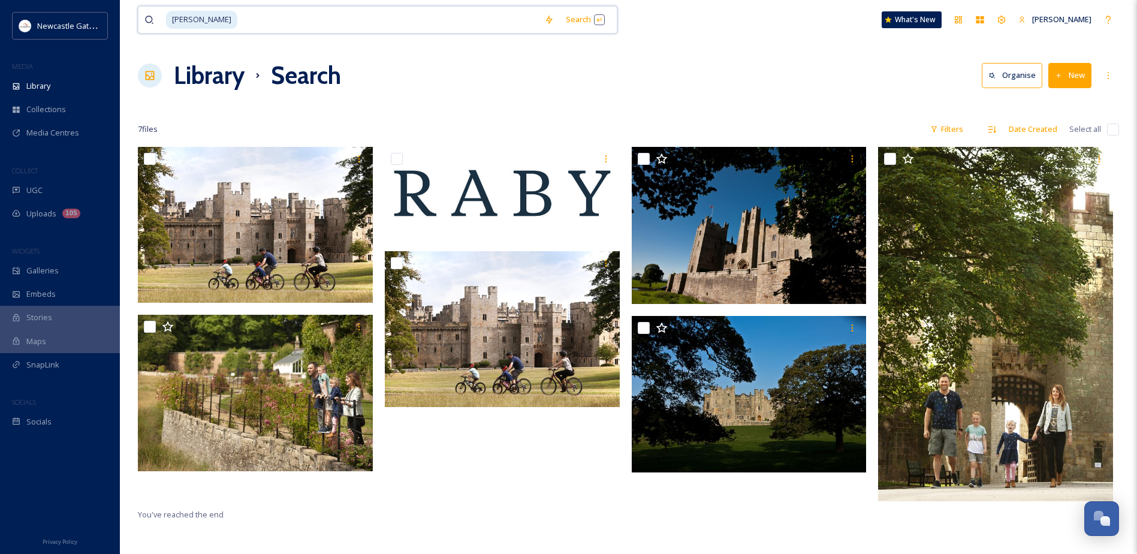
click at [239, 17] on input at bounding box center [389, 20] width 300 height 26
type input "r"
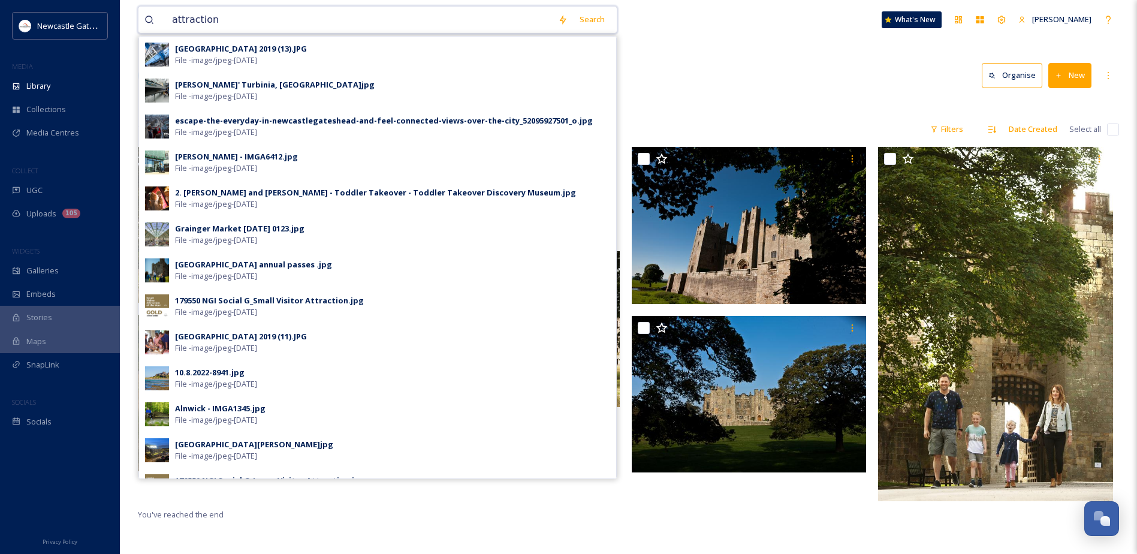
drag, startPoint x: 146, startPoint y: 13, endPoint x: 94, endPoint y: 8, distance: 51.8
click at [94, 8] on div "Newcastle Gateshead Initiative MEDIA Library Collections Media Centres COLLECT …" at bounding box center [568, 350] width 1137 height 701
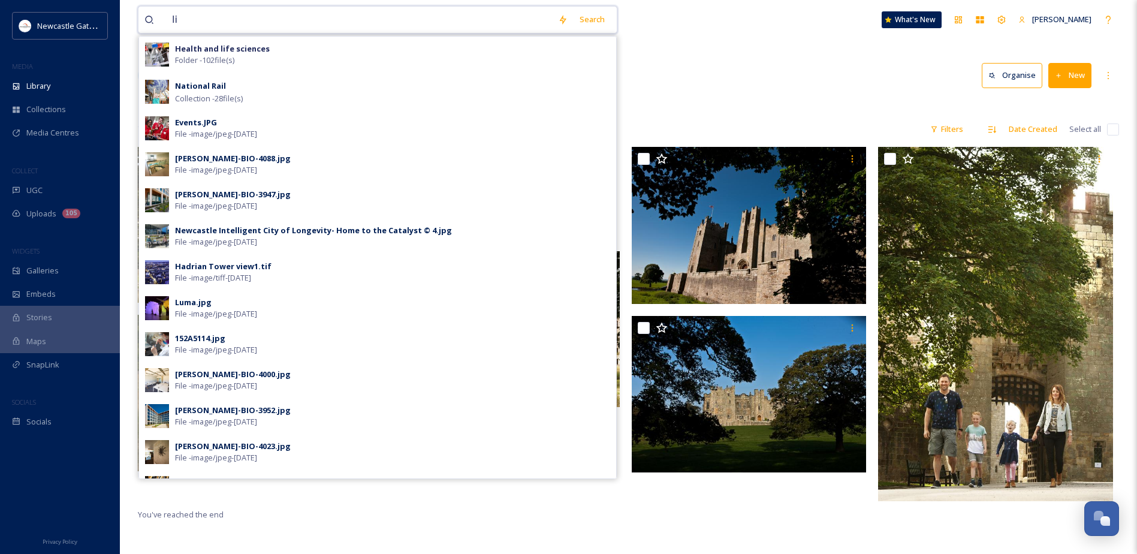
type input "l"
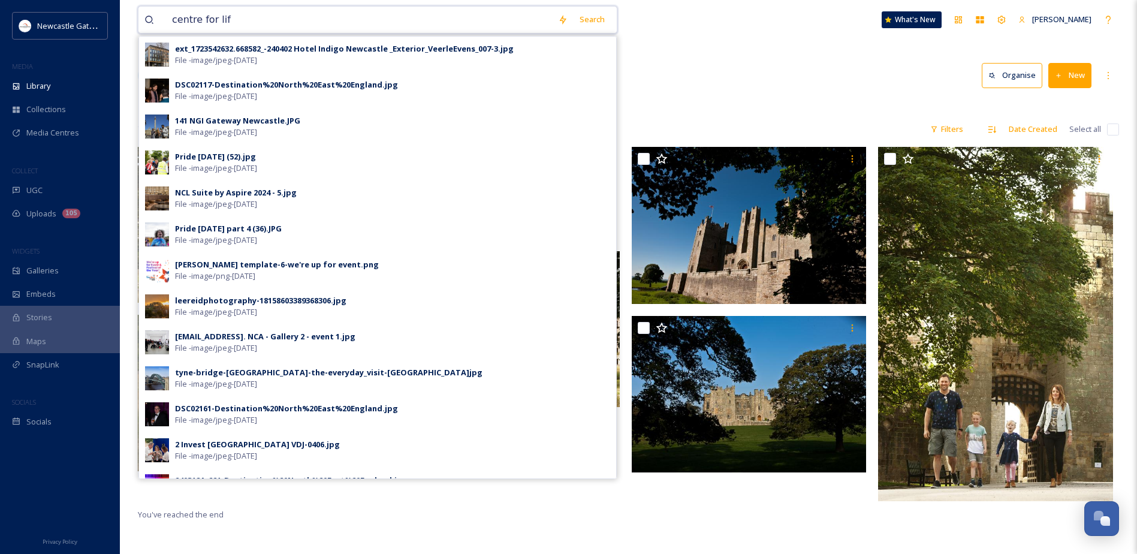
type input "centre for life"
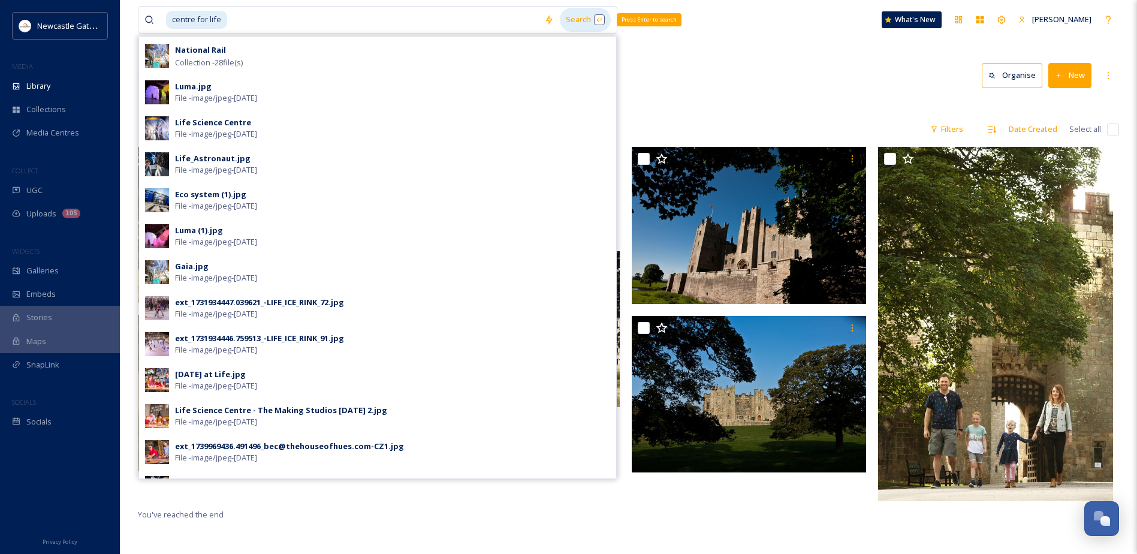
click at [584, 19] on div "Search Press Enter to search" at bounding box center [585, 19] width 51 height 23
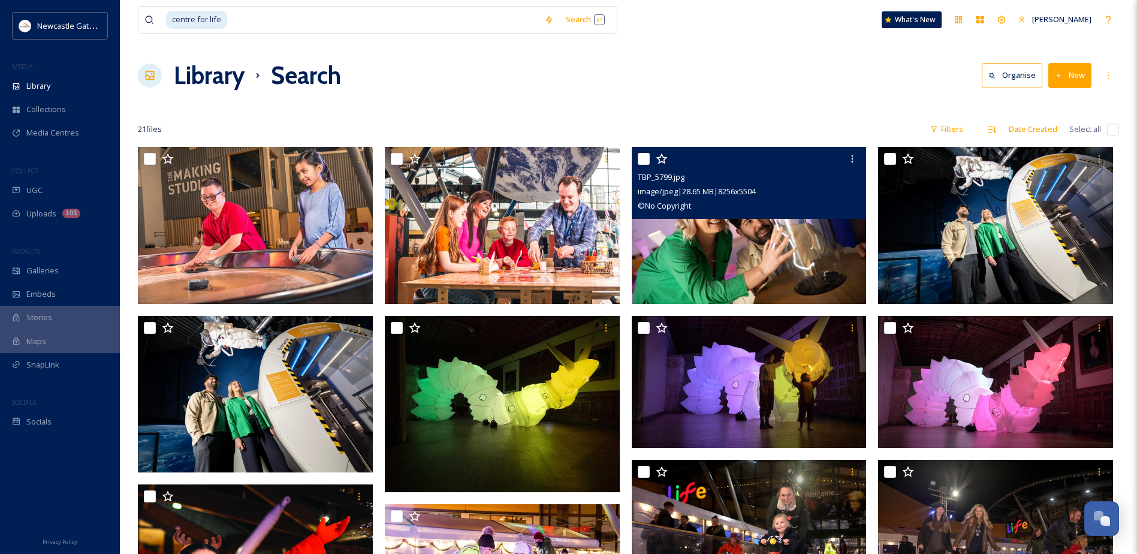
click at [727, 243] on img at bounding box center [749, 225] width 235 height 157
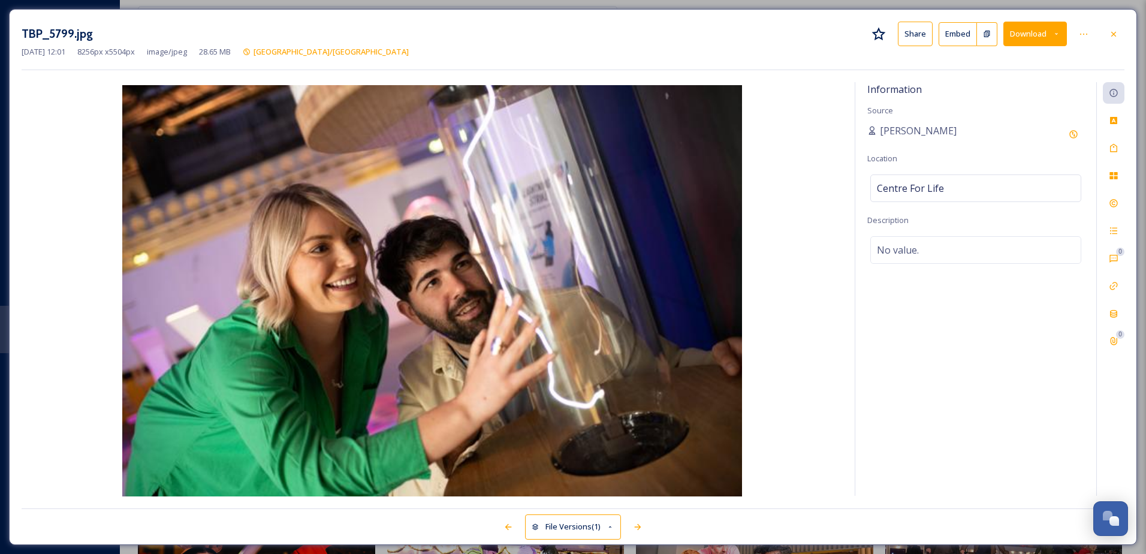
click at [910, 34] on button "Share" at bounding box center [915, 34] width 35 height 25
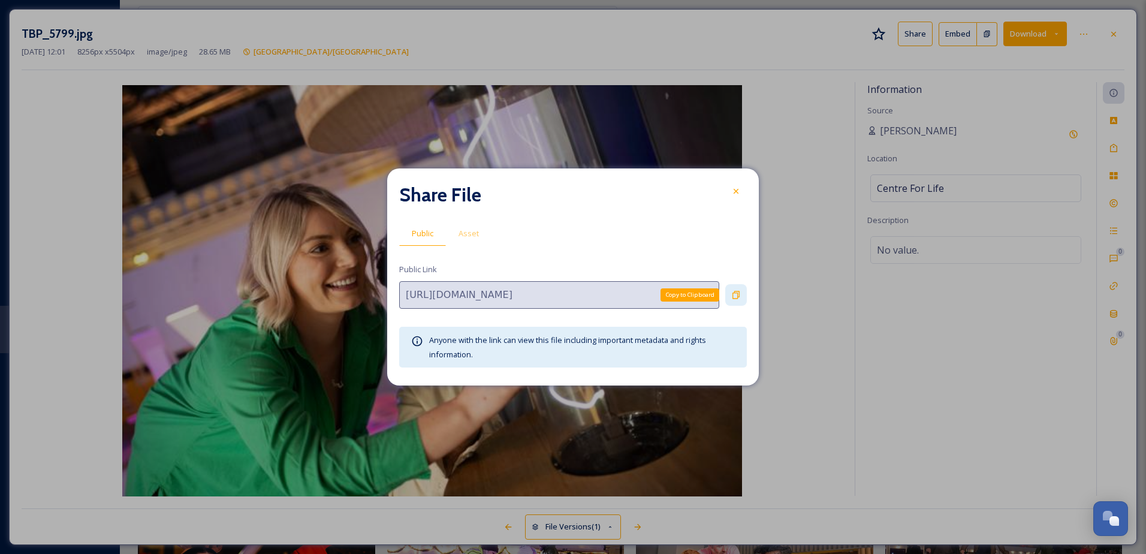
click at [736, 292] on icon at bounding box center [736, 295] width 10 height 10
click at [735, 191] on icon at bounding box center [736, 191] width 10 height 10
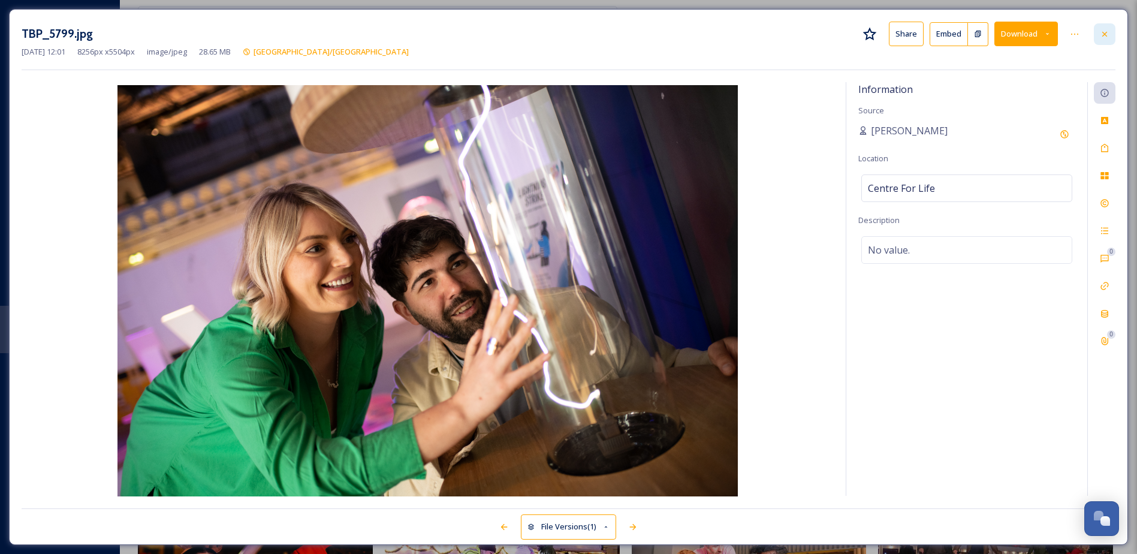
click at [1110, 26] on div at bounding box center [1105, 34] width 22 height 22
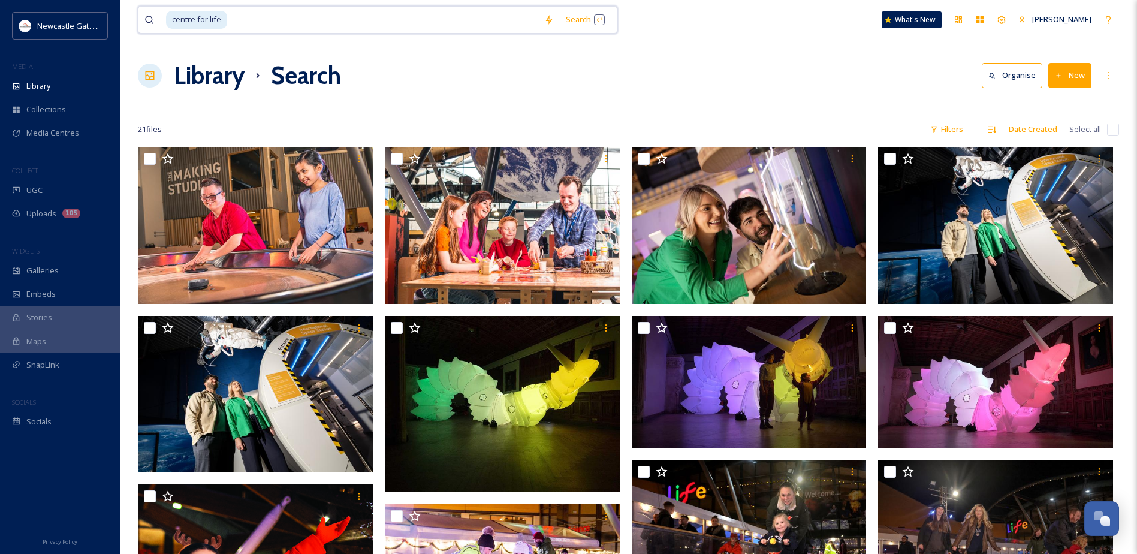
click at [236, 18] on input at bounding box center [383, 20] width 310 height 26
drag, startPoint x: 276, startPoint y: 17, endPoint x: 92, endPoint y: -8, distance: 186.3
type input "c"
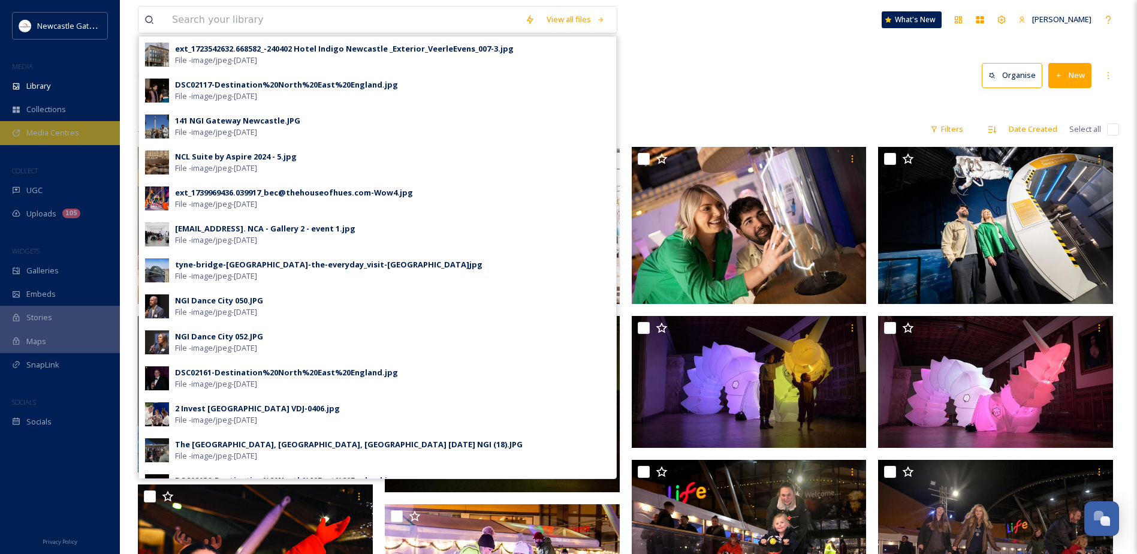
click at [51, 134] on span "Media Centres" at bounding box center [52, 132] width 53 height 11
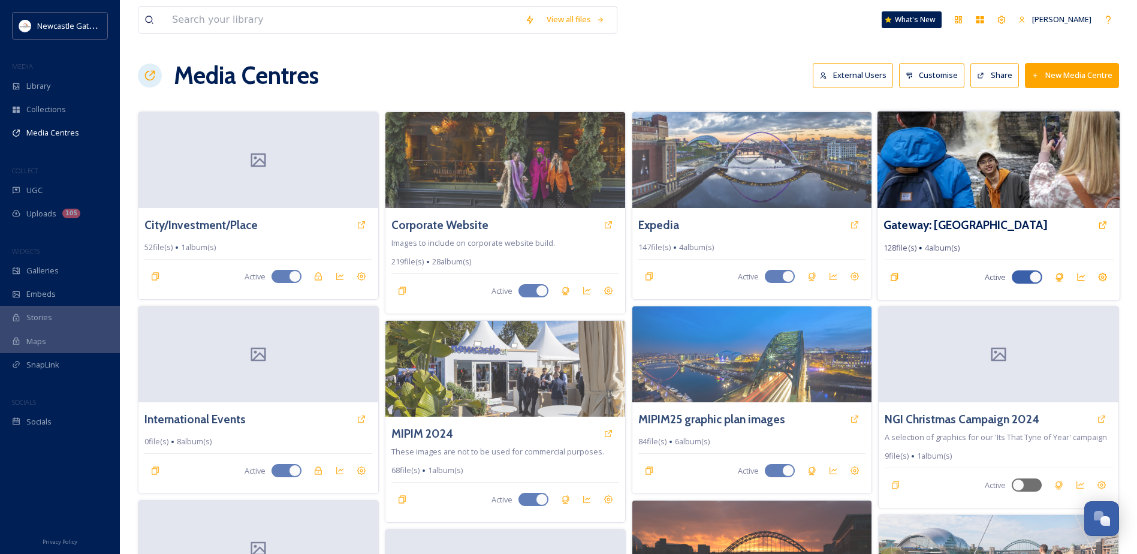
click at [951, 165] on img at bounding box center [998, 159] width 242 height 97
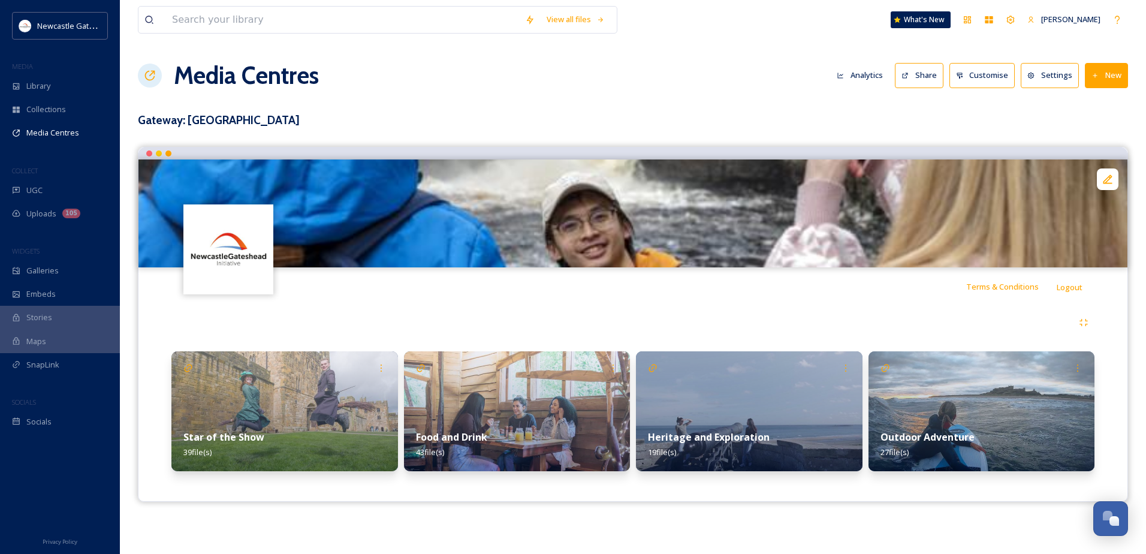
click at [282, 405] on img at bounding box center [284, 411] width 227 height 120
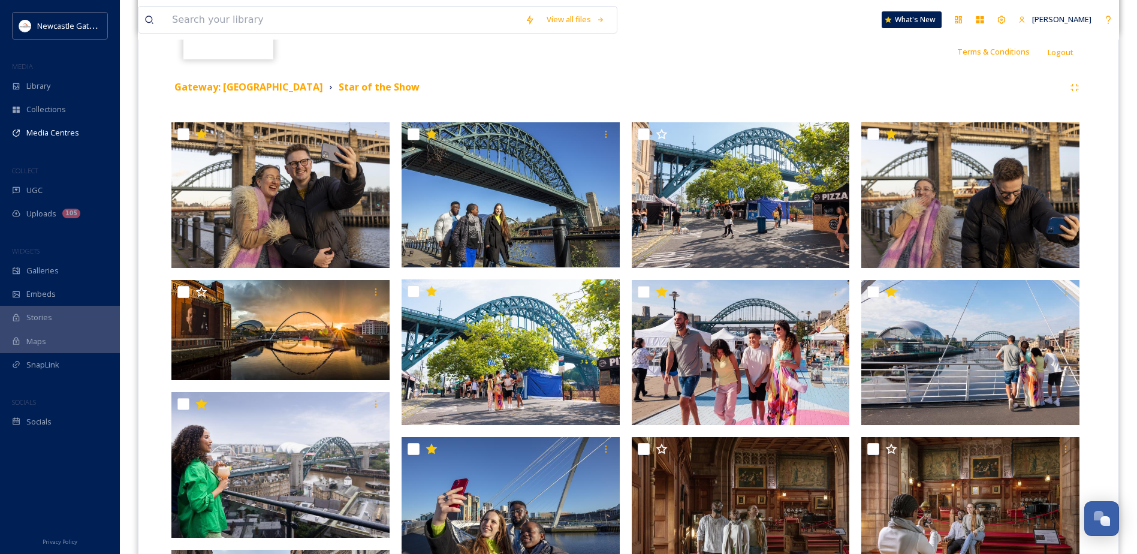
scroll to position [240, 0]
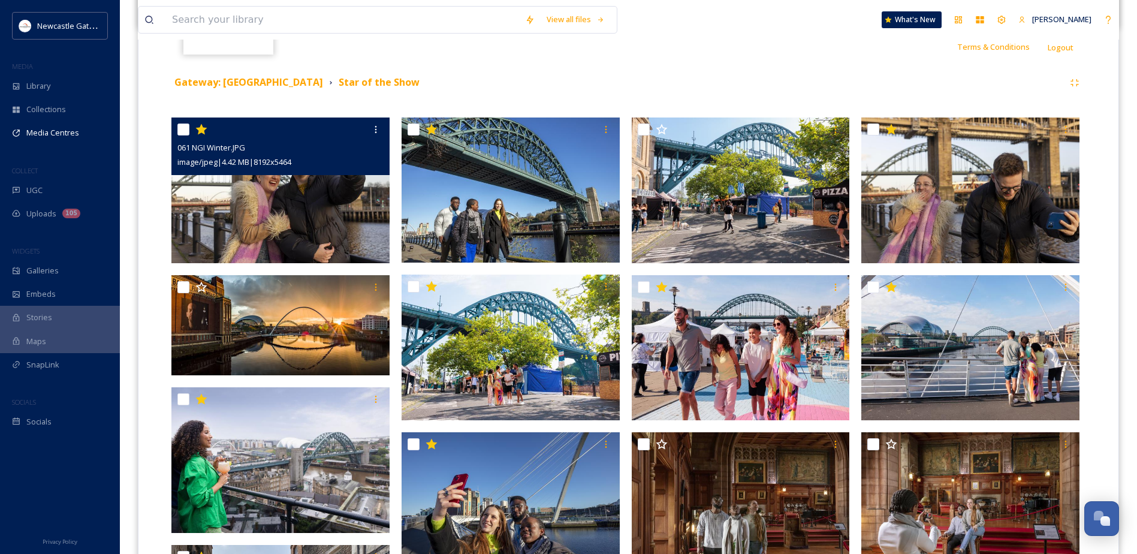
click at [306, 213] on img at bounding box center [280, 190] width 218 height 146
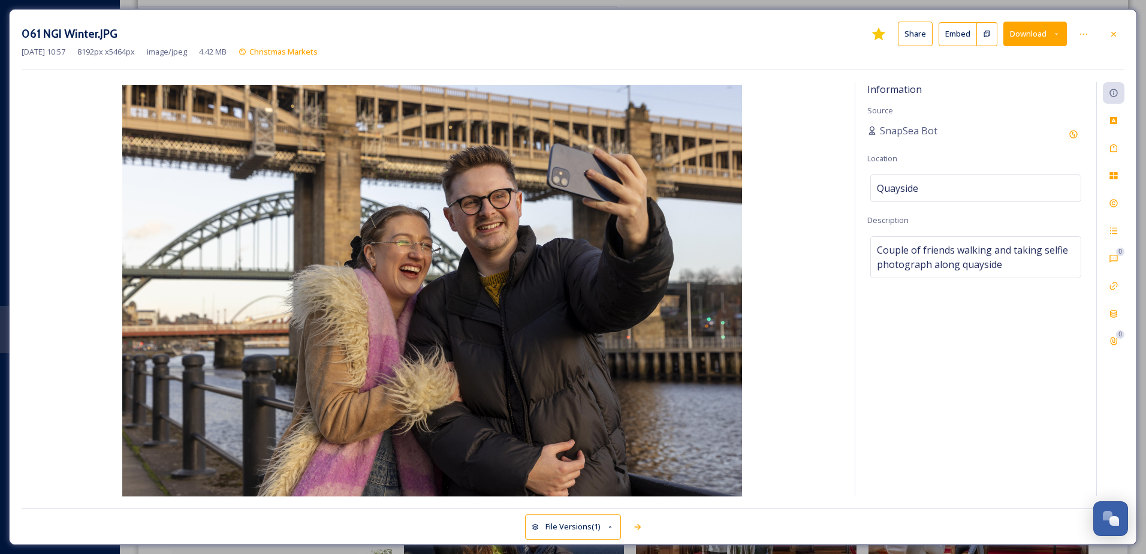
click at [912, 34] on button "Share" at bounding box center [915, 34] width 35 height 25
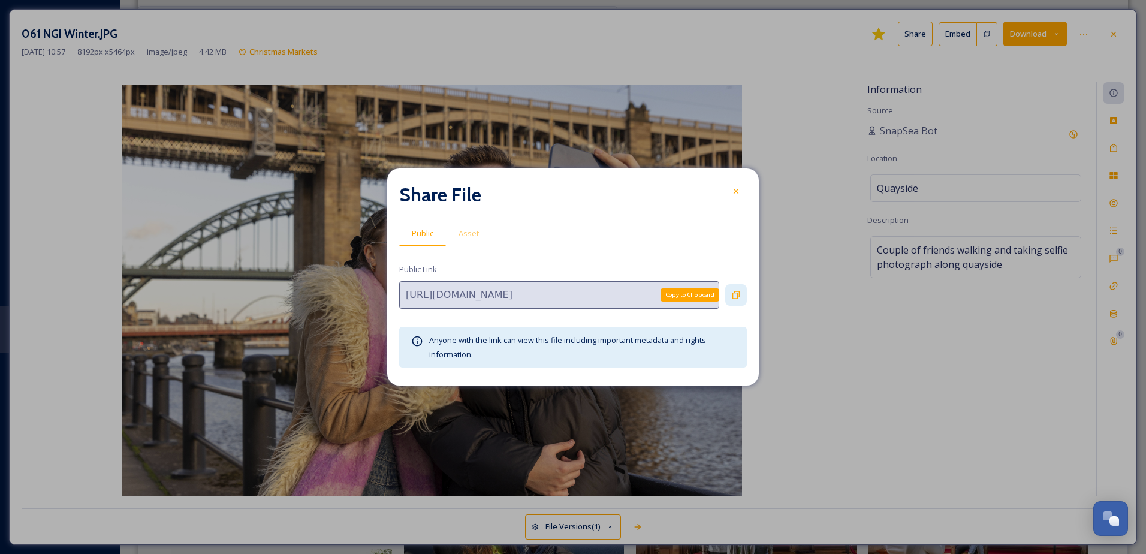
click at [737, 296] on icon at bounding box center [736, 295] width 10 height 10
drag, startPoint x: 738, startPoint y: 192, endPoint x: 1066, endPoint y: 64, distance: 352.2
click at [738, 192] on icon at bounding box center [736, 191] width 5 height 5
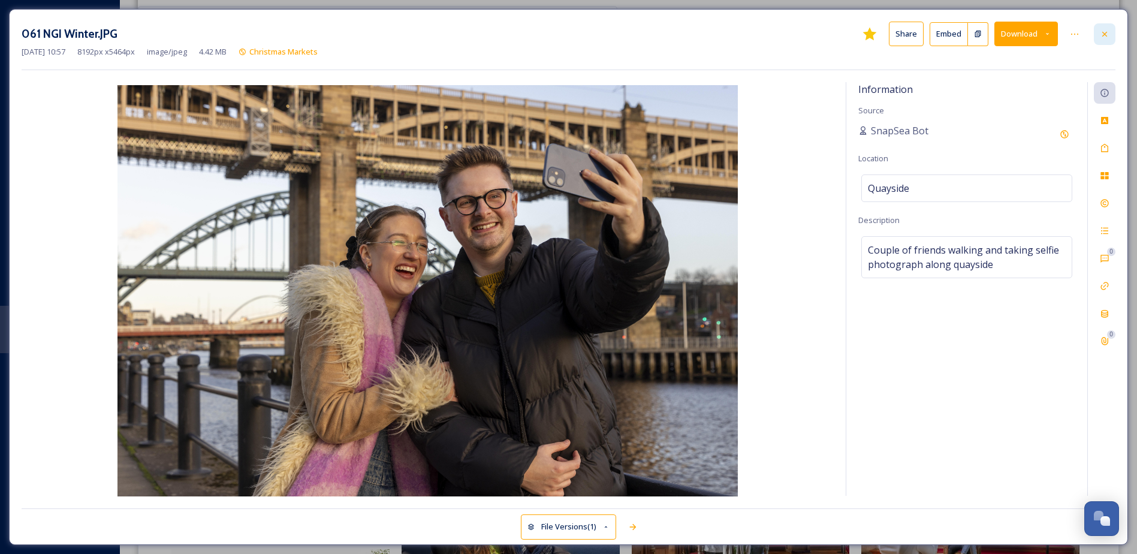
click at [1106, 31] on icon at bounding box center [1105, 34] width 10 height 10
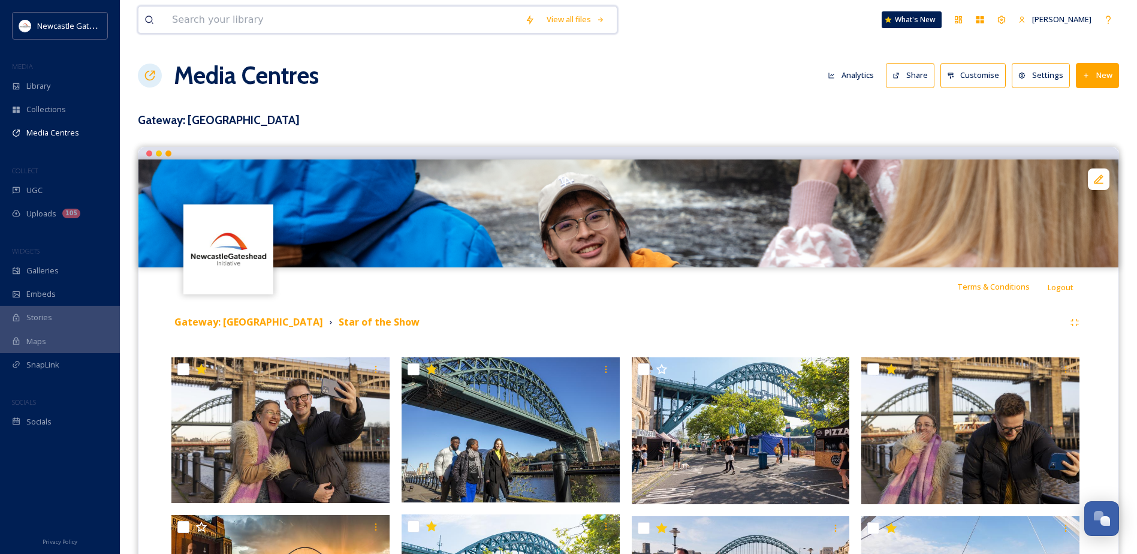
click at [264, 13] on input at bounding box center [342, 20] width 353 height 26
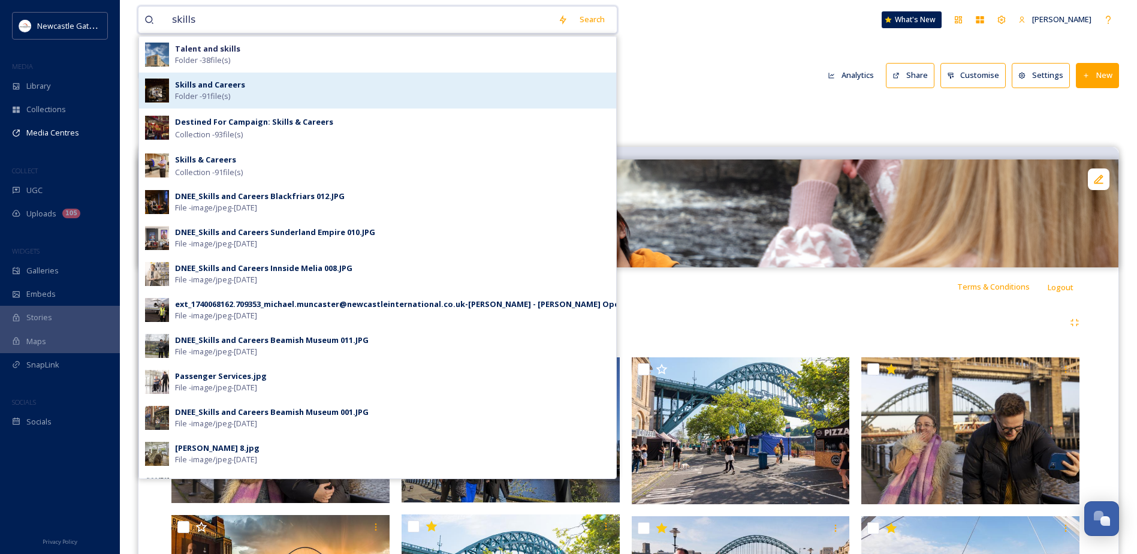
type input "skills"
click at [301, 85] on div "Skills and Careers Folder - 91 file(s)" at bounding box center [392, 90] width 435 height 23
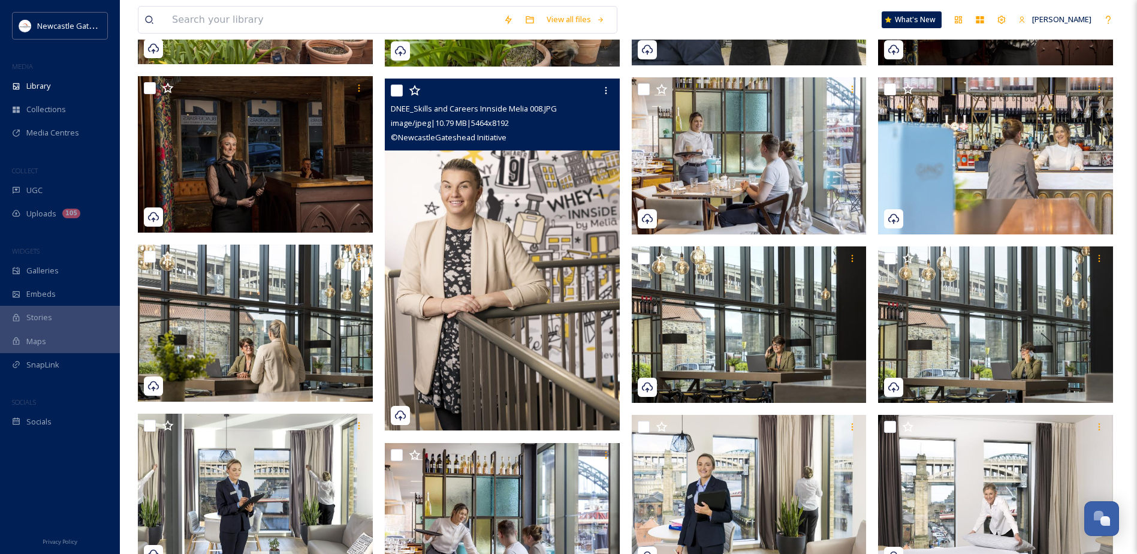
scroll to position [1617, 0]
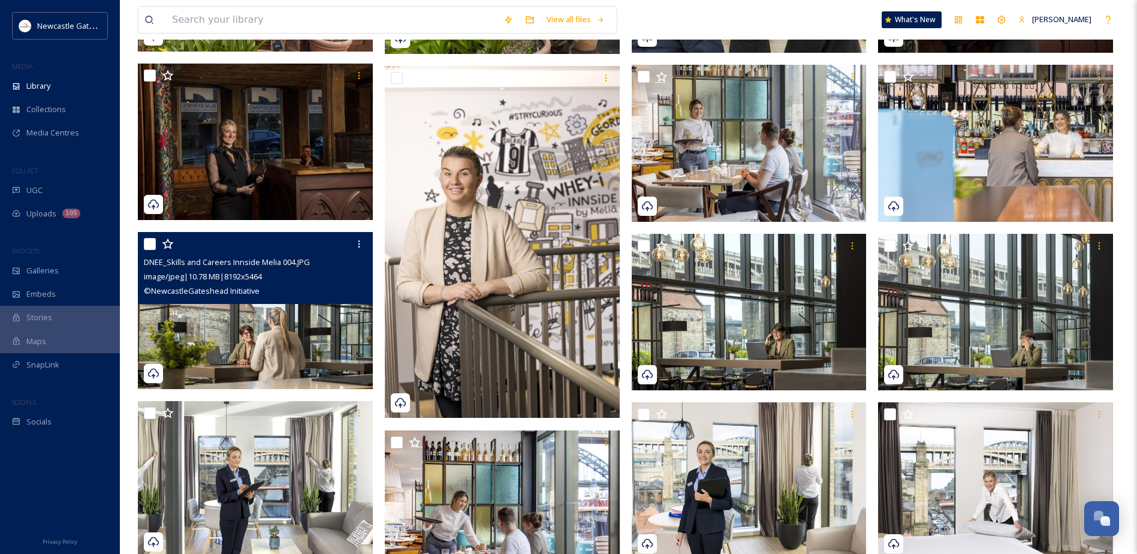
click at [283, 342] on img at bounding box center [255, 310] width 235 height 157
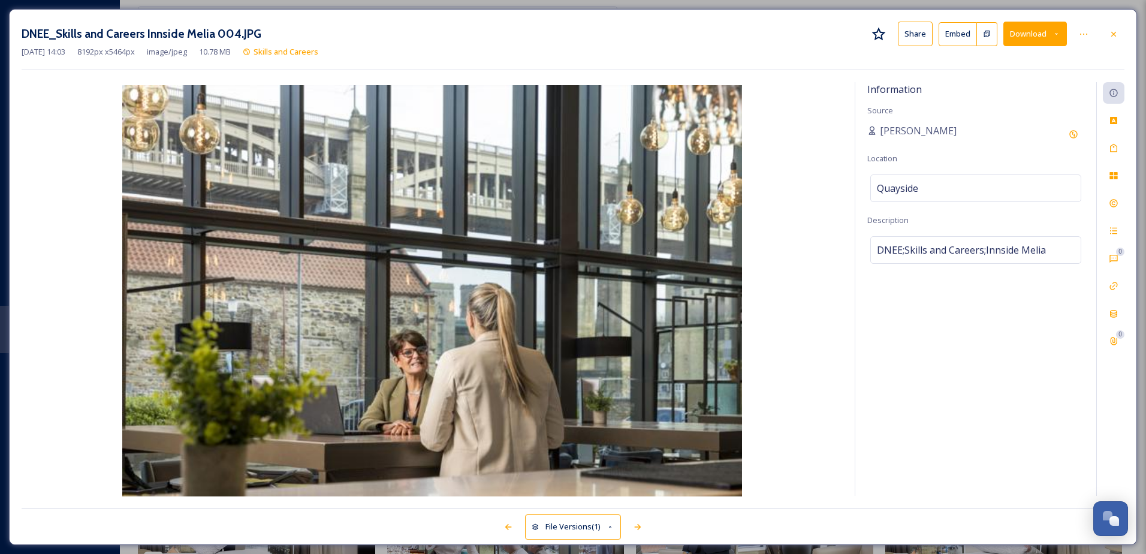
click at [921, 32] on button "Share" at bounding box center [915, 34] width 35 height 25
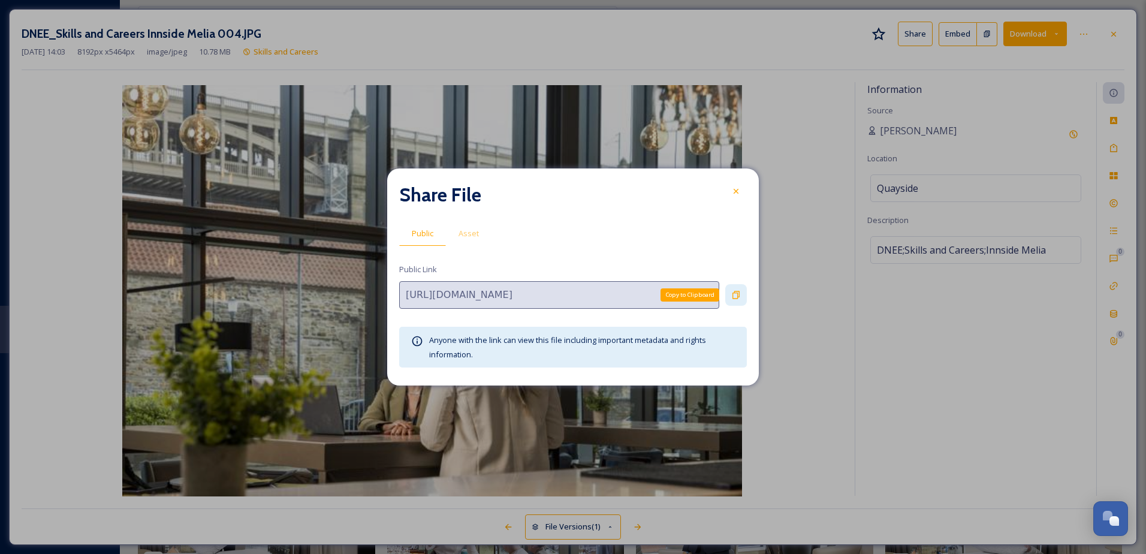
click at [731, 296] on icon at bounding box center [736, 295] width 10 height 10
click at [734, 194] on icon at bounding box center [736, 191] width 10 height 10
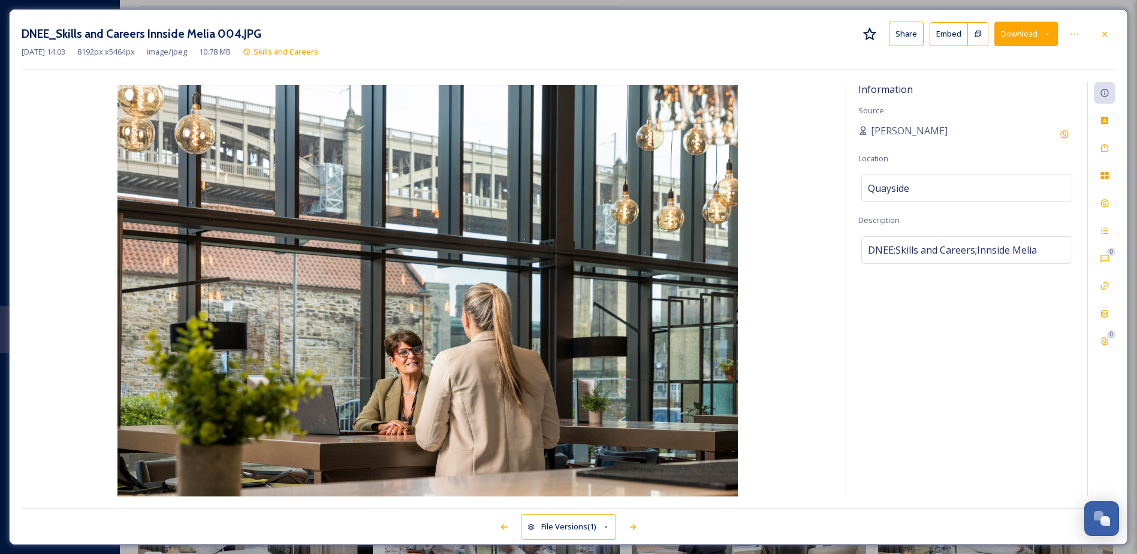
drag, startPoint x: 1100, startPoint y: 35, endPoint x: 1083, endPoint y: 44, distance: 19.0
click at [1100, 35] on icon at bounding box center [1105, 34] width 10 height 10
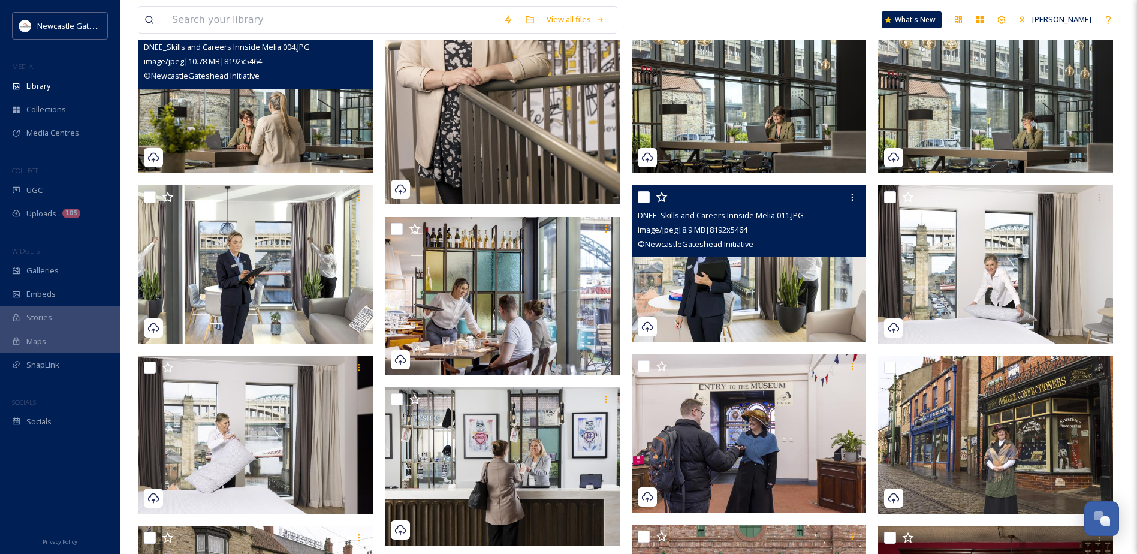
scroll to position [1857, 0]
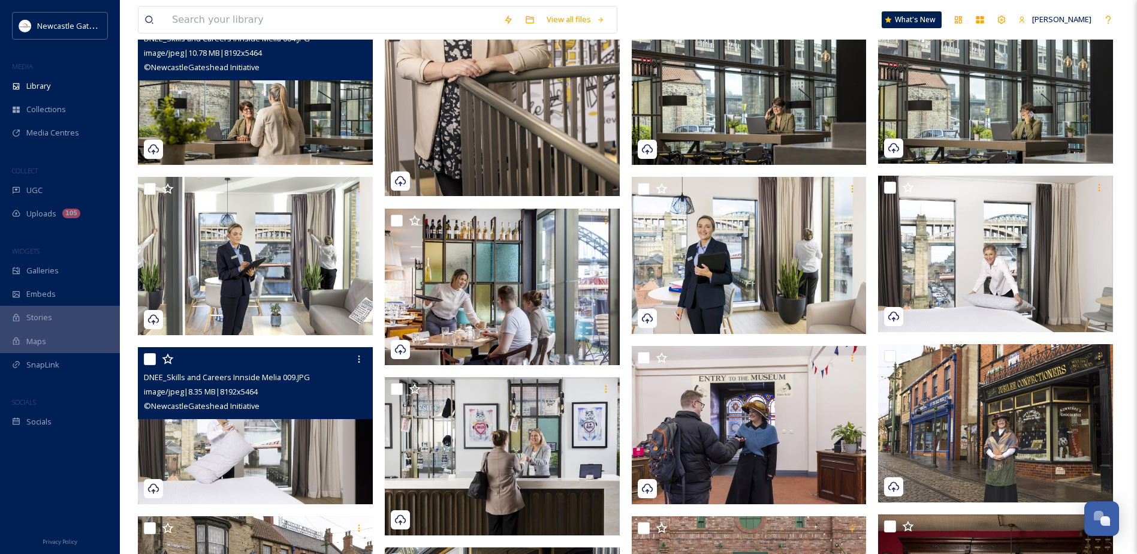
click at [328, 458] on img at bounding box center [255, 425] width 235 height 157
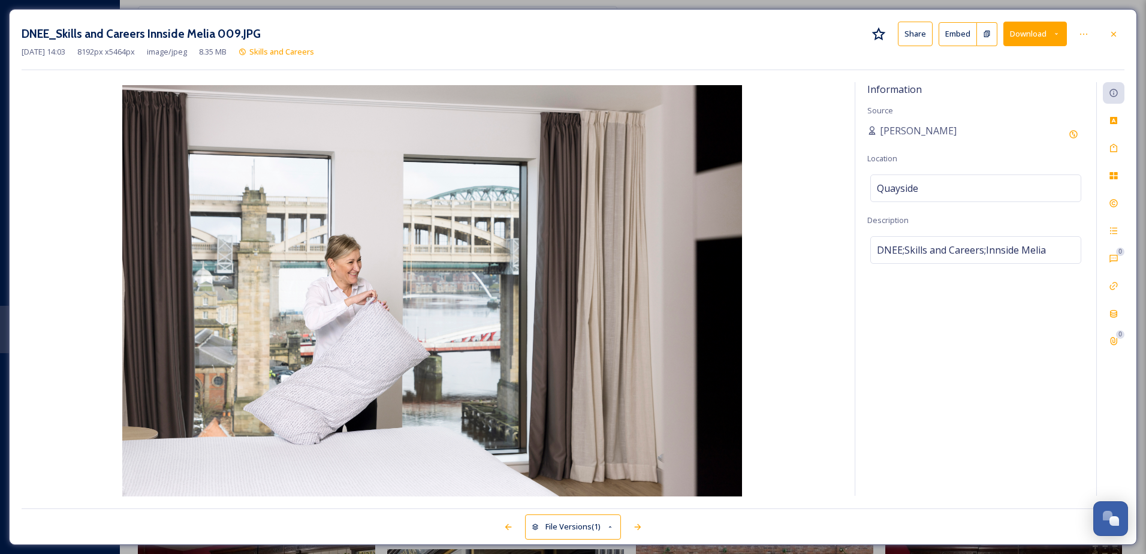
click at [921, 34] on button "Share" at bounding box center [915, 34] width 35 height 25
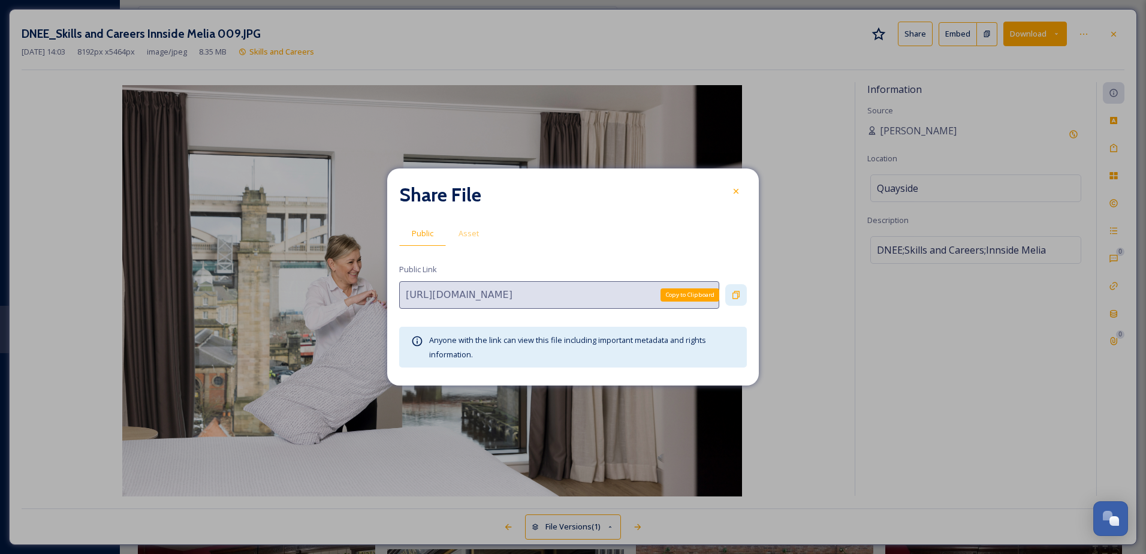
click at [732, 298] on icon at bounding box center [736, 295] width 10 height 10
click at [739, 192] on icon at bounding box center [736, 191] width 10 height 10
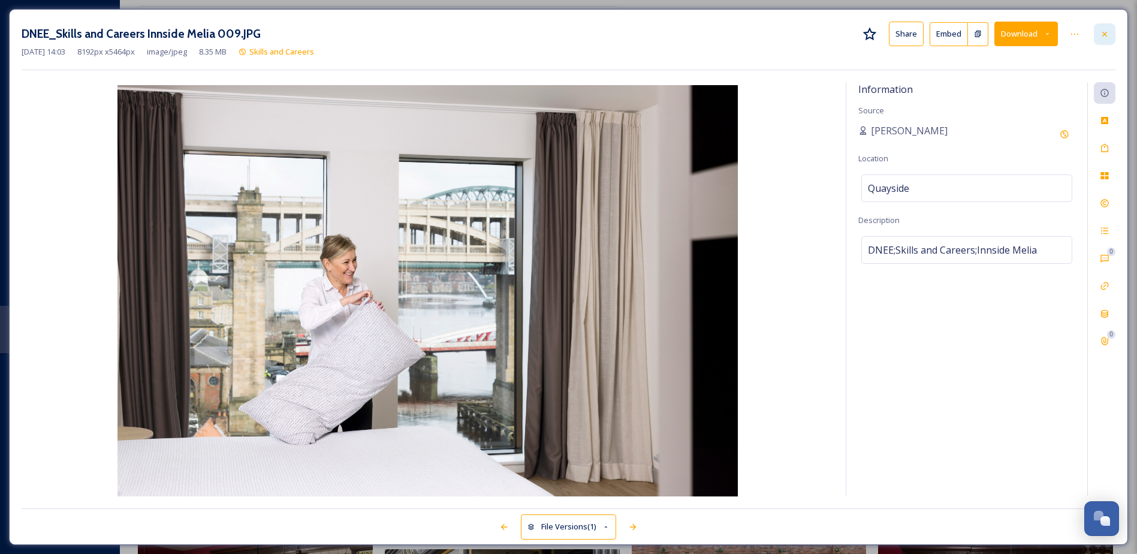
click at [1107, 28] on div at bounding box center [1105, 34] width 22 height 22
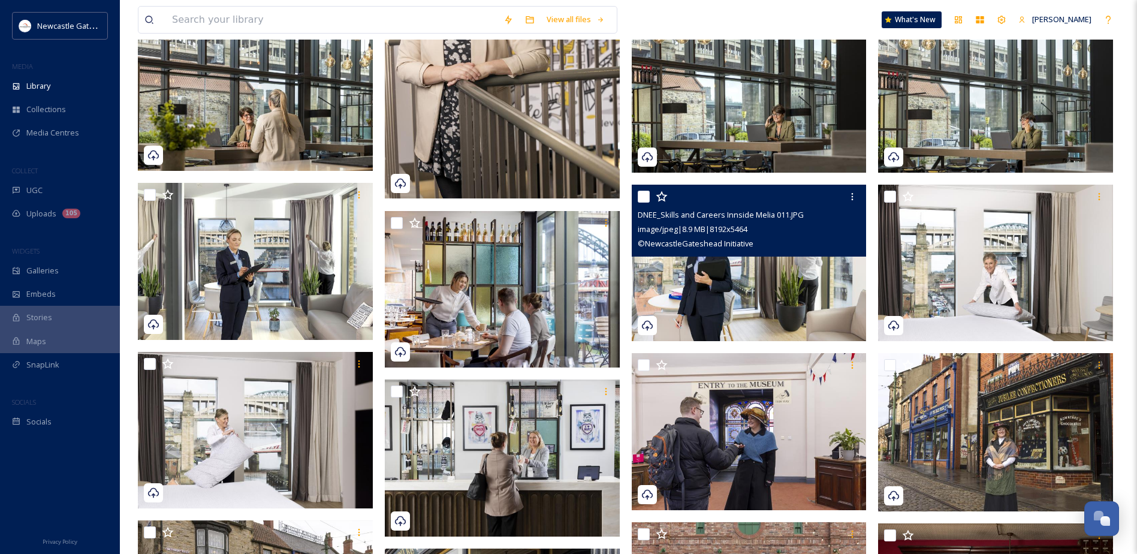
scroll to position [1911, 0]
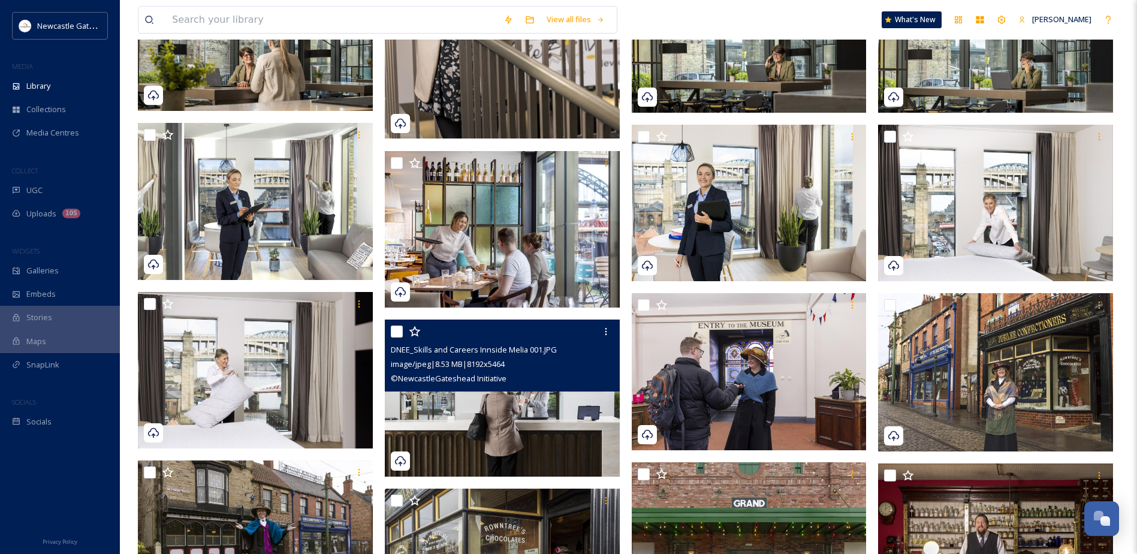
click at [405, 437] on img at bounding box center [502, 397] width 235 height 157
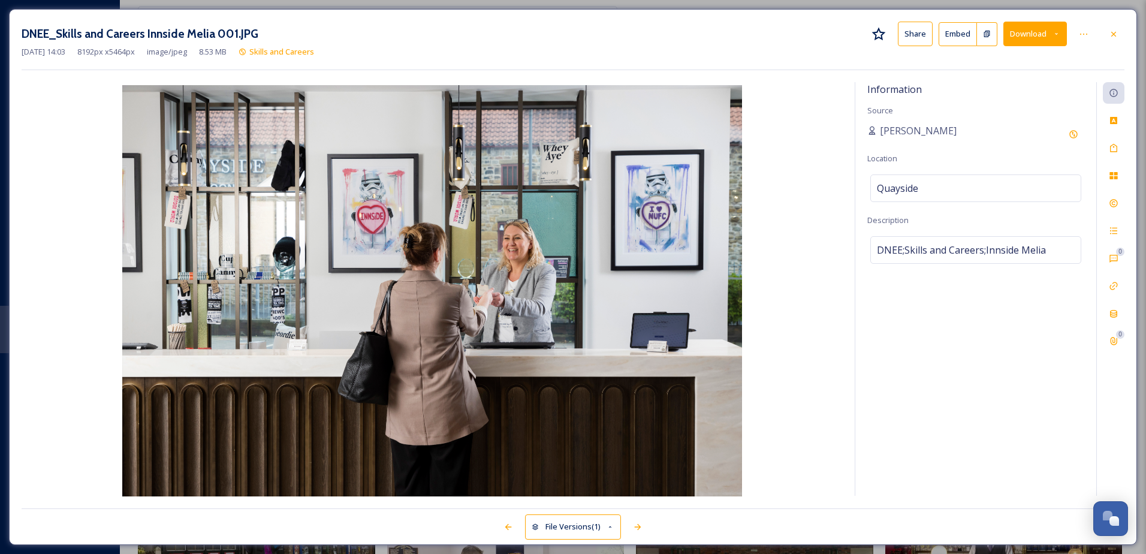
click at [913, 34] on button "Share" at bounding box center [915, 34] width 35 height 25
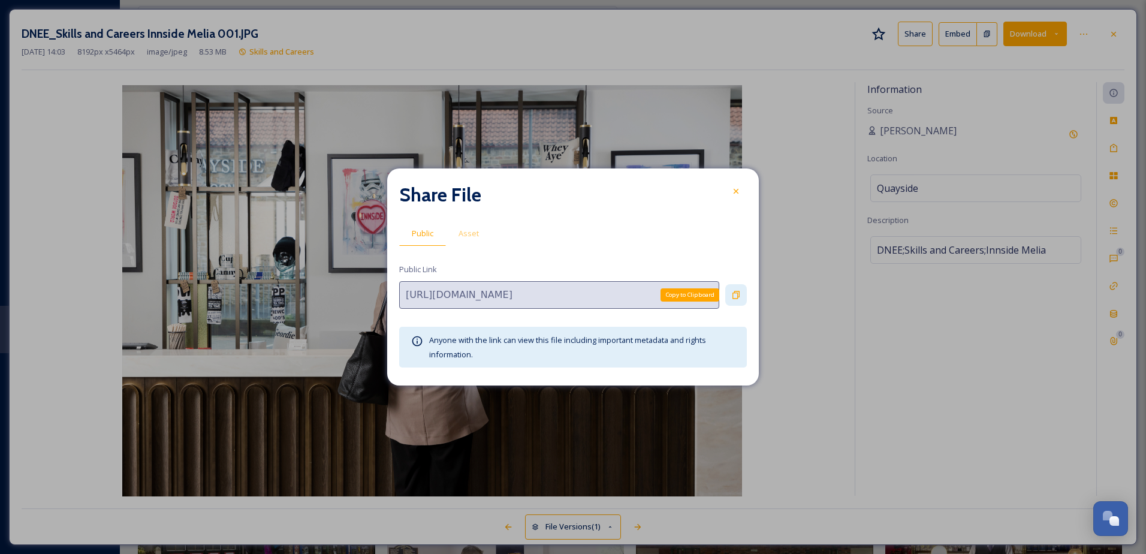
click at [734, 292] on icon at bounding box center [735, 295] width 7 height 8
click at [735, 192] on icon at bounding box center [736, 191] width 5 height 5
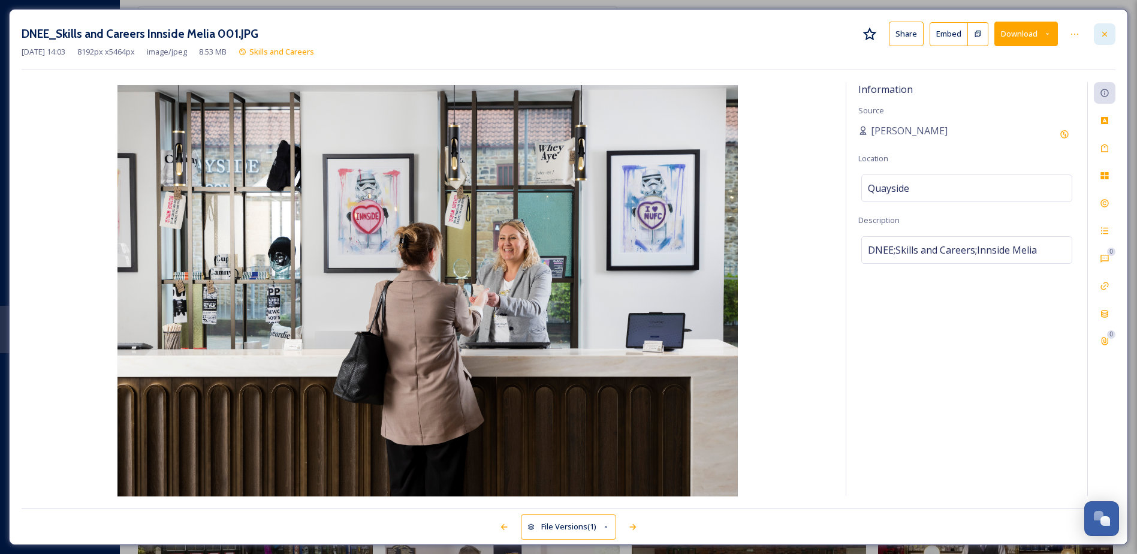
click at [1103, 35] on icon at bounding box center [1105, 34] width 10 height 10
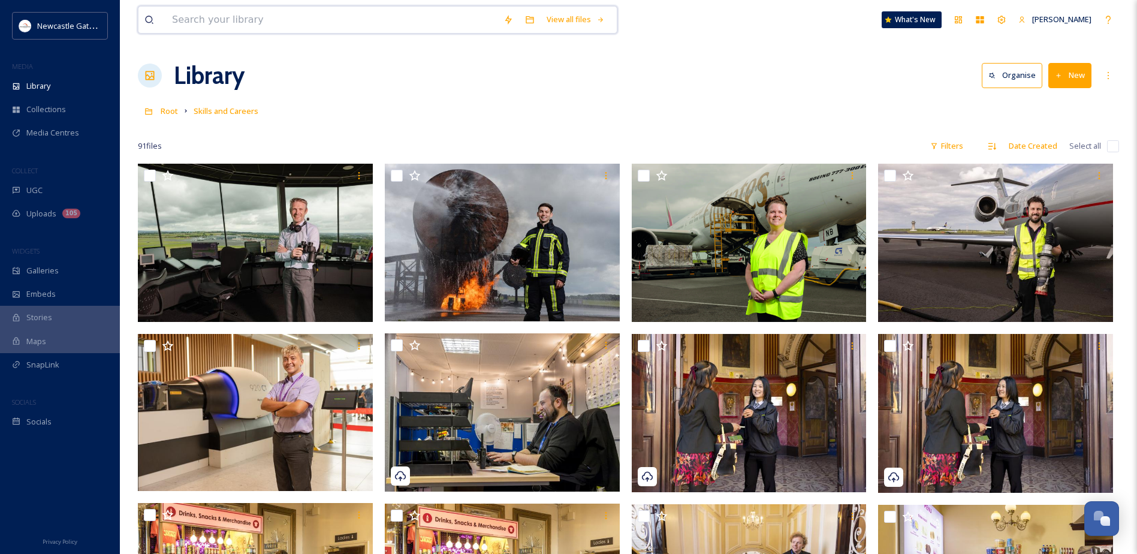
click at [267, 8] on input at bounding box center [331, 20] width 331 height 26
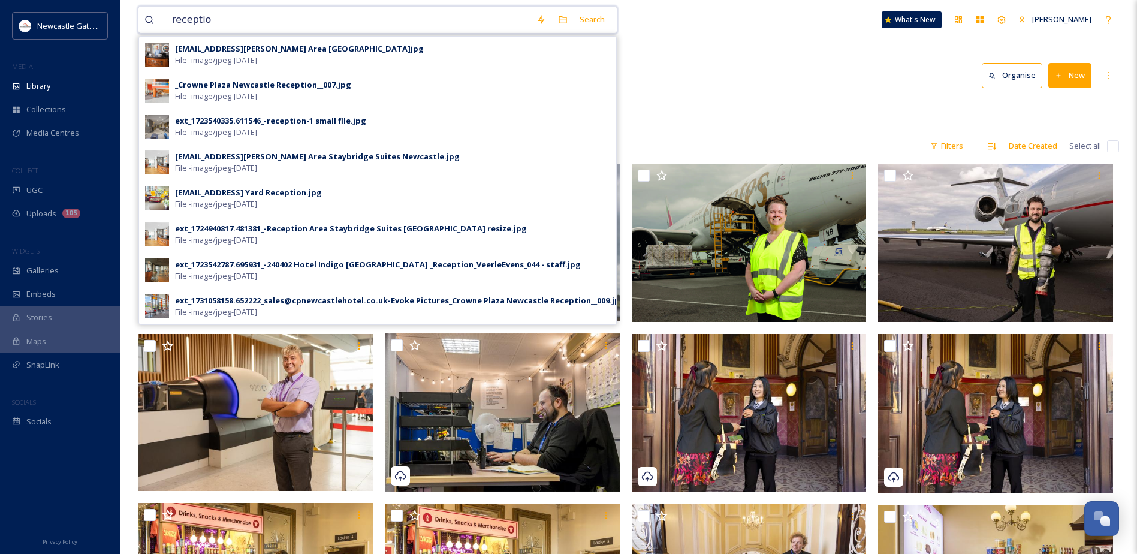
type input "reception"
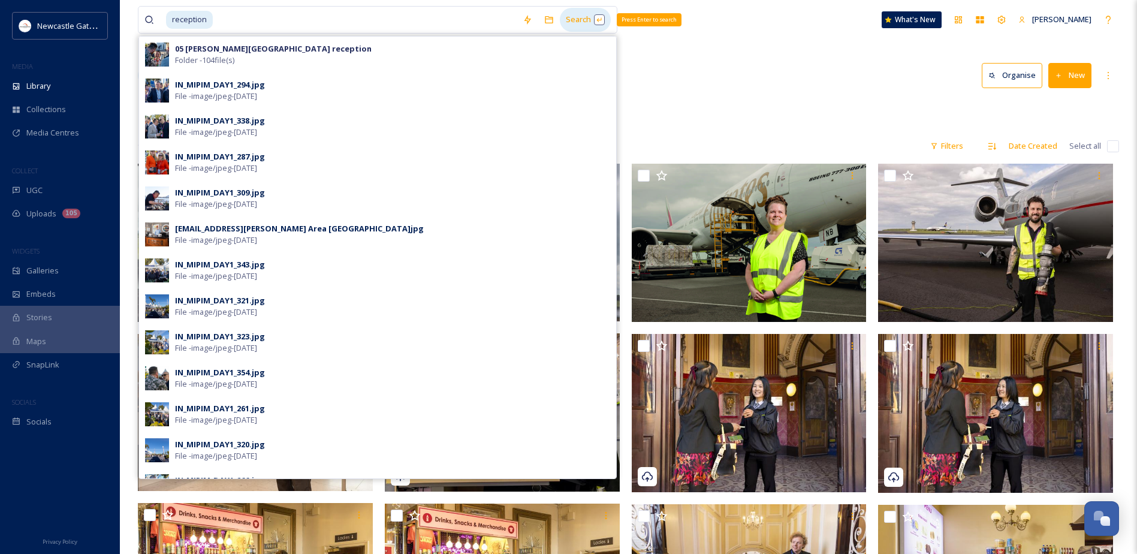
click at [586, 17] on div "Search Press Enter to search" at bounding box center [585, 19] width 51 height 23
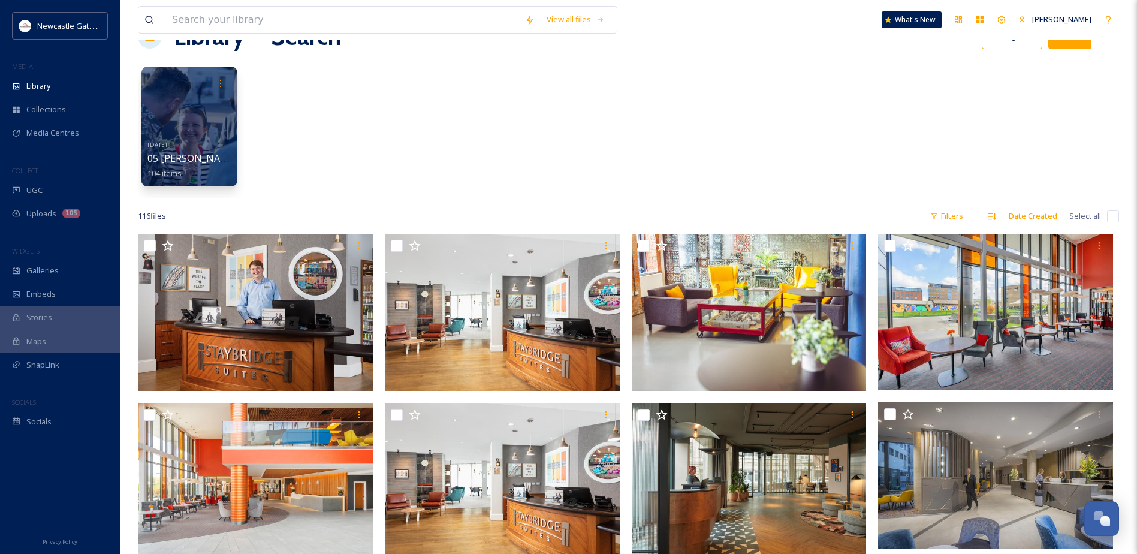
scroll to position [60, 0]
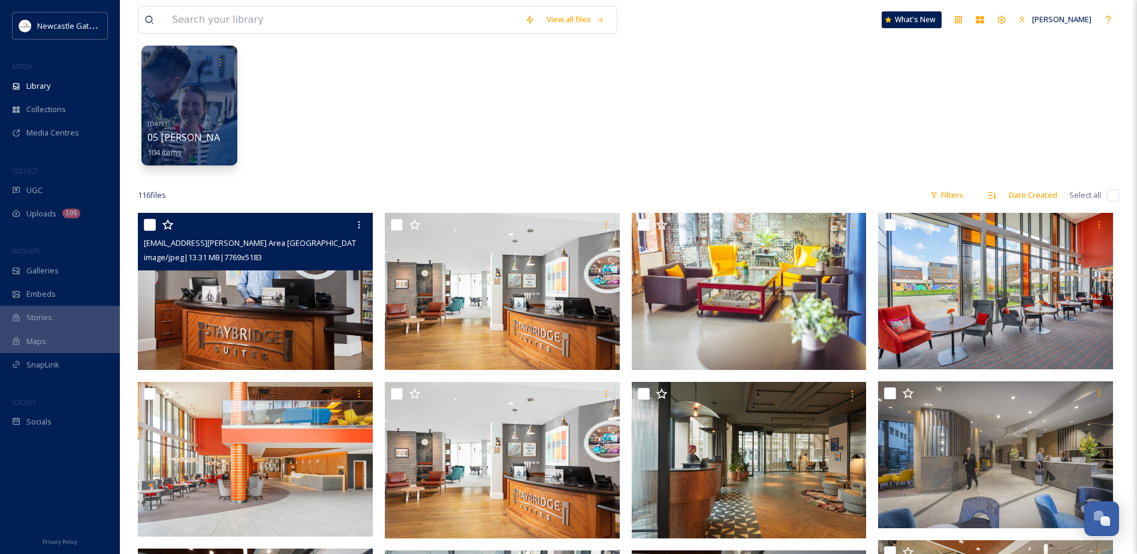
click at [243, 332] on img at bounding box center [255, 291] width 235 height 157
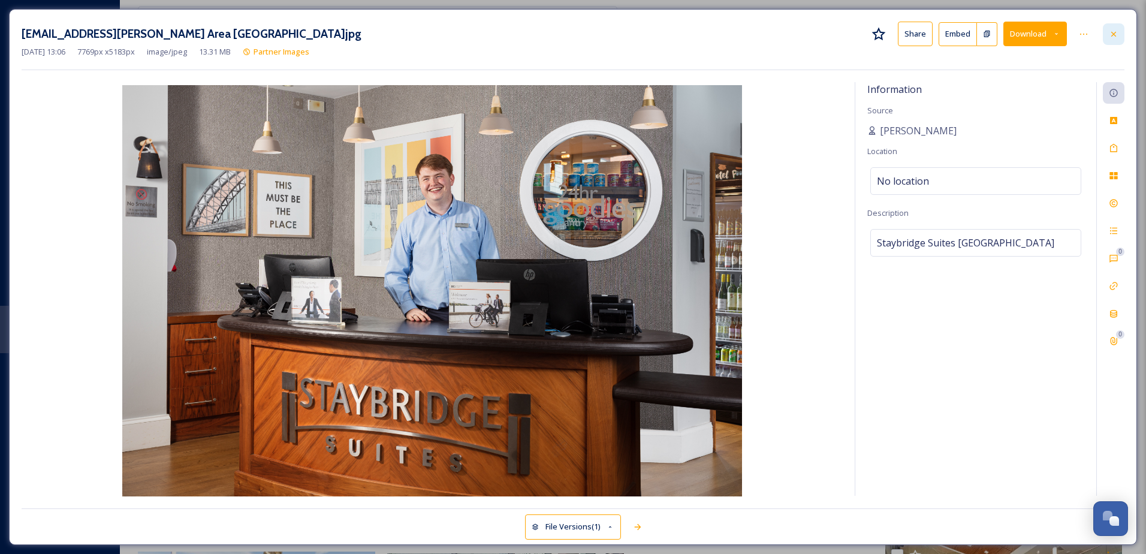
click at [1120, 33] on div at bounding box center [1114, 34] width 22 height 22
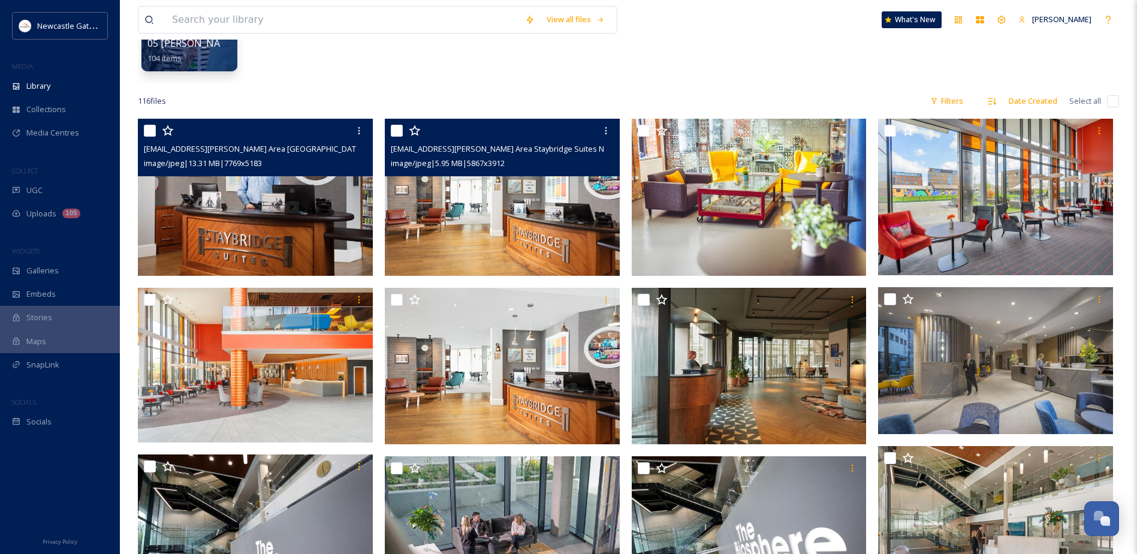
scroll to position [60, 0]
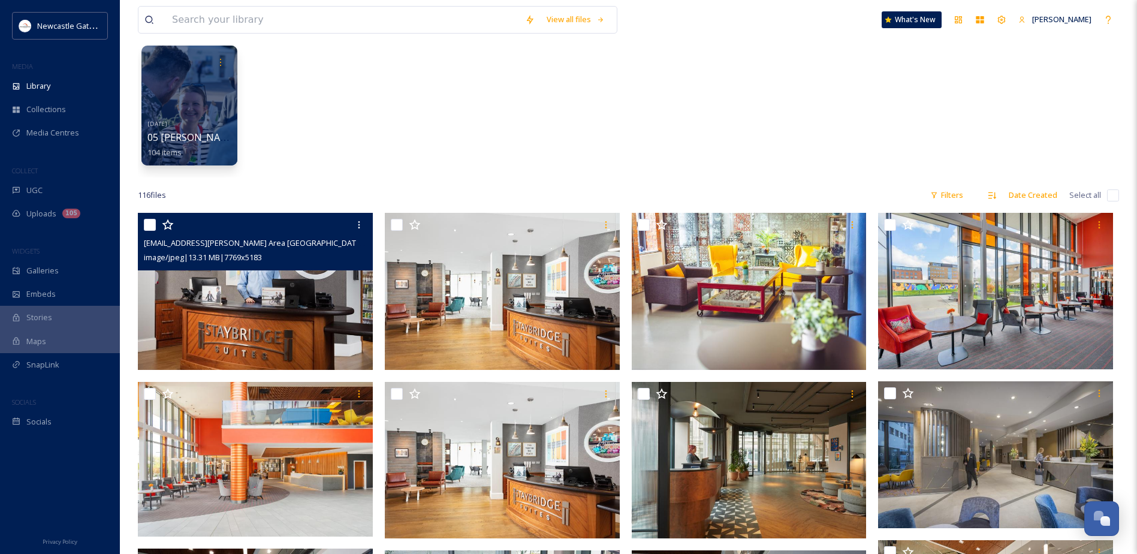
click at [299, 316] on img at bounding box center [255, 291] width 235 height 157
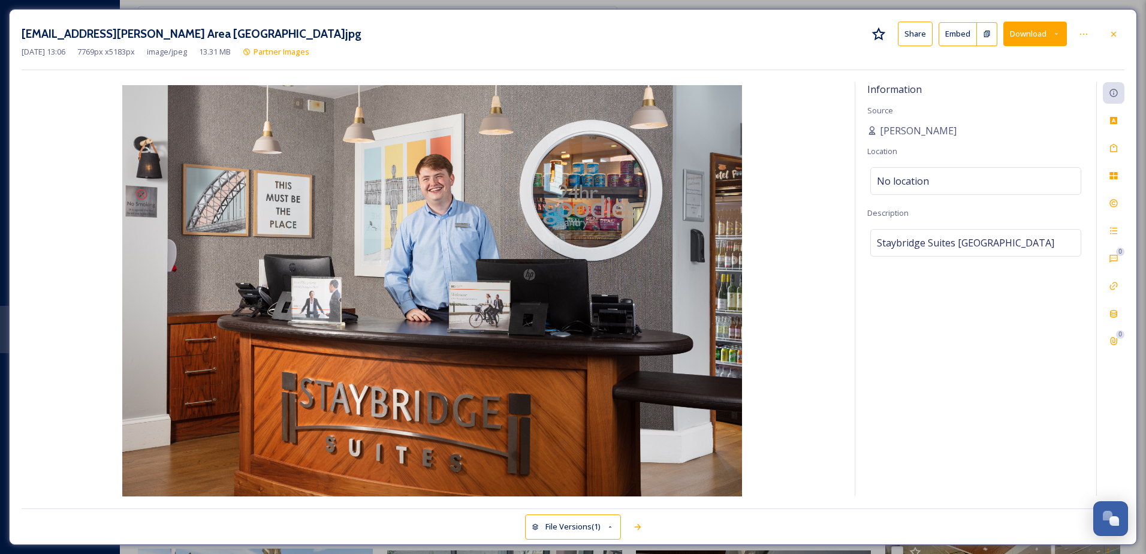
click at [911, 35] on button "Share" at bounding box center [915, 34] width 35 height 25
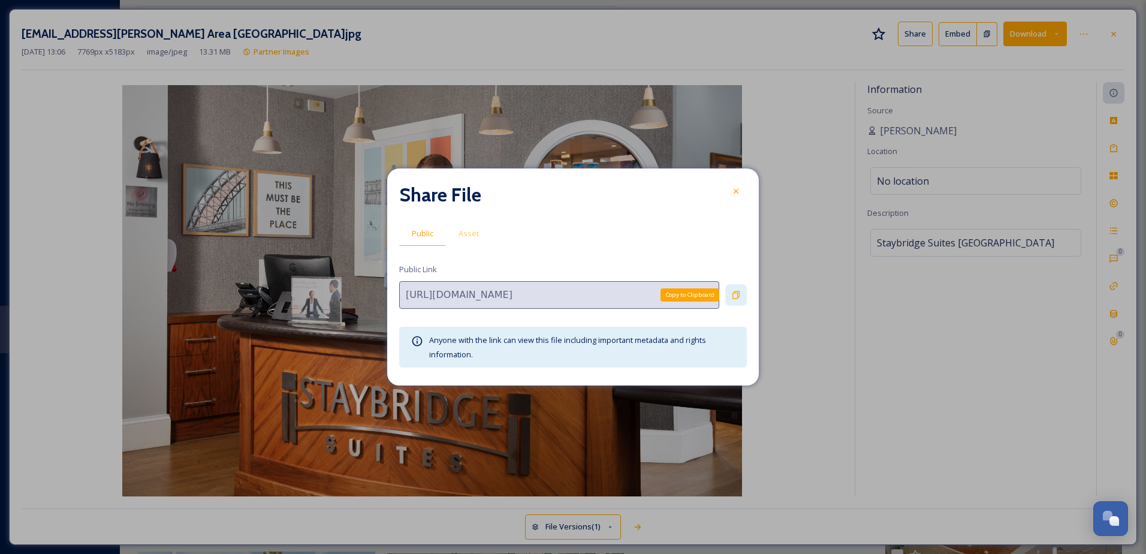
click at [735, 295] on icon at bounding box center [736, 295] width 10 height 10
drag, startPoint x: 743, startPoint y: 185, endPoint x: 739, endPoint y: 192, distance: 8.0
click at [743, 185] on div at bounding box center [736, 191] width 22 height 22
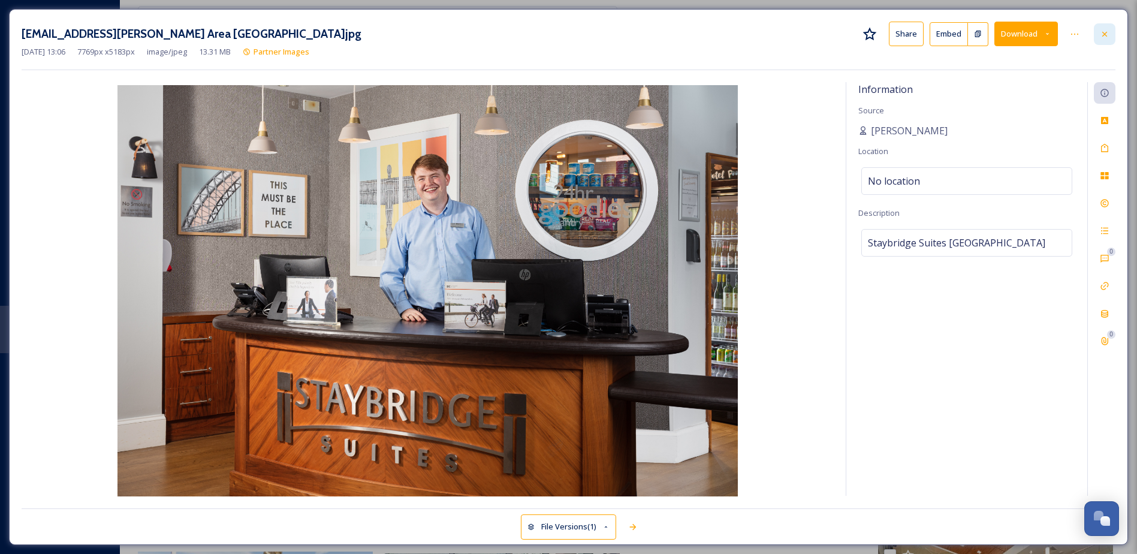
click at [1107, 35] on icon at bounding box center [1105, 34] width 10 height 10
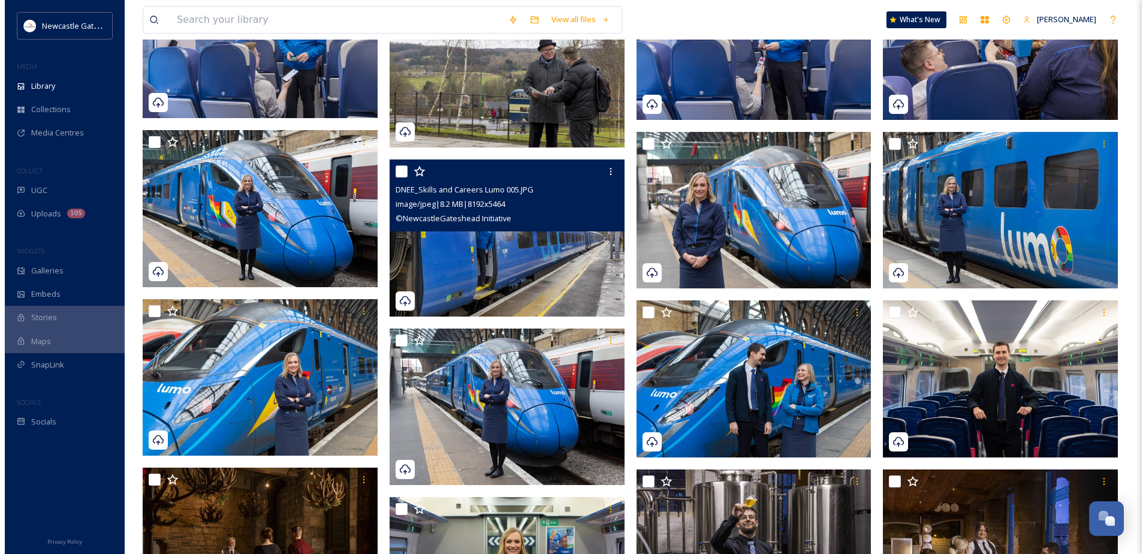
scroll to position [3196, 0]
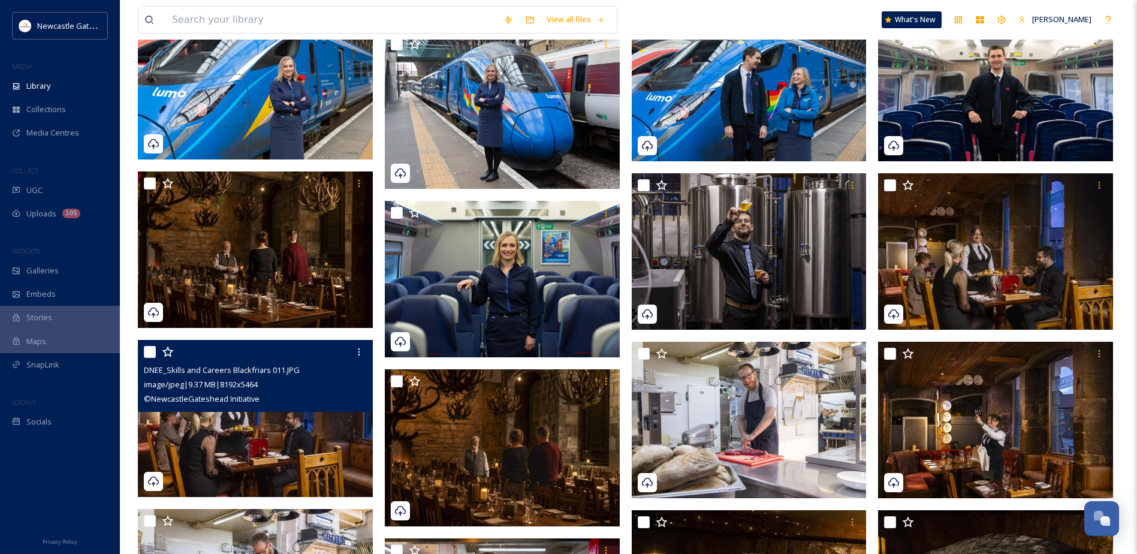
click at [246, 430] on img at bounding box center [255, 418] width 235 height 157
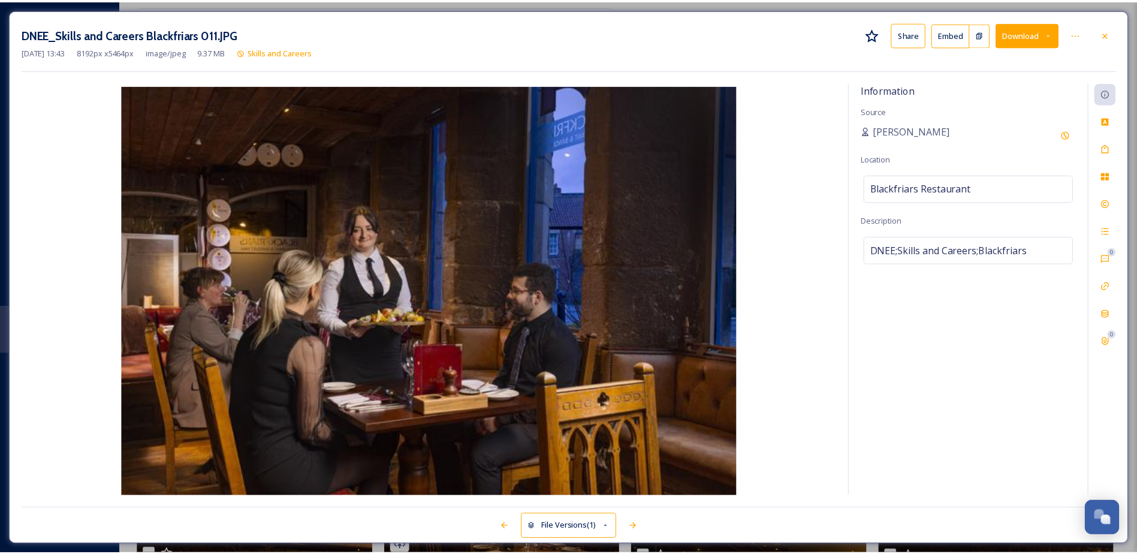
scroll to position [3224, 0]
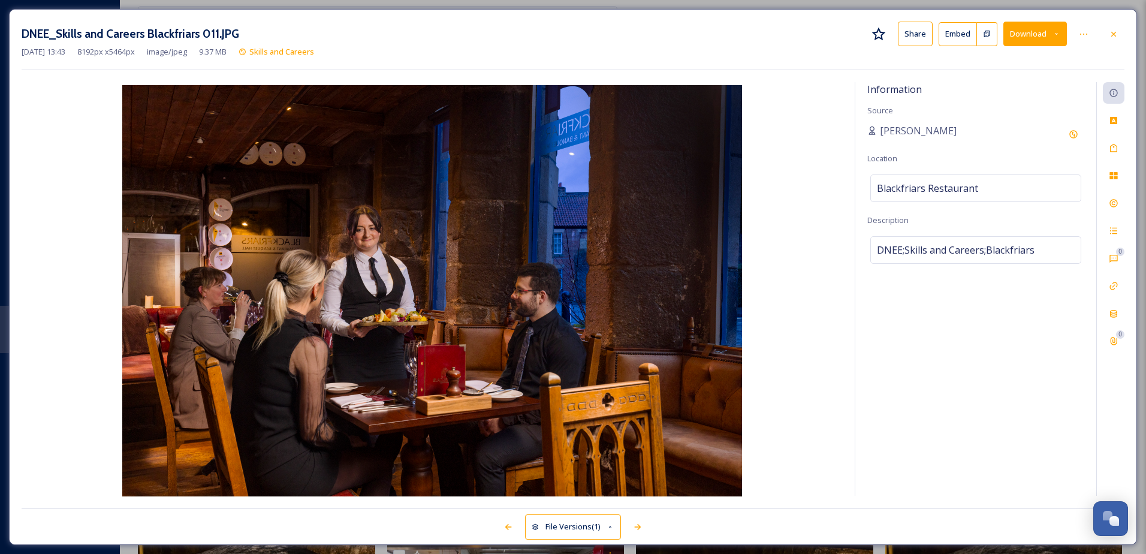
click at [921, 35] on button "Share" at bounding box center [915, 34] width 35 height 25
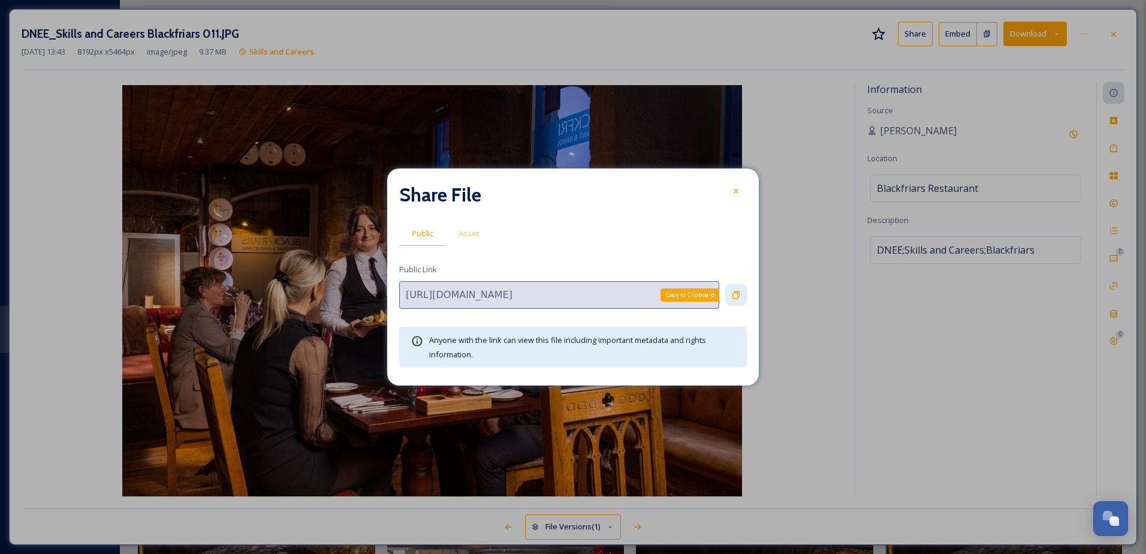
click at [738, 294] on icon at bounding box center [735, 295] width 7 height 8
click at [735, 194] on icon at bounding box center [736, 191] width 10 height 10
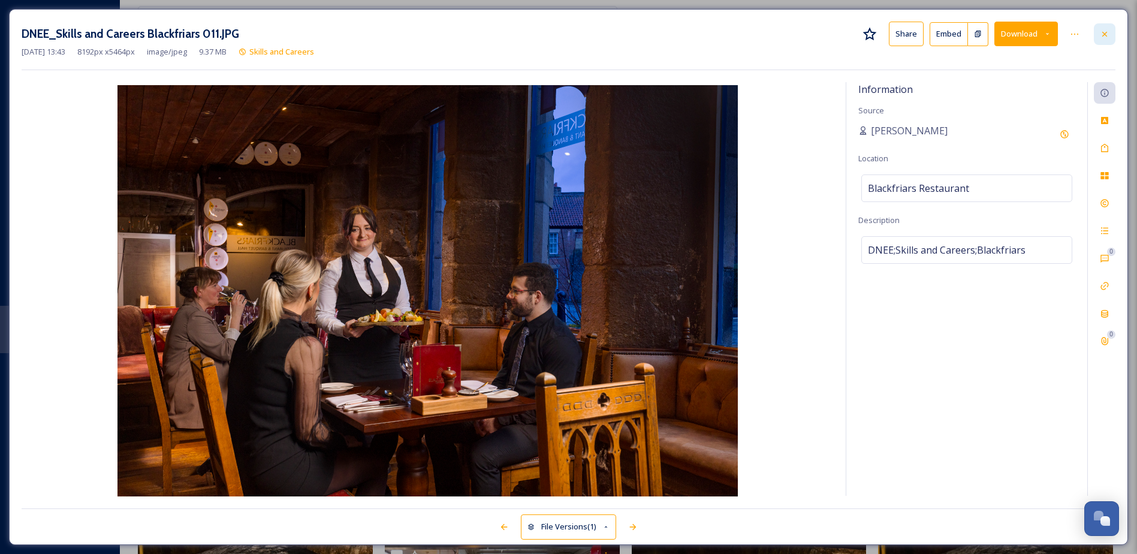
click at [1097, 35] on div at bounding box center [1105, 34] width 22 height 22
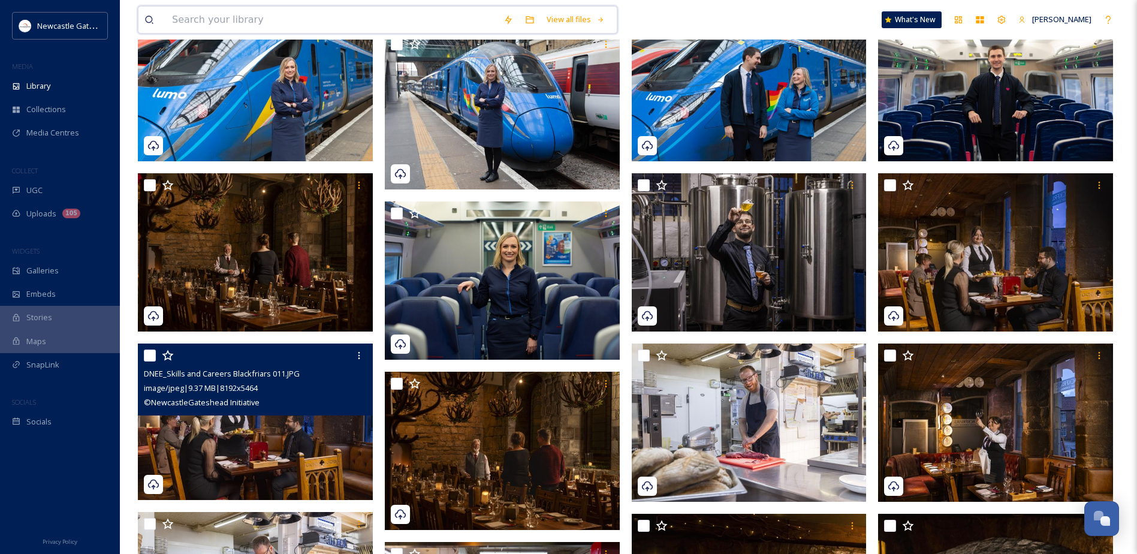
click at [277, 19] on input at bounding box center [331, 20] width 331 height 26
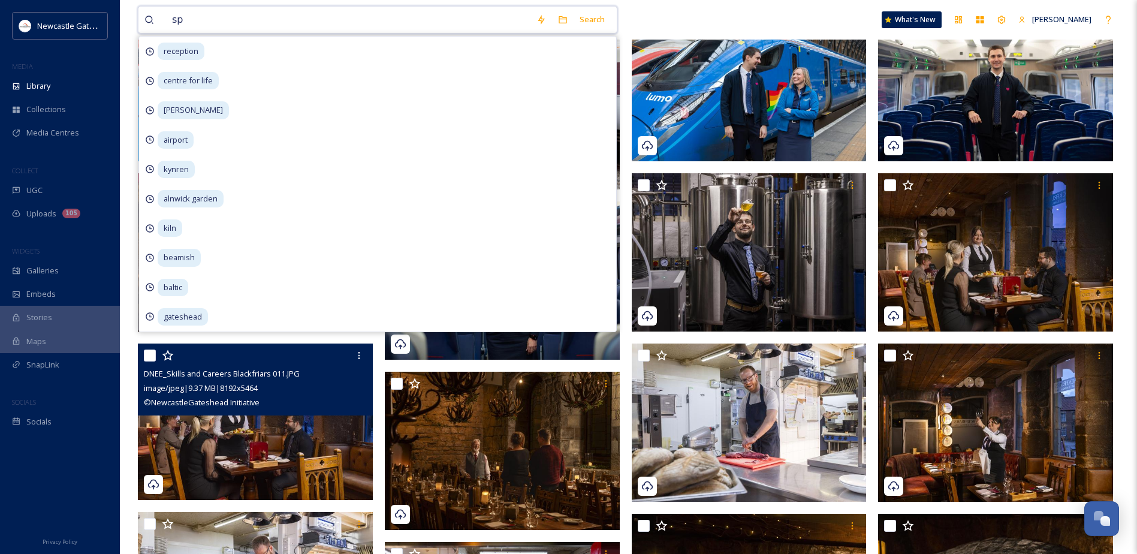
type input "spa"
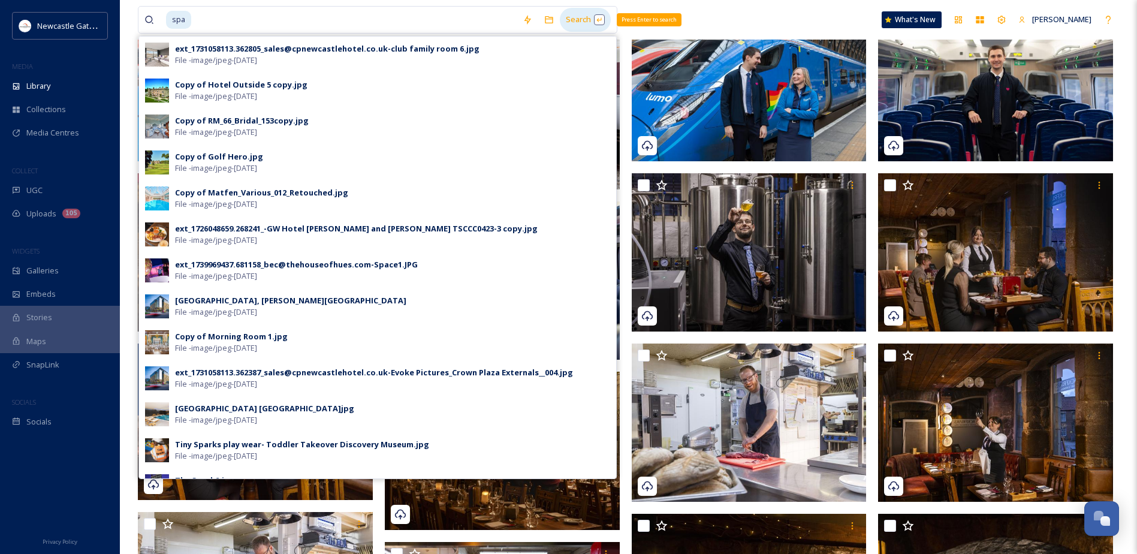
click at [578, 28] on div "Search Press Enter to search" at bounding box center [585, 19] width 51 height 23
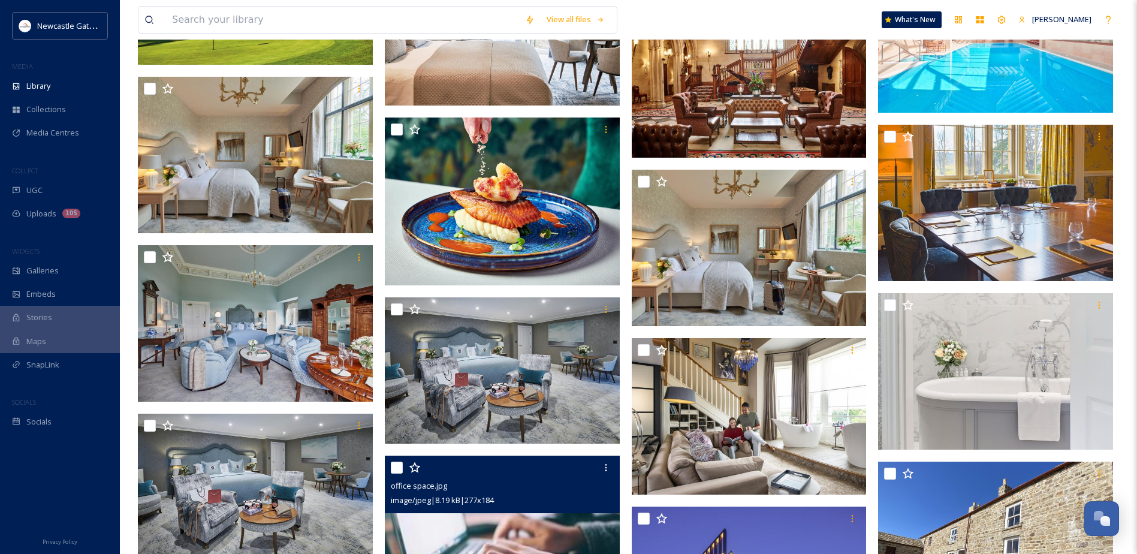
scroll to position [1675, 0]
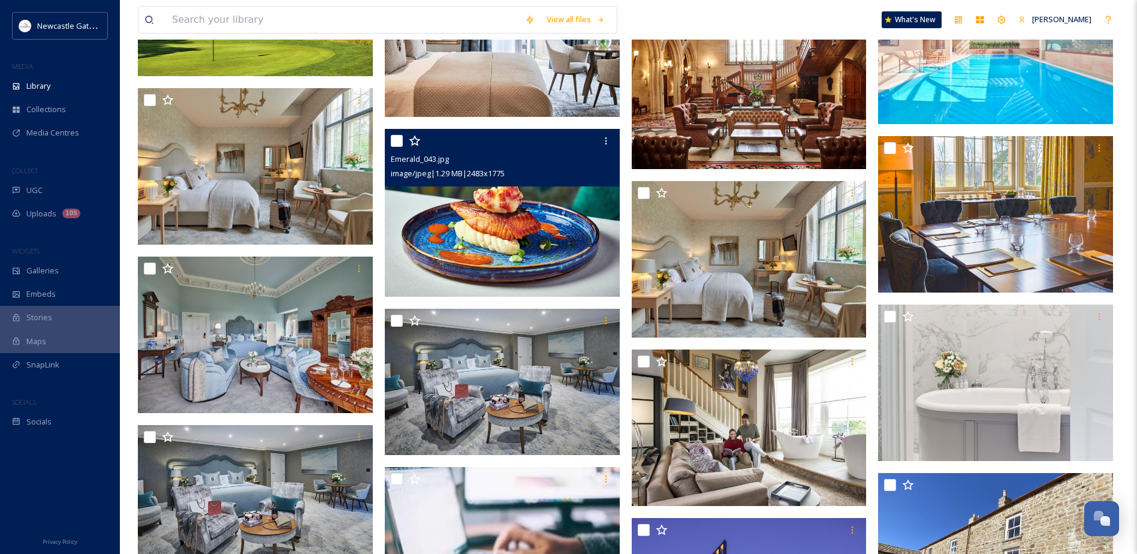
click at [533, 225] on img at bounding box center [502, 213] width 235 height 168
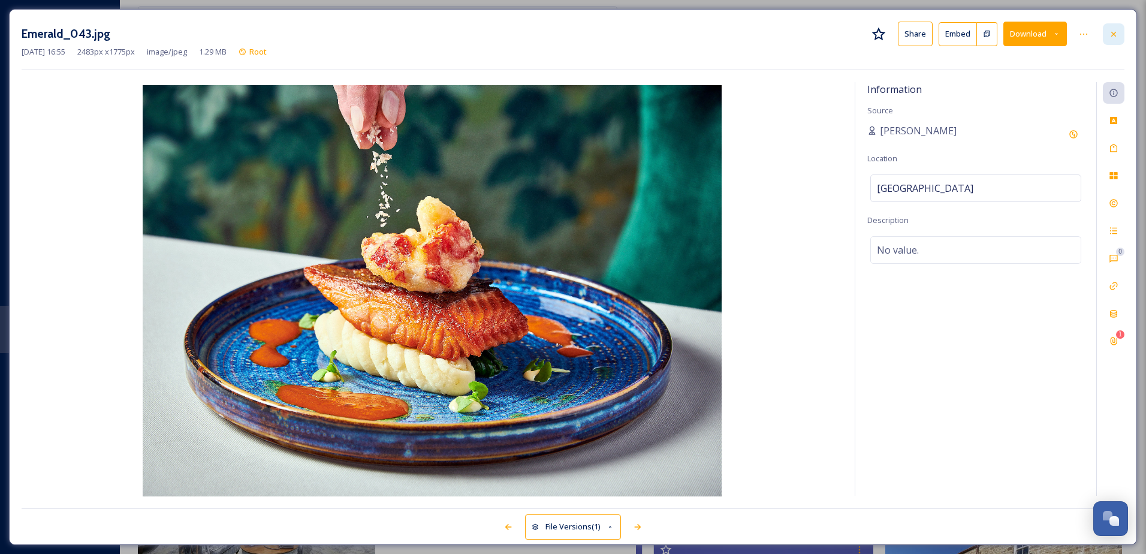
click at [1112, 35] on icon at bounding box center [1113, 33] width 5 height 5
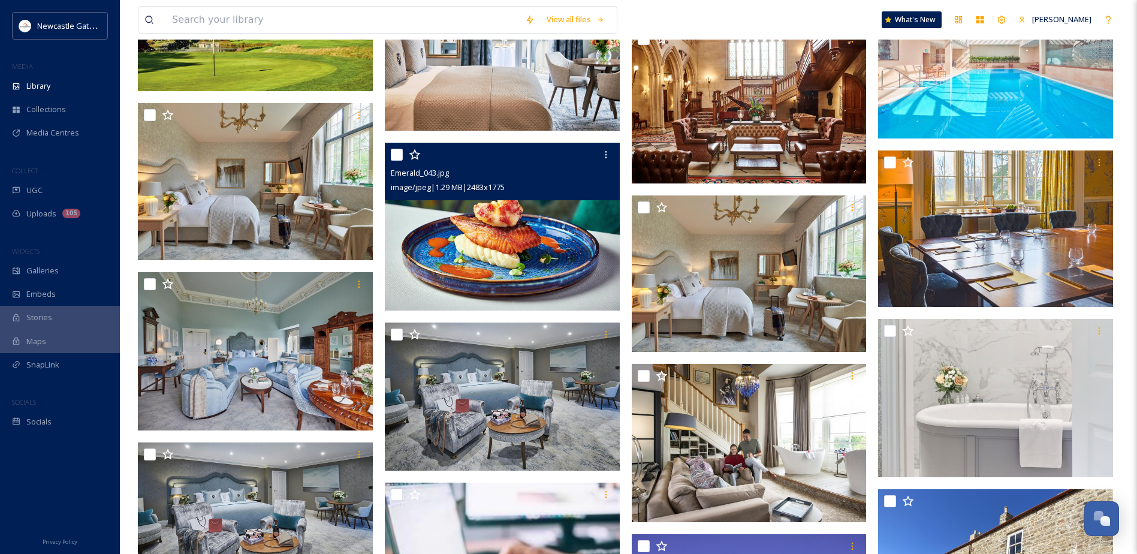
click at [517, 251] on img at bounding box center [502, 227] width 235 height 168
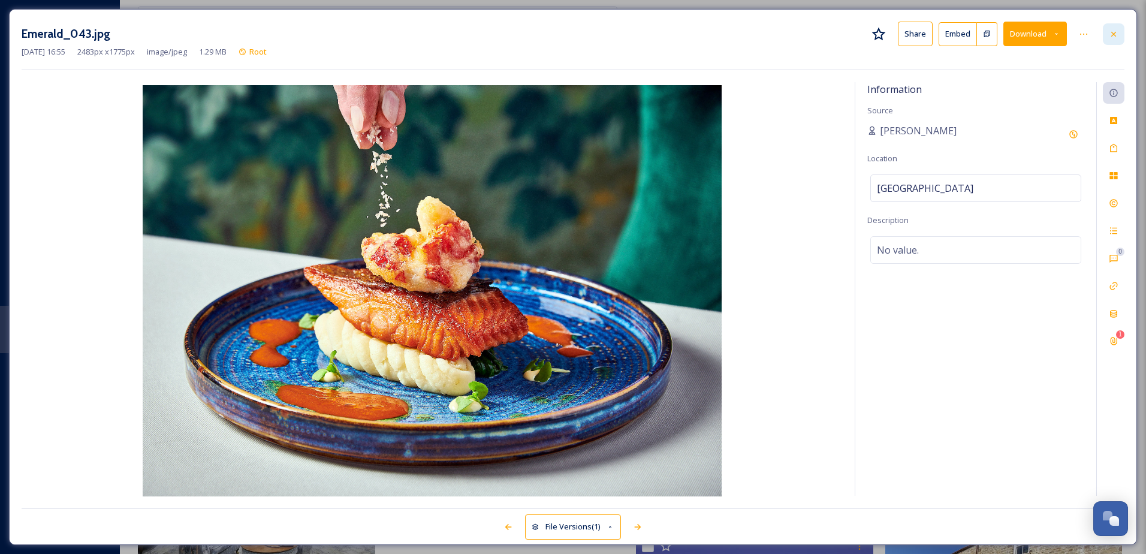
click at [1119, 32] on div at bounding box center [1114, 34] width 22 height 22
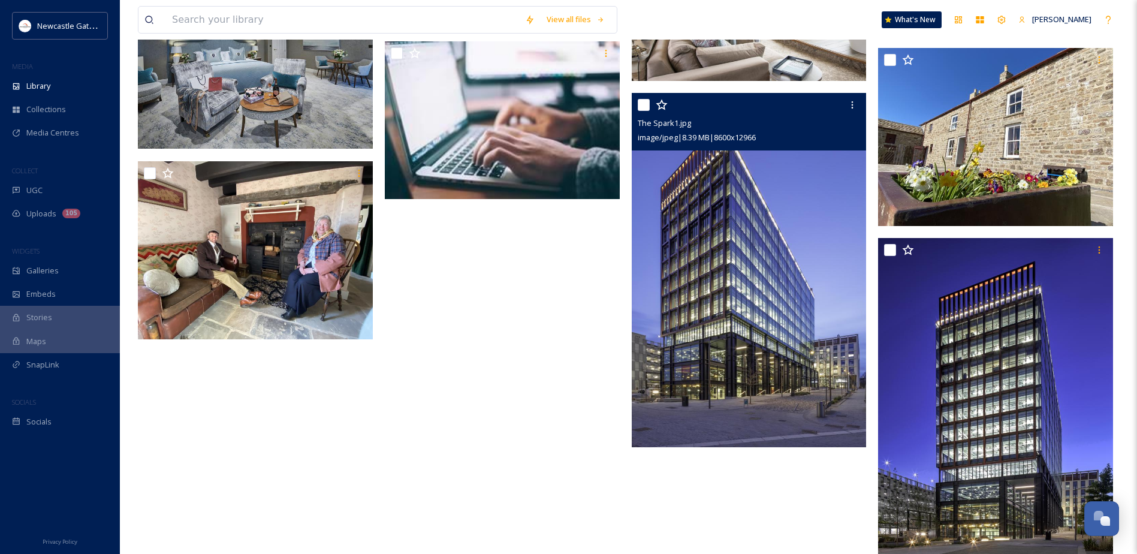
scroll to position [2176, 0]
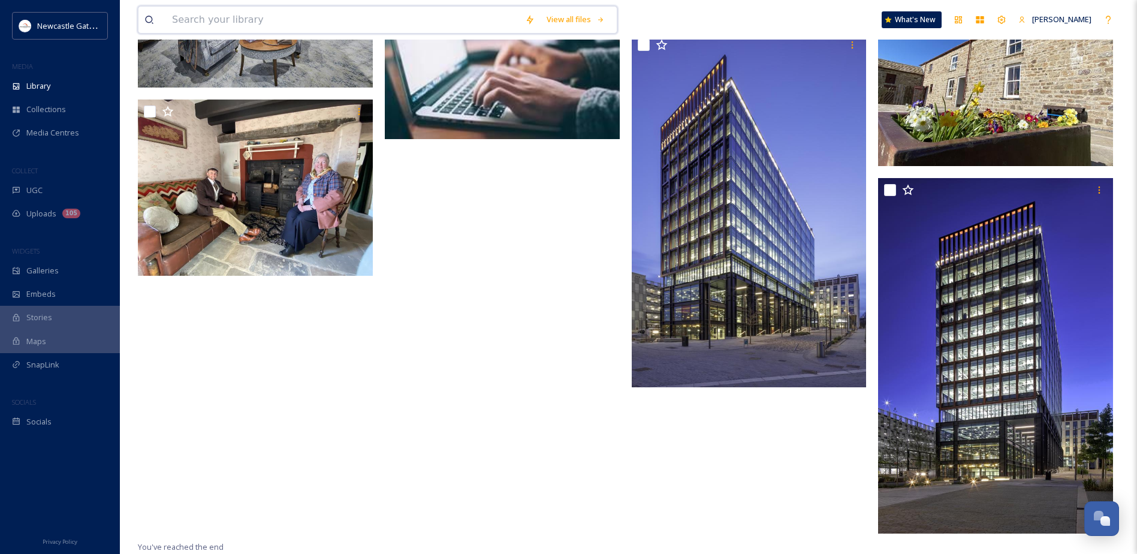
click at [274, 16] on input at bounding box center [342, 20] width 353 height 26
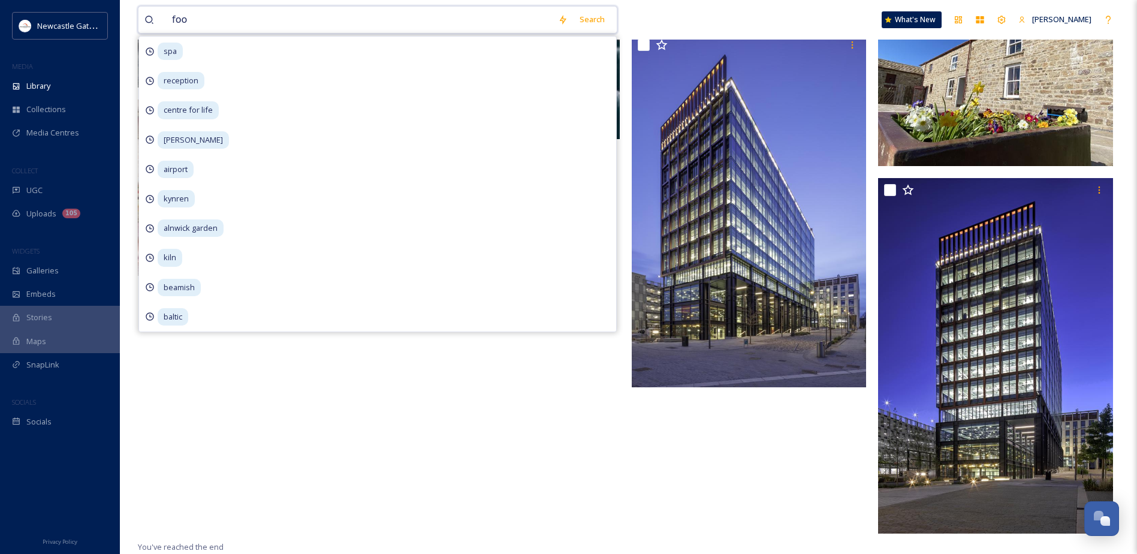
type input "food"
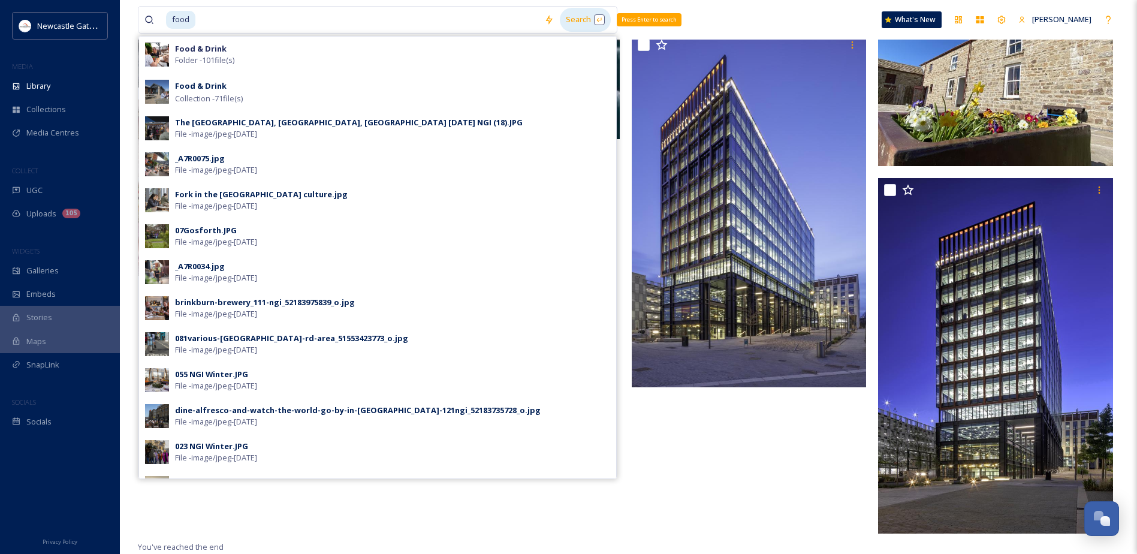
click at [572, 21] on div "Search Press Enter to search" at bounding box center [585, 19] width 51 height 23
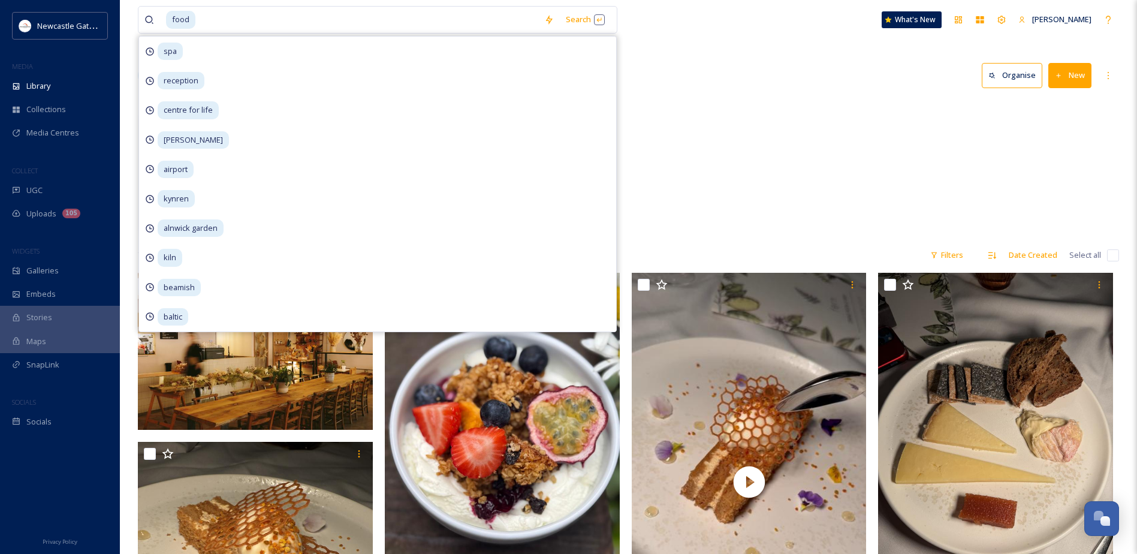
click at [755, 135] on div "NGI Flickr Migration Food & Drink 101 items" at bounding box center [628, 168] width 981 height 138
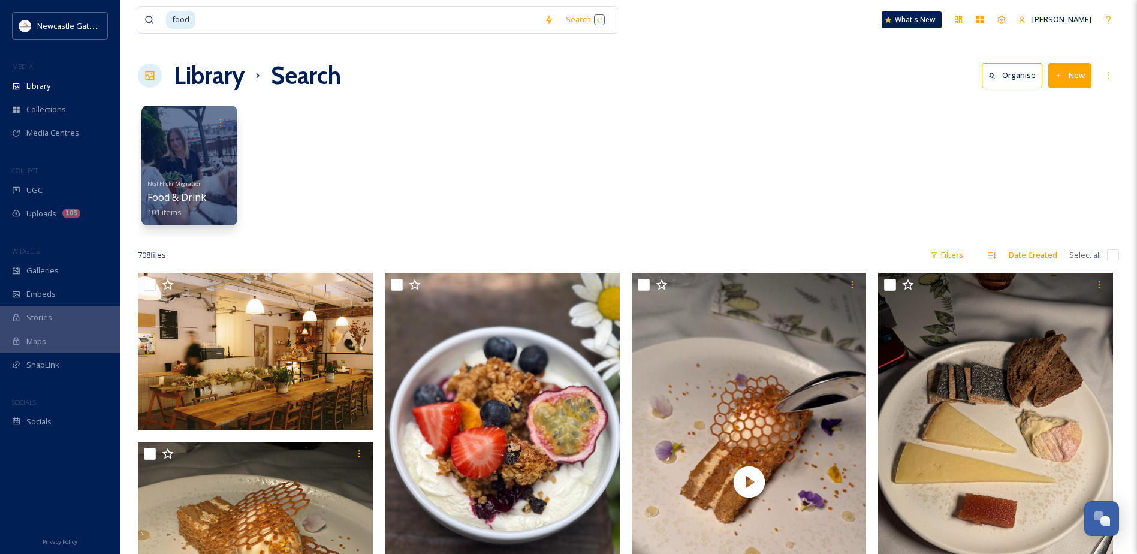
scroll to position [180, 0]
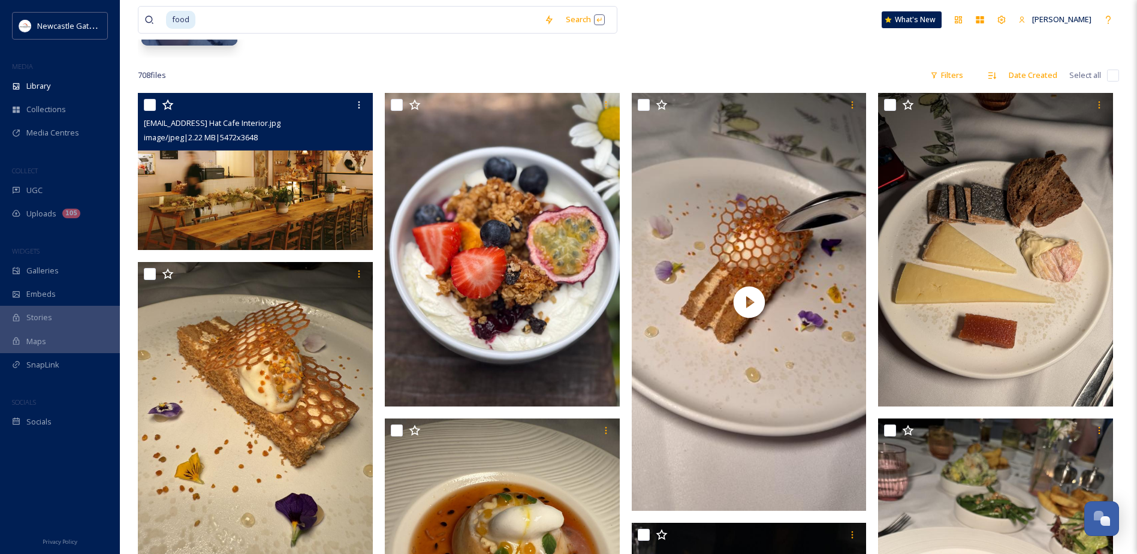
click at [306, 195] on img at bounding box center [255, 171] width 235 height 157
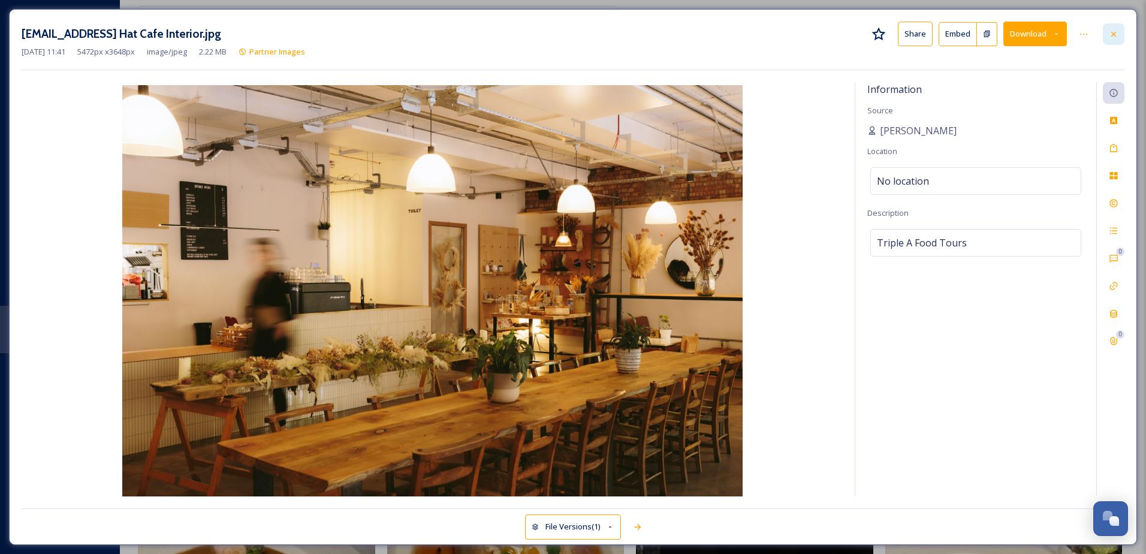
click at [1112, 33] on icon at bounding box center [1113, 33] width 5 height 5
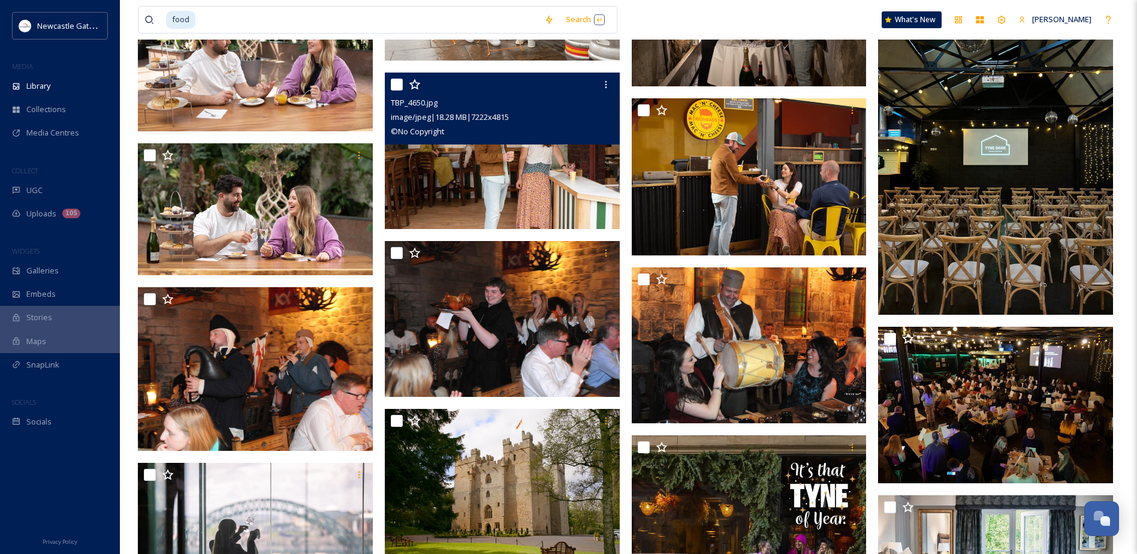
scroll to position [12825, 0]
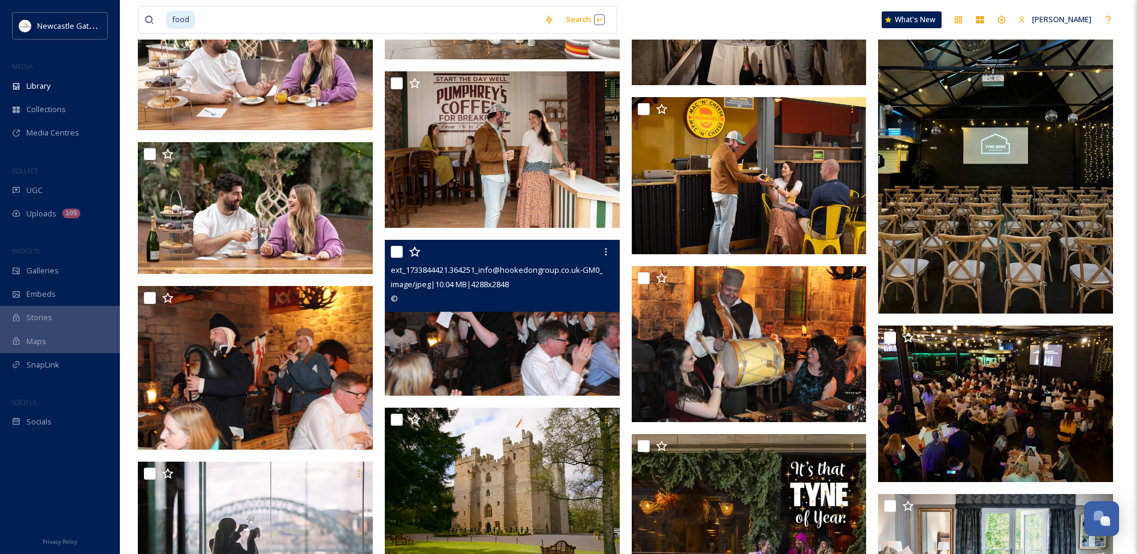
click at [495, 344] on img at bounding box center [502, 318] width 235 height 156
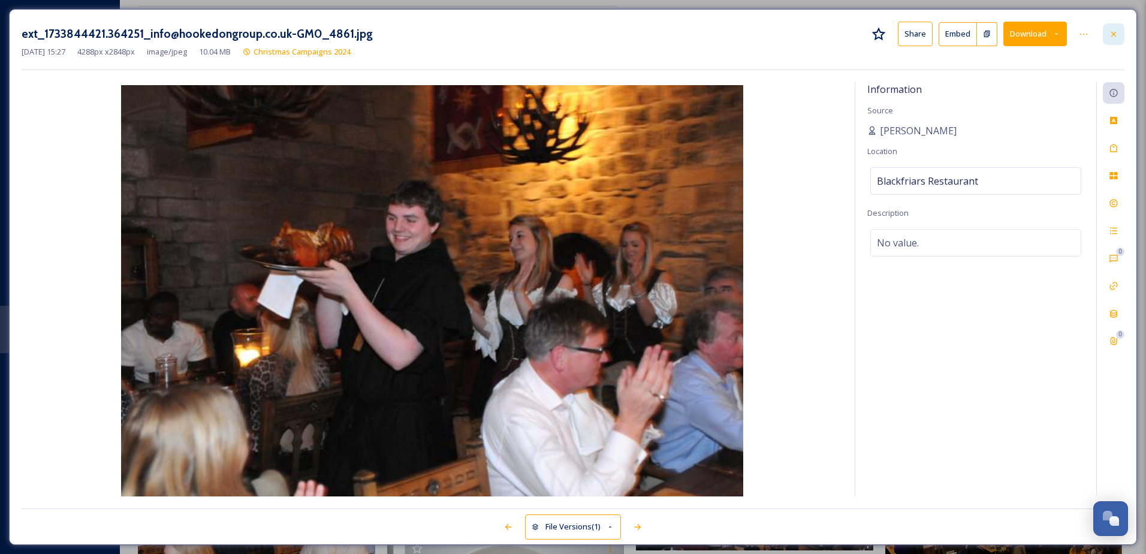
click at [1109, 34] on icon at bounding box center [1114, 34] width 10 height 10
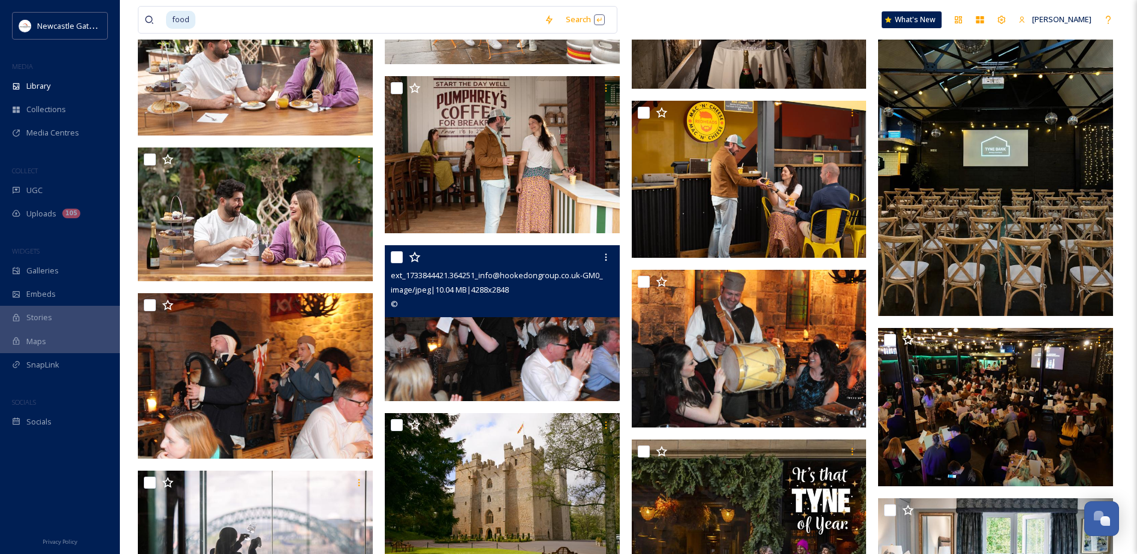
scroll to position [13125, 0]
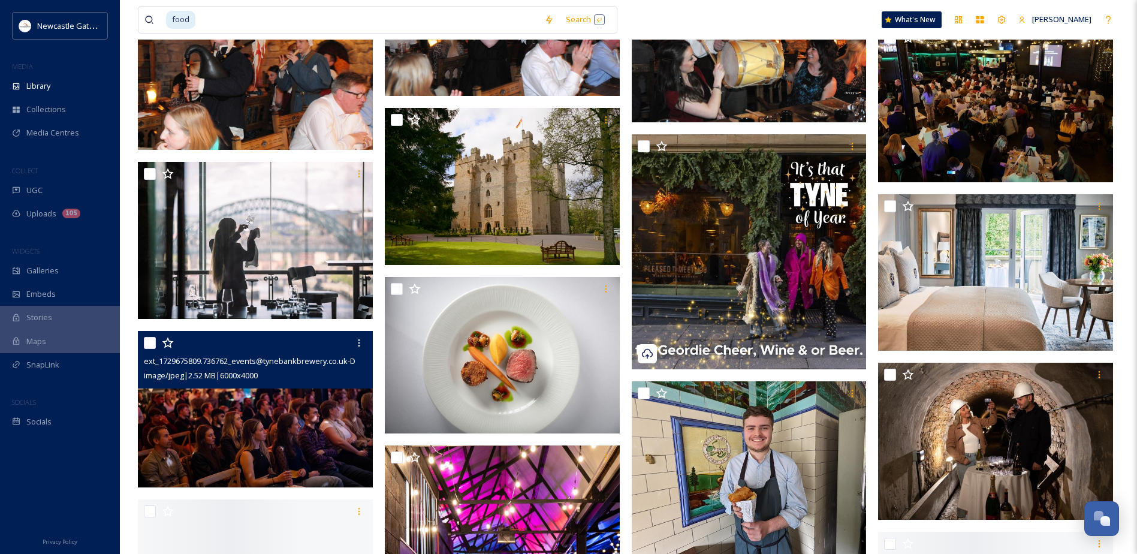
click at [283, 388] on img at bounding box center [255, 409] width 235 height 157
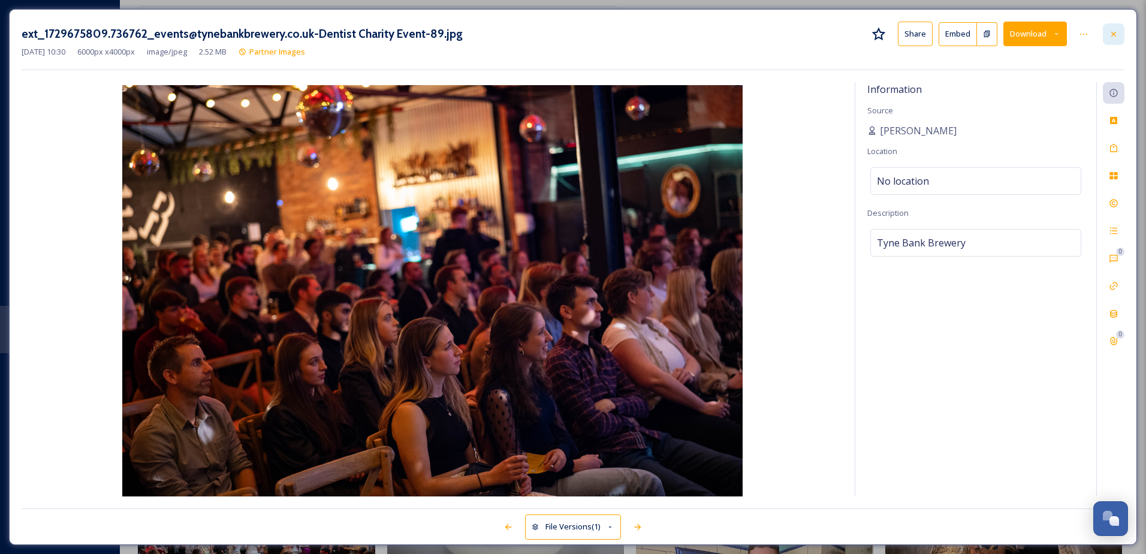
click at [1111, 29] on icon at bounding box center [1114, 34] width 10 height 10
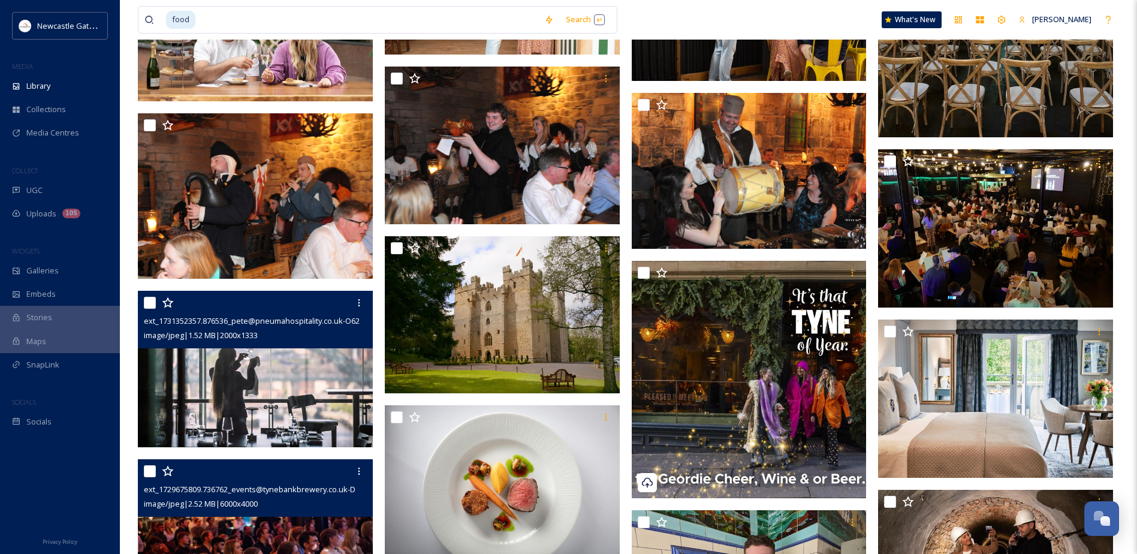
click at [296, 391] on img at bounding box center [255, 369] width 235 height 157
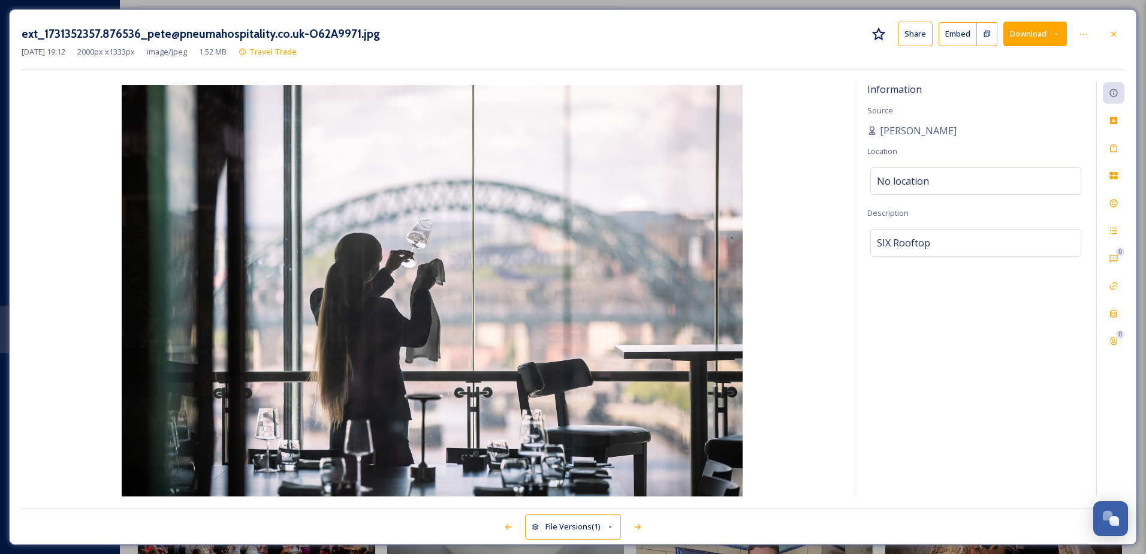
click at [923, 36] on button "Share" at bounding box center [915, 34] width 35 height 25
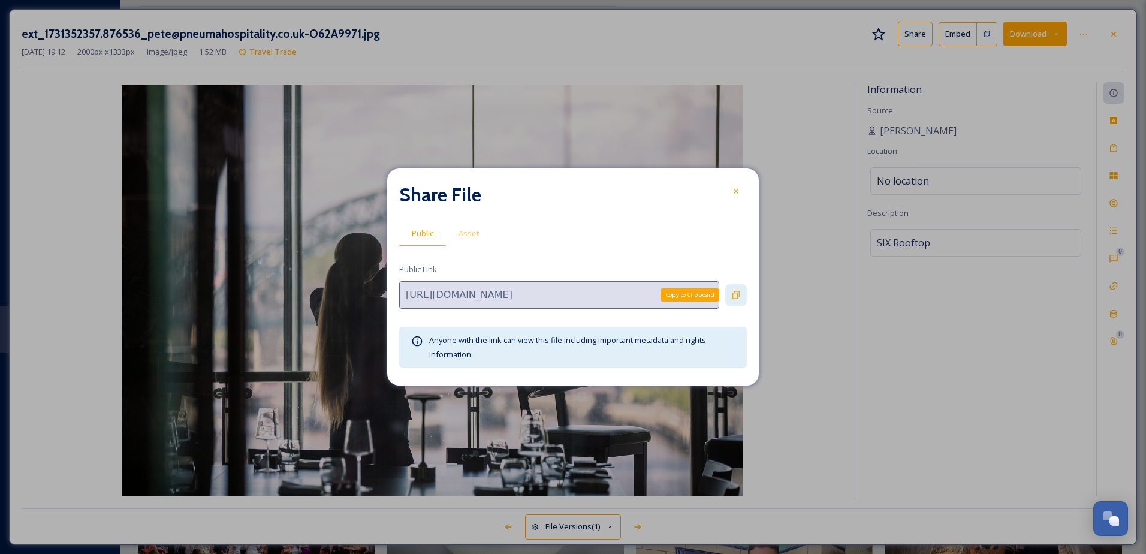
click at [734, 288] on div "Copy to Clipboard" at bounding box center [736, 295] width 22 height 22
click at [732, 194] on icon at bounding box center [736, 191] width 10 height 10
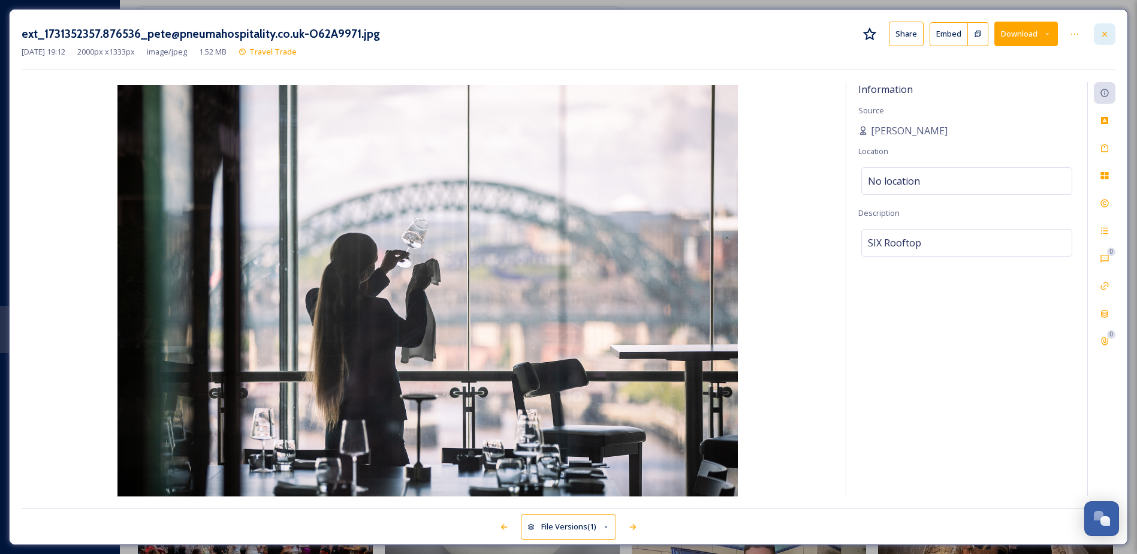
click at [1103, 34] on icon at bounding box center [1105, 34] width 10 height 10
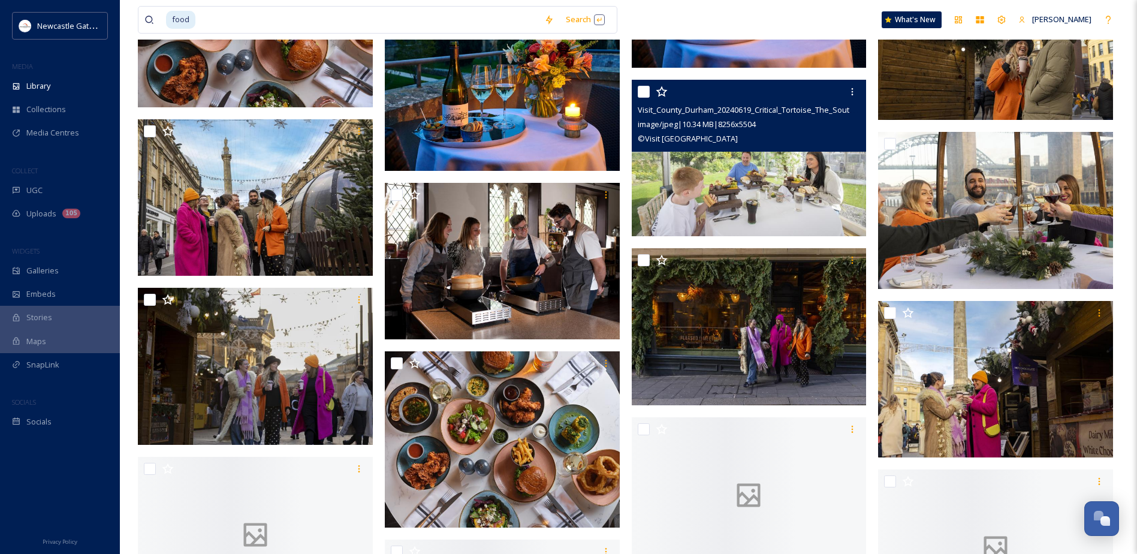
scroll to position [14204, 0]
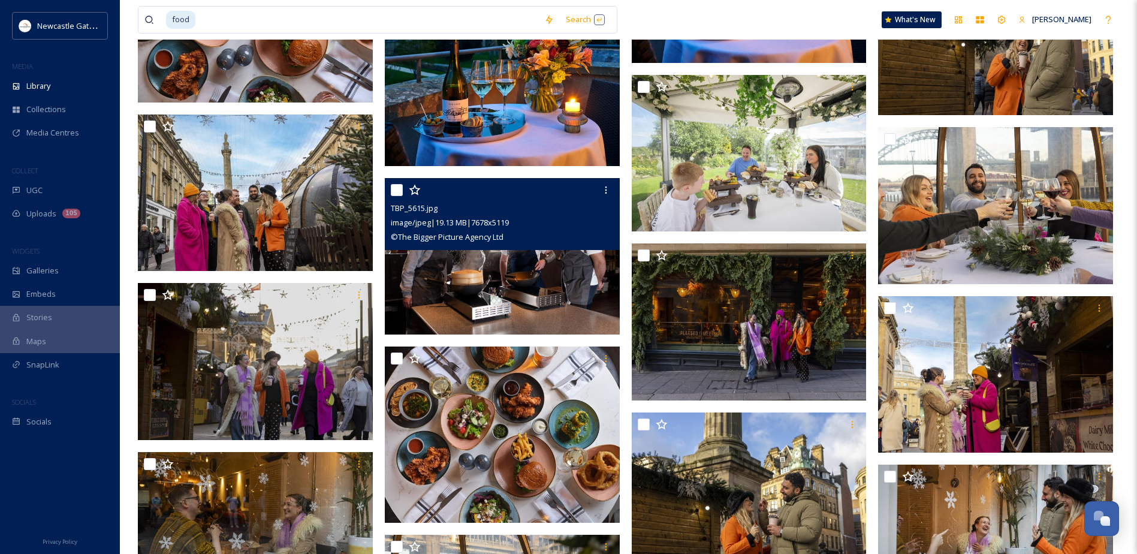
click at [524, 278] on img at bounding box center [502, 256] width 235 height 157
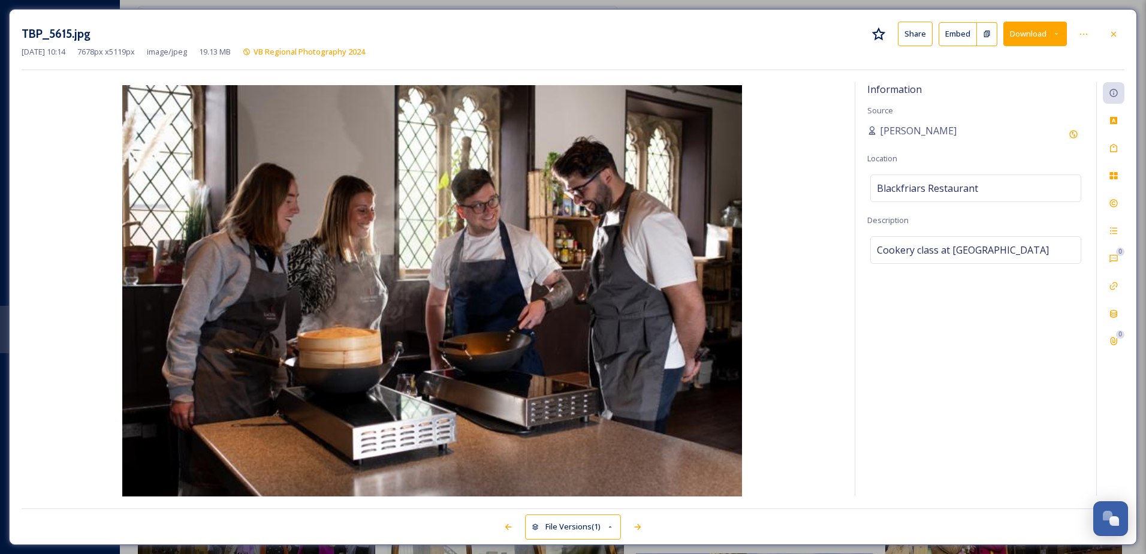
click at [917, 36] on button "Share" at bounding box center [915, 34] width 35 height 25
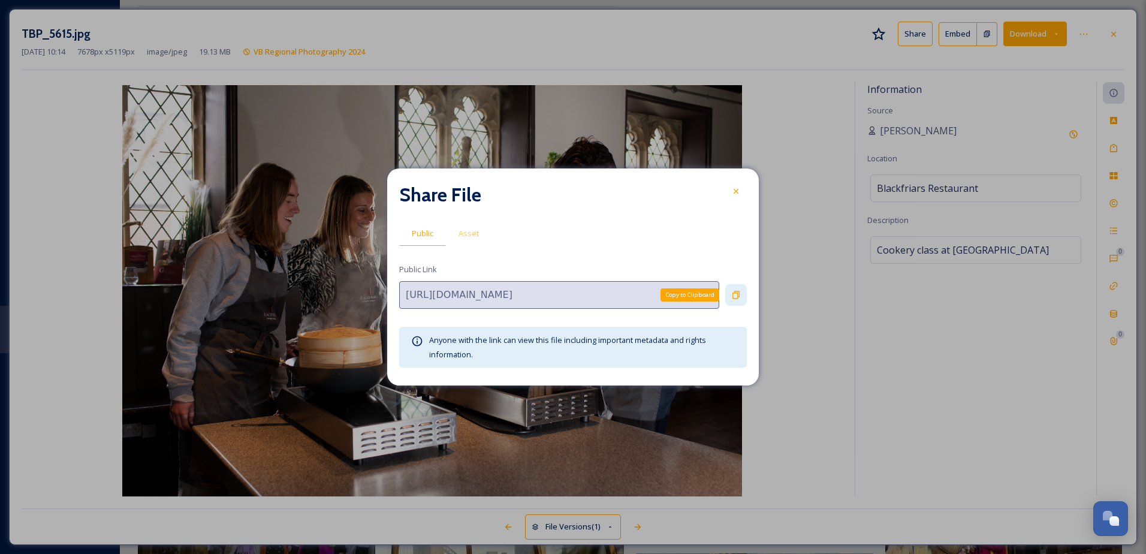
click at [732, 292] on icon at bounding box center [736, 295] width 10 height 10
click at [730, 191] on div at bounding box center [736, 191] width 22 height 22
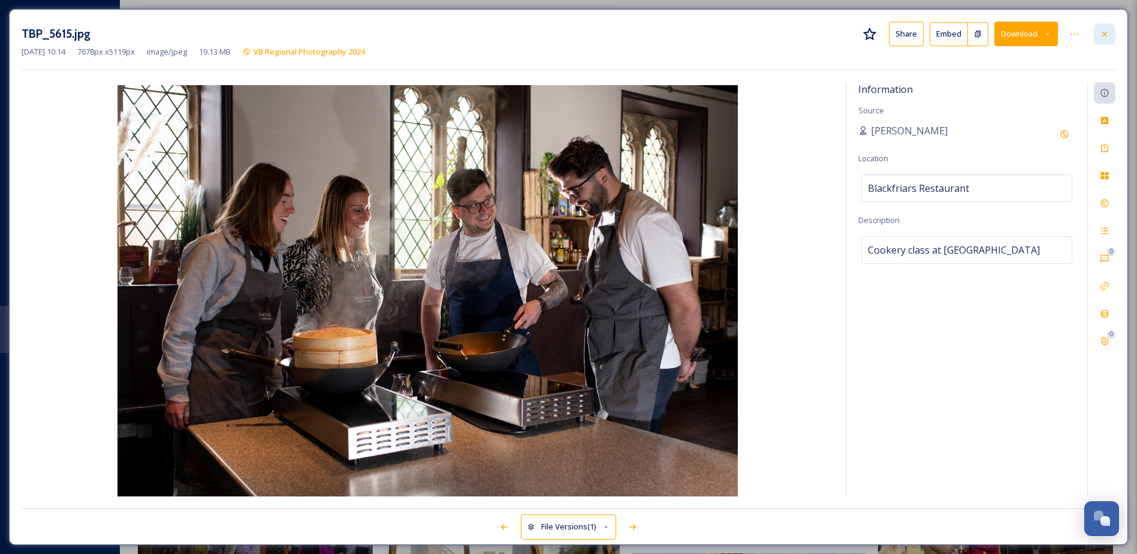
click at [1108, 34] on icon at bounding box center [1105, 34] width 10 height 10
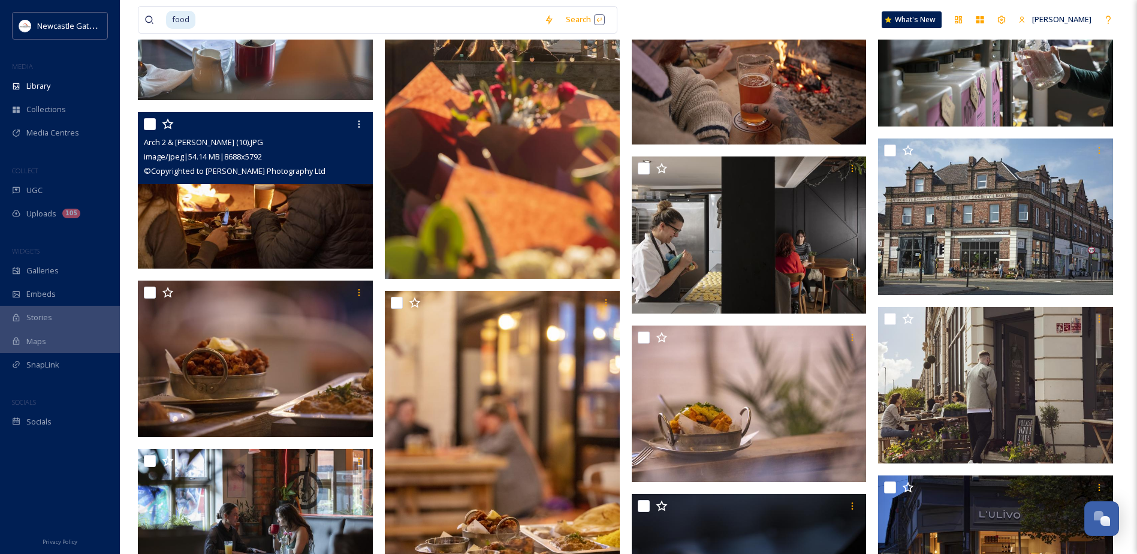
scroll to position [17980, 0]
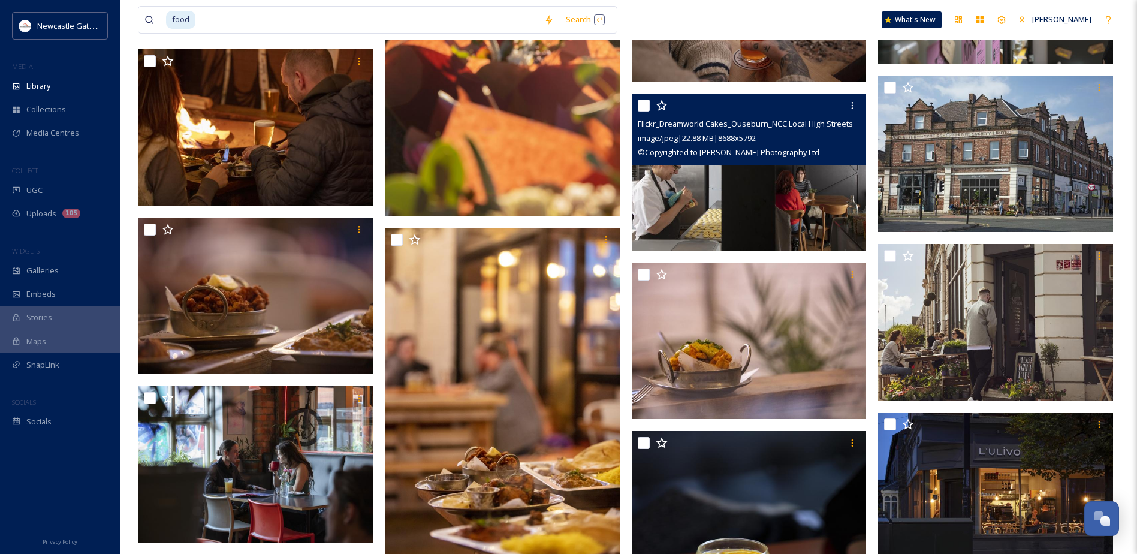
click at [669, 200] on img at bounding box center [749, 171] width 235 height 157
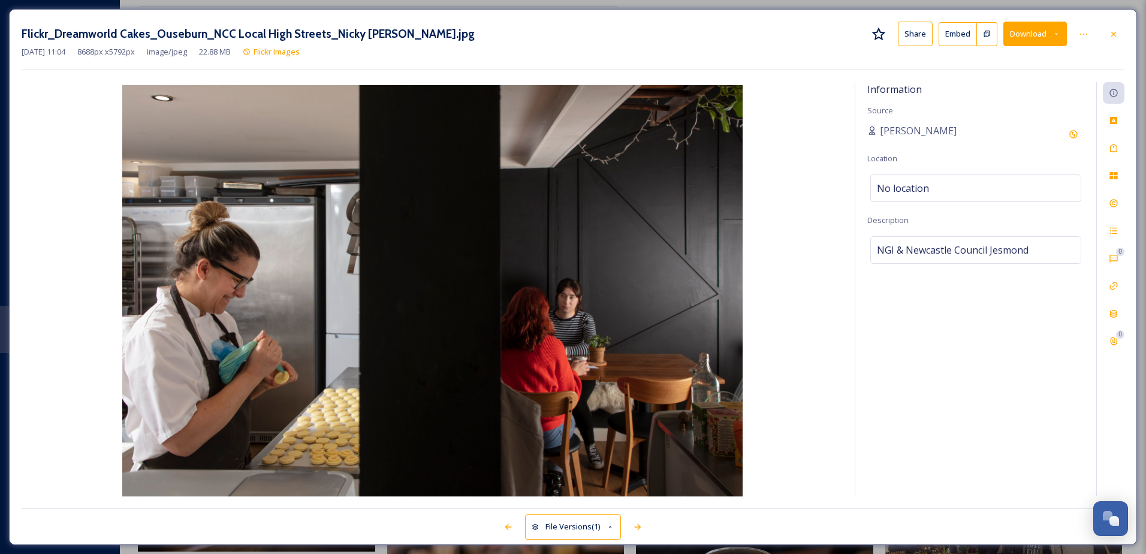
click at [912, 38] on button "Share" at bounding box center [915, 34] width 35 height 25
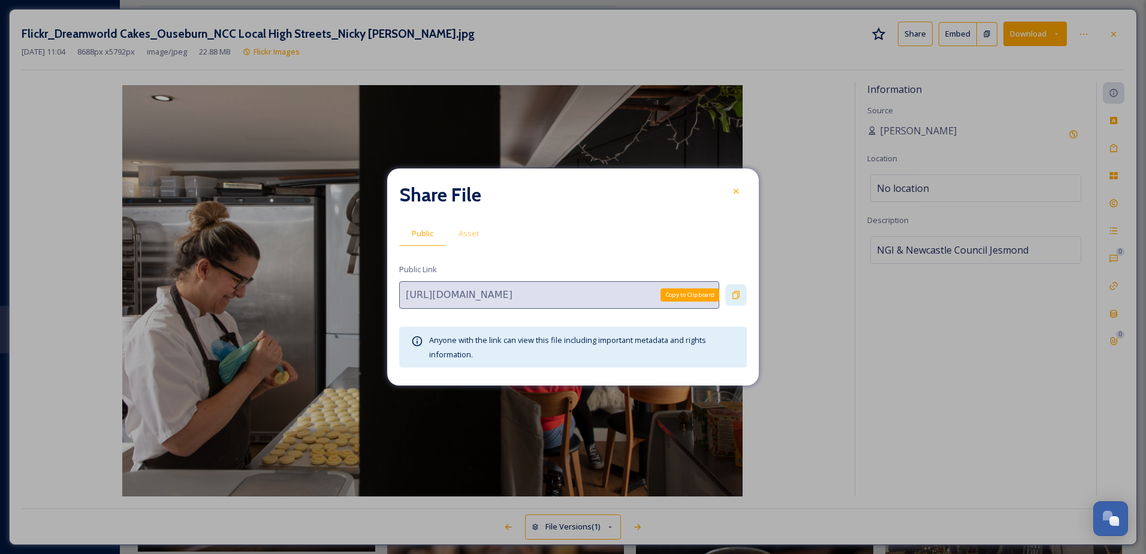
click at [735, 294] on icon at bounding box center [736, 295] width 10 height 10
click at [734, 193] on icon at bounding box center [736, 191] width 5 height 5
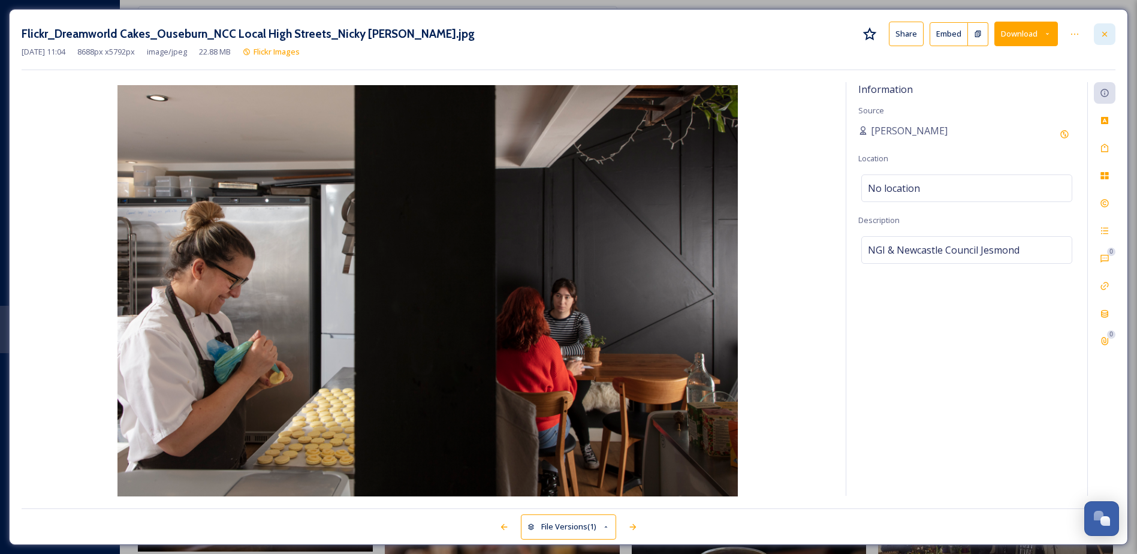
click at [1104, 36] on icon at bounding box center [1105, 34] width 10 height 10
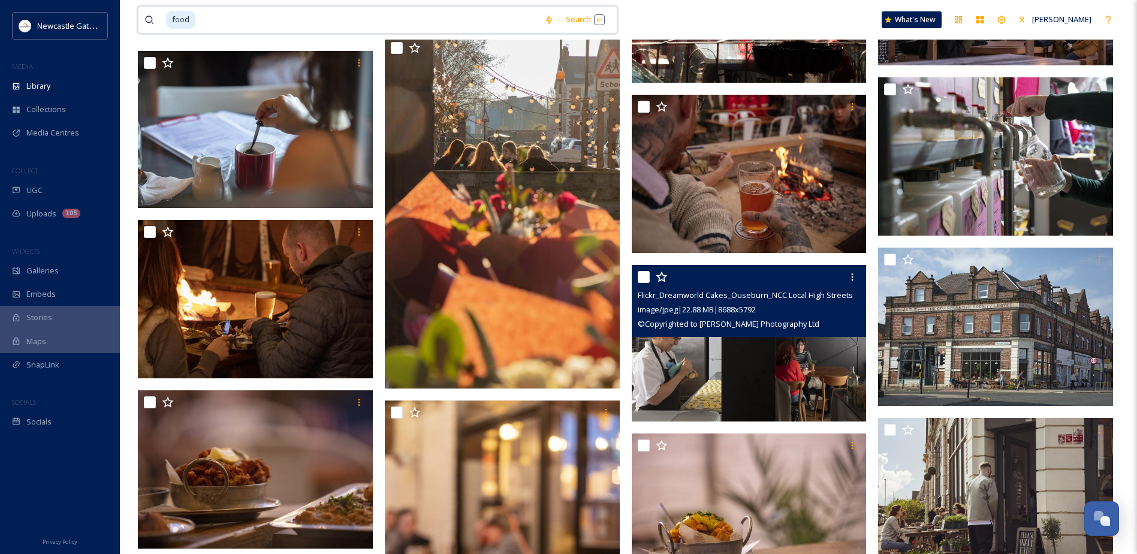
click at [280, 20] on input at bounding box center [368, 20] width 342 height 26
type input "f"
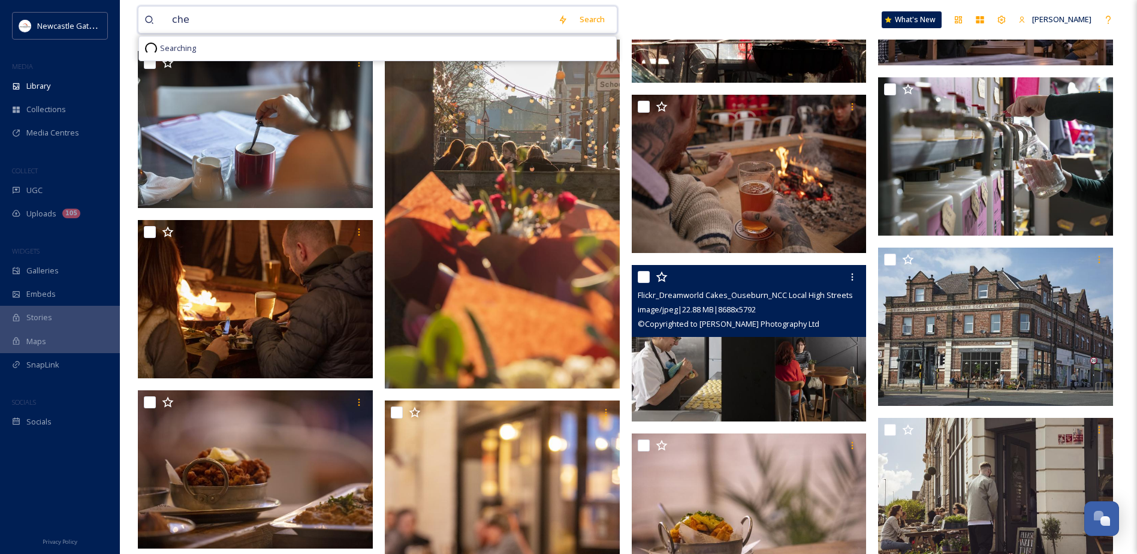
type input "chef"
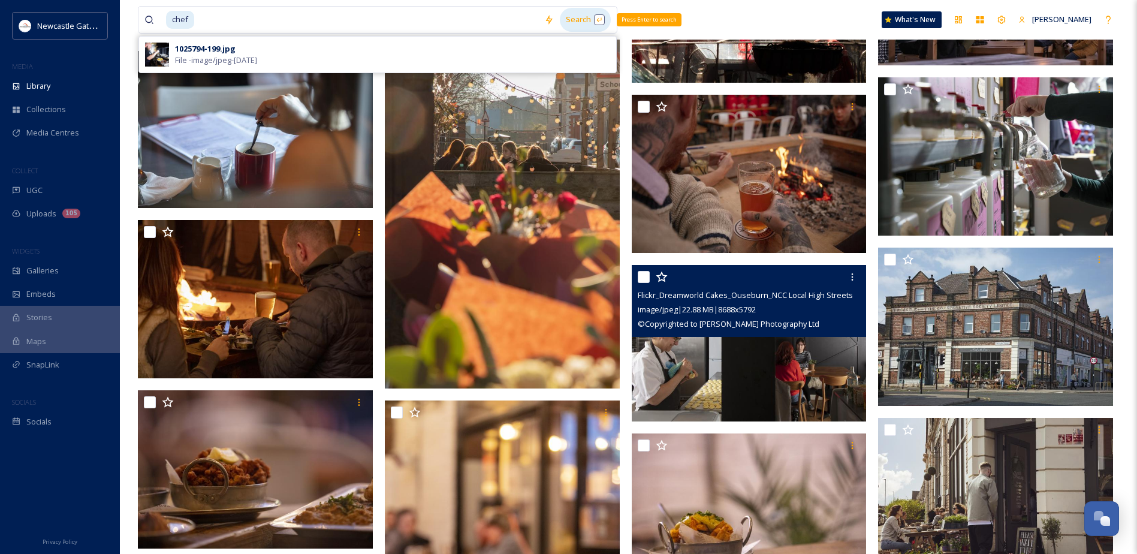
click at [580, 24] on div "Search Press Enter to search" at bounding box center [585, 19] width 51 height 23
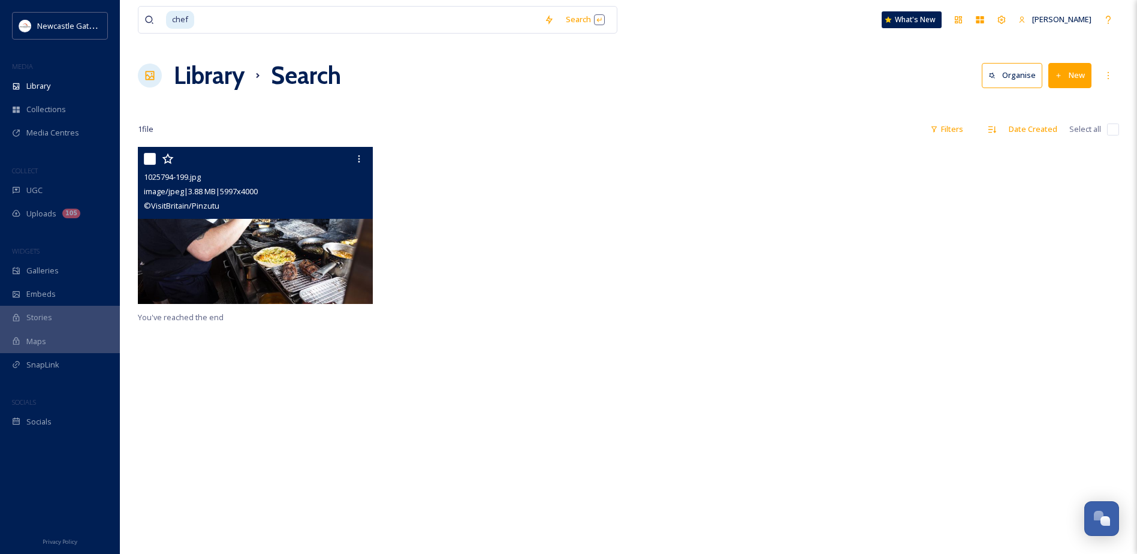
click at [234, 274] on img at bounding box center [255, 225] width 235 height 157
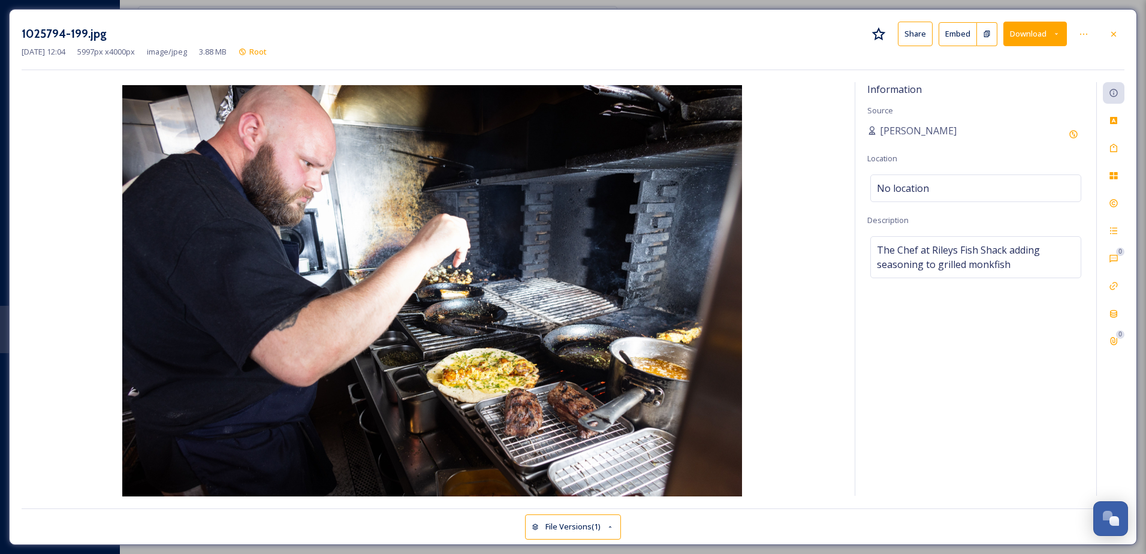
click at [922, 37] on button "Share" at bounding box center [915, 34] width 35 height 25
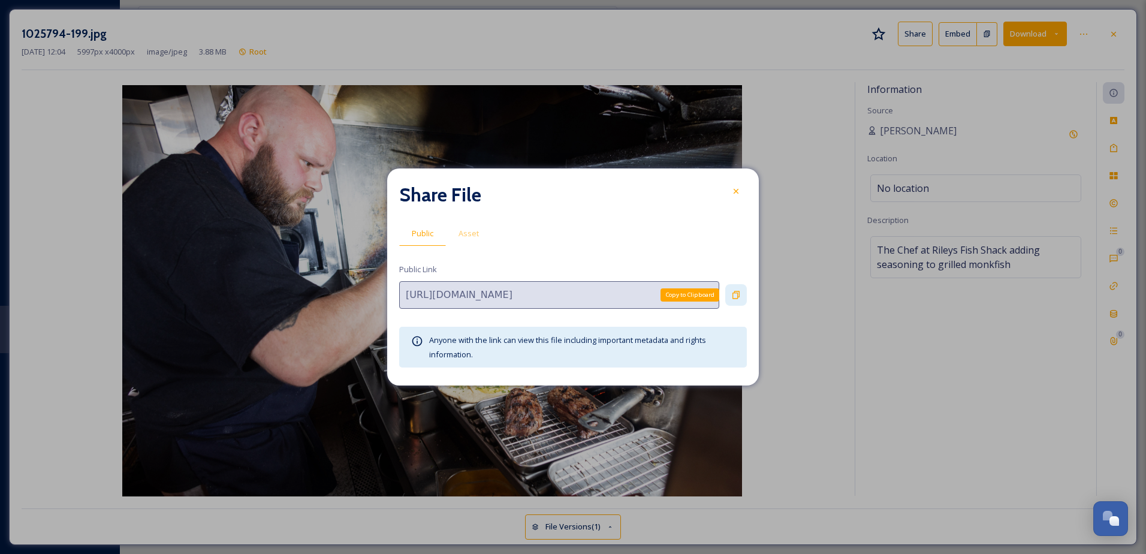
click at [731, 295] on icon at bounding box center [736, 295] width 10 height 10
click at [738, 189] on icon at bounding box center [736, 191] width 10 height 10
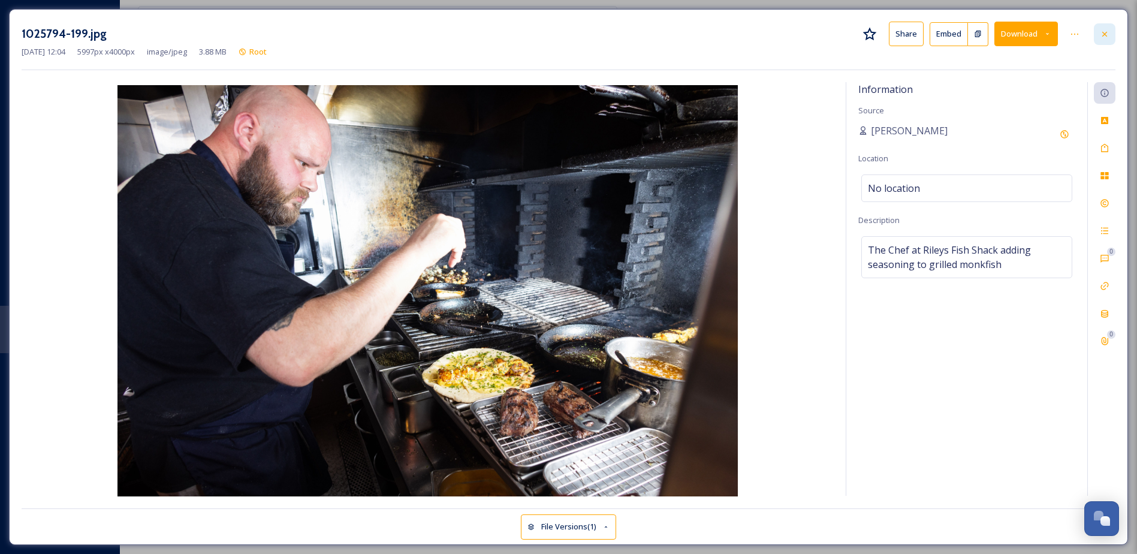
click at [1108, 31] on icon at bounding box center [1105, 34] width 10 height 10
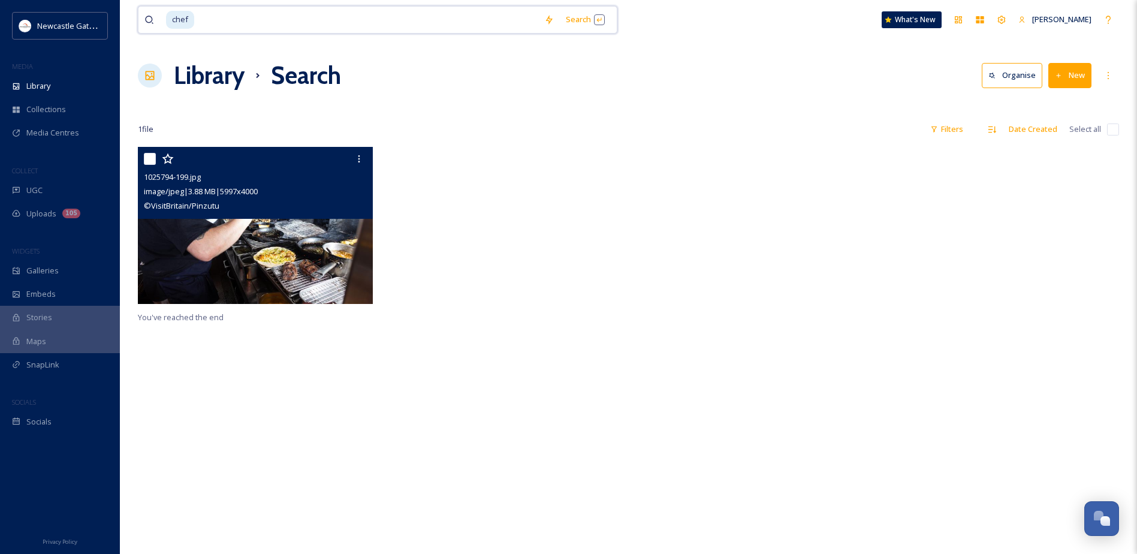
drag, startPoint x: 216, startPoint y: 20, endPoint x: 127, endPoint y: 20, distance: 89.3
click at [127, 20] on div "chef Search What's New Jonny Chambers Library Search Organise New Your Selectio…" at bounding box center [628, 350] width 1017 height 701
type input "c"
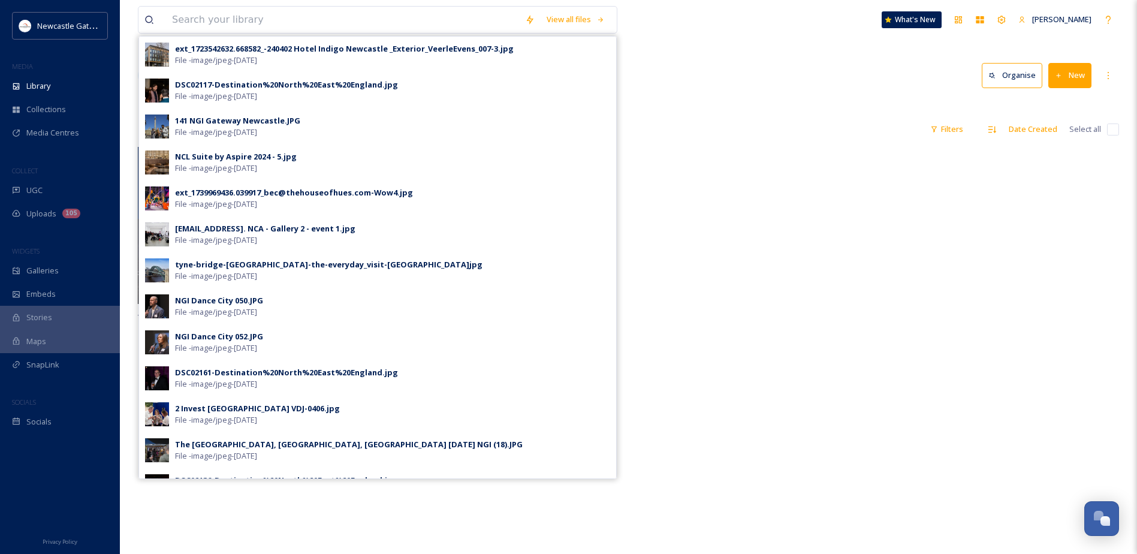
click at [742, 147] on div at bounding box center [752, 228] width 241 height 162
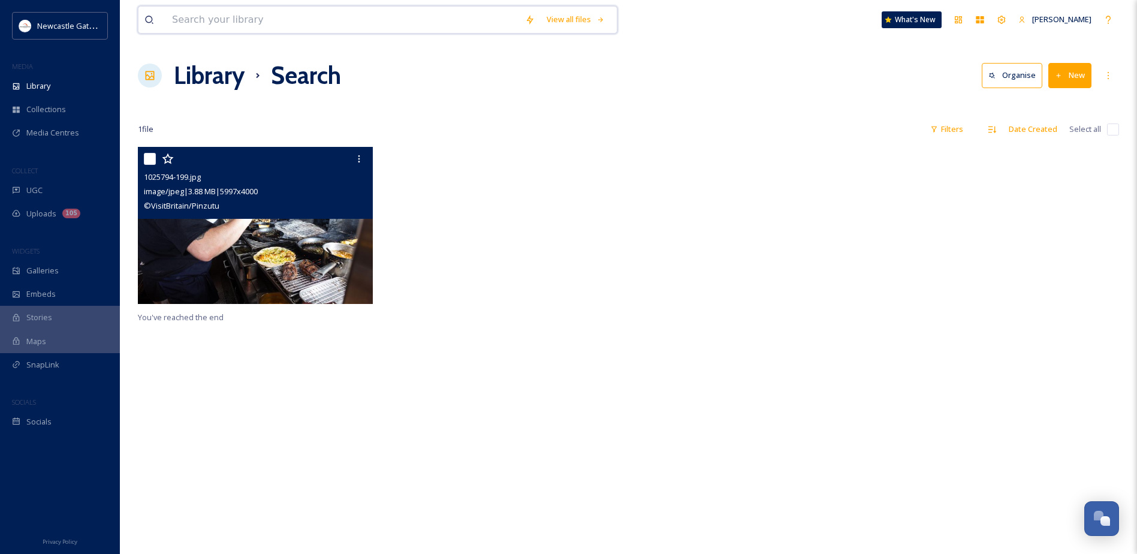
click at [239, 23] on input at bounding box center [342, 20] width 353 height 26
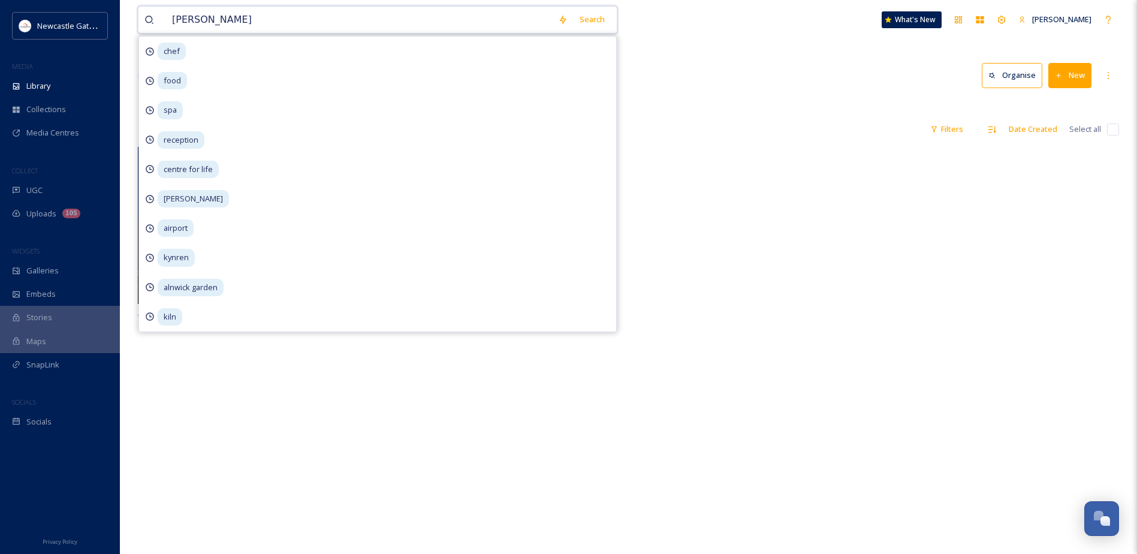
type input "rileys"
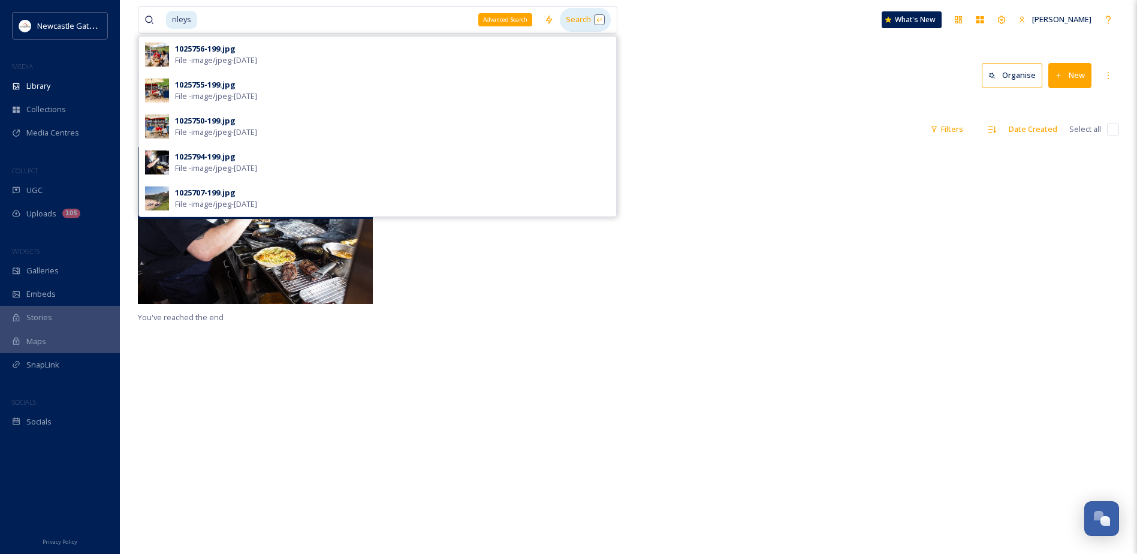
click at [574, 17] on div "Search" at bounding box center [585, 19] width 51 height 23
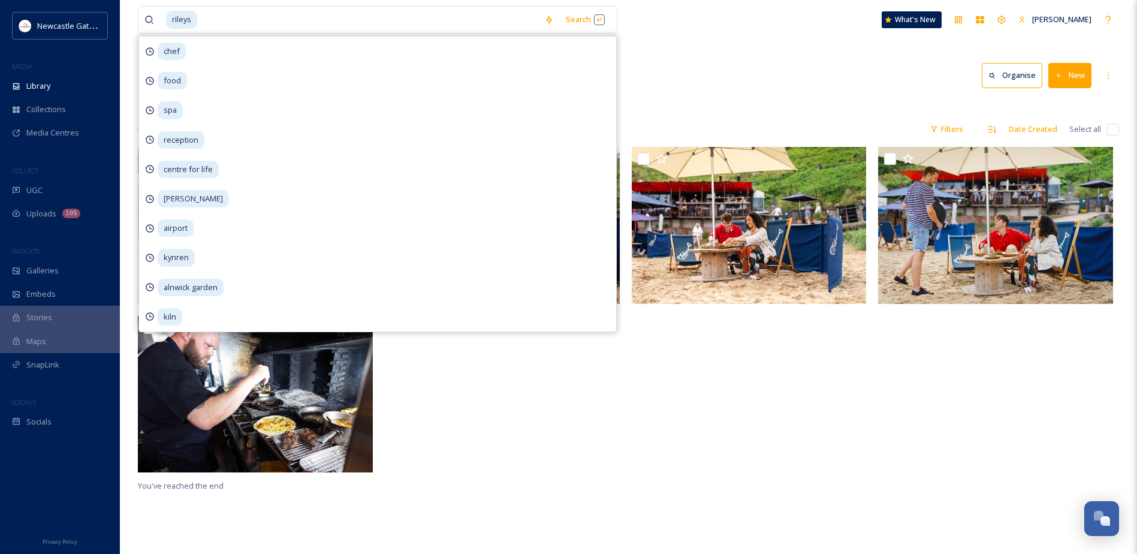
click at [783, 82] on div "Library Search Organise New" at bounding box center [628, 76] width 981 height 36
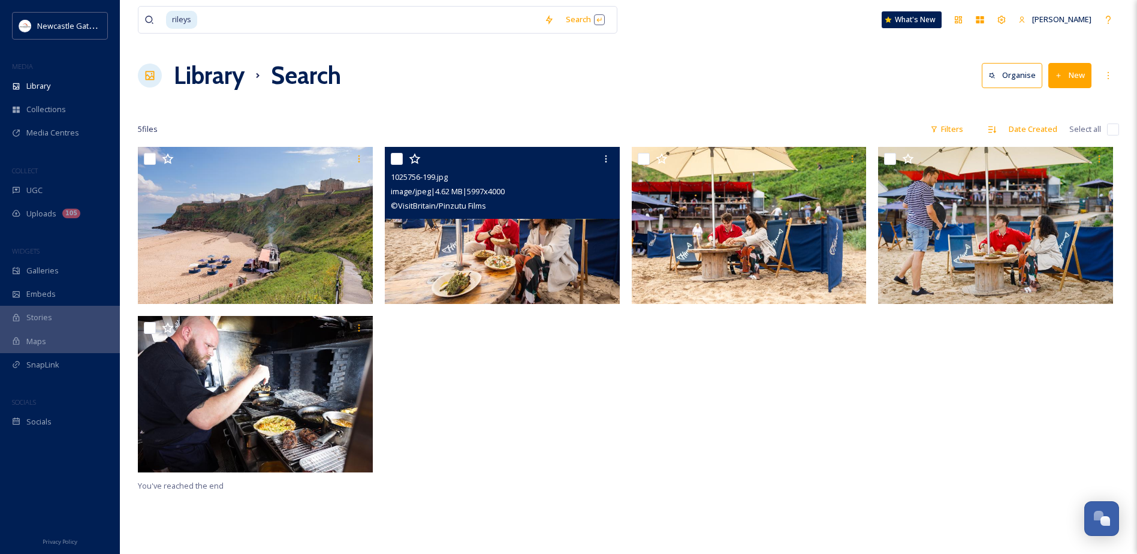
click at [523, 270] on img at bounding box center [502, 225] width 235 height 157
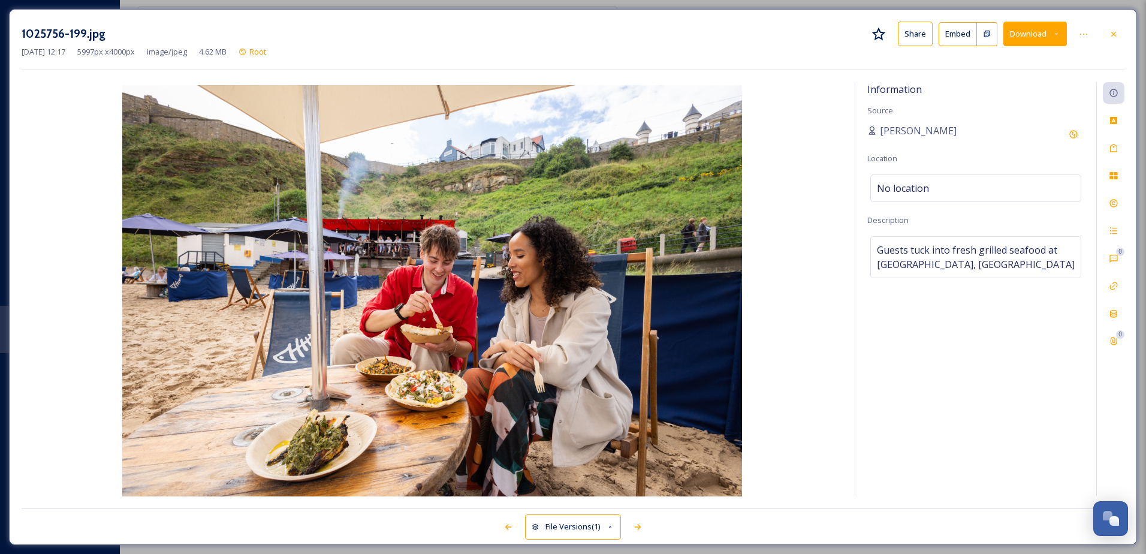
click at [917, 34] on button "Share" at bounding box center [915, 34] width 35 height 25
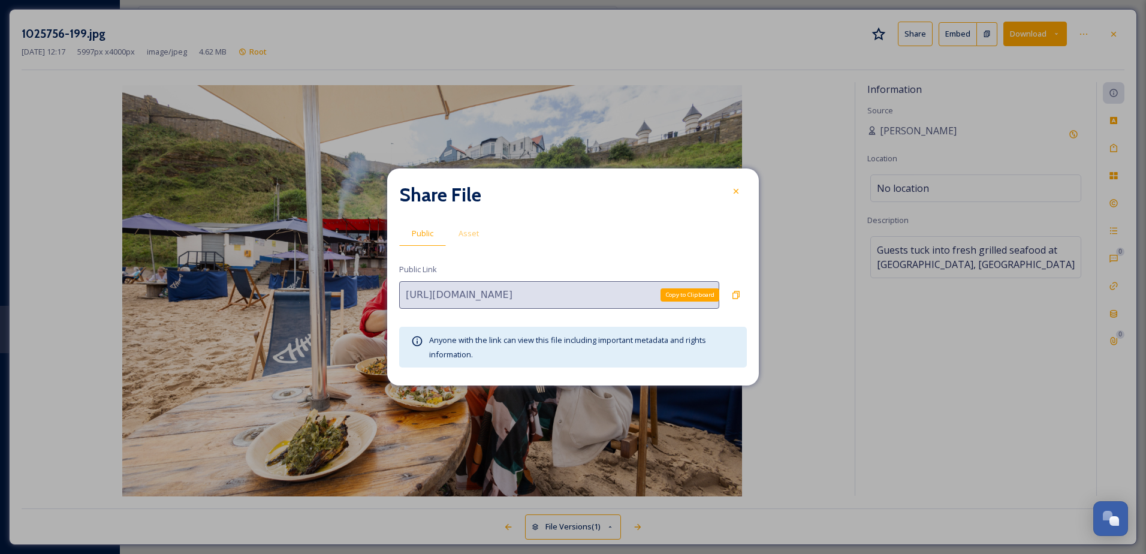
click at [741, 292] on div "Copy to Clipboard" at bounding box center [736, 295] width 22 height 22
click at [732, 187] on icon at bounding box center [736, 191] width 10 height 10
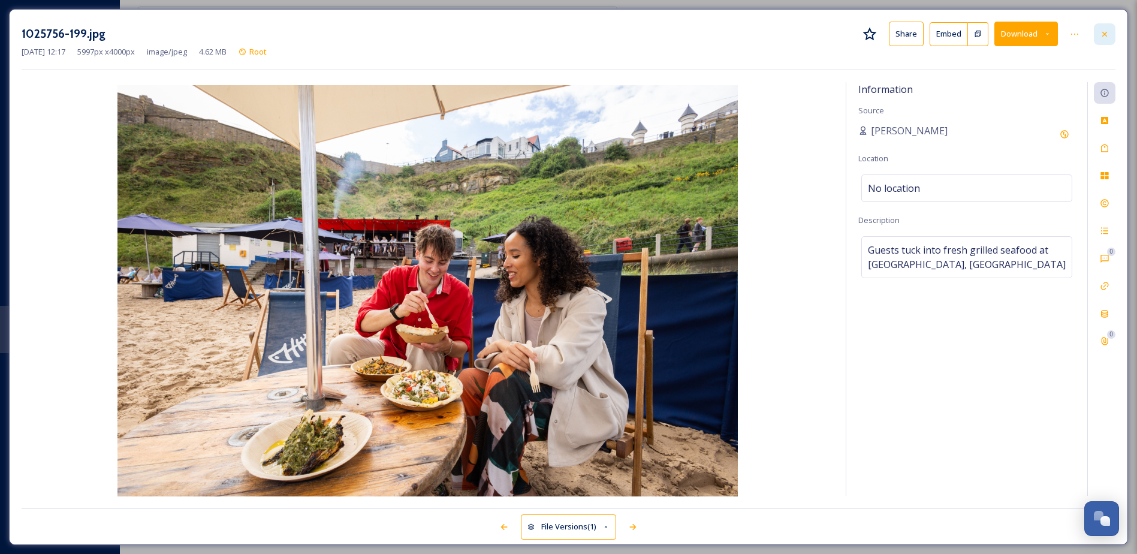
click at [1102, 34] on icon at bounding box center [1105, 34] width 10 height 10
